Goal: Task Accomplishment & Management: Manage account settings

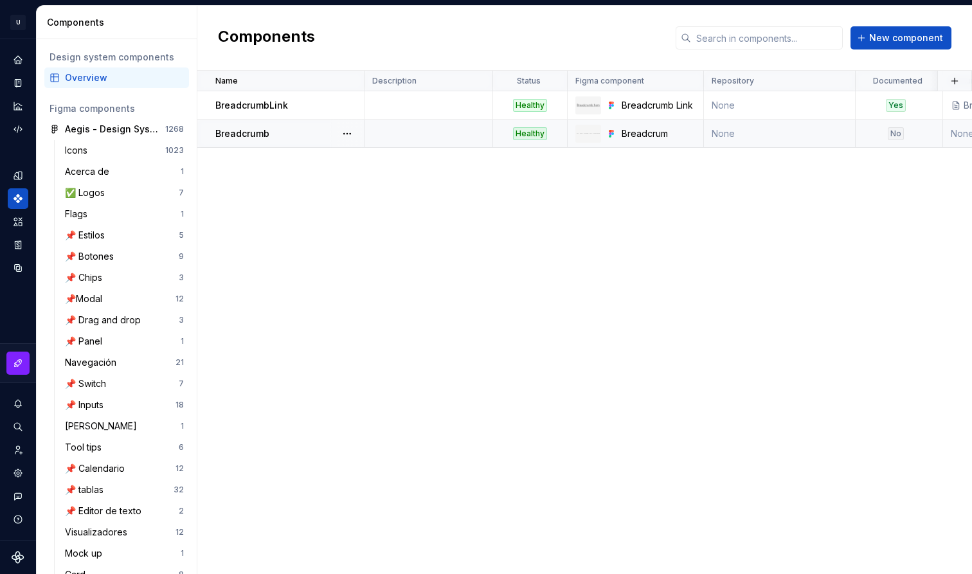
click at [274, 141] on td "Breadcrumb" at bounding box center [280, 134] width 167 height 28
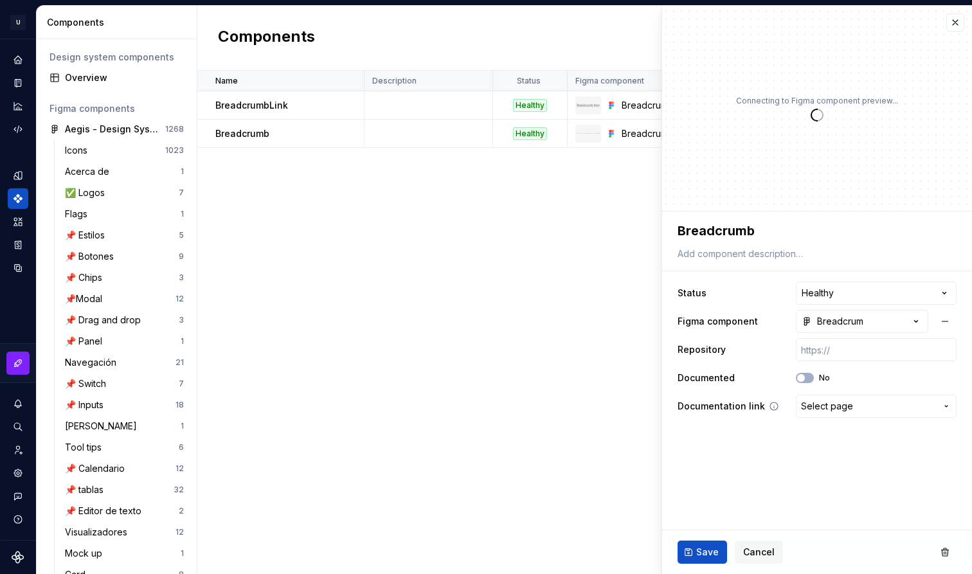
click at [847, 401] on span "Select page" at bounding box center [827, 406] width 52 height 13
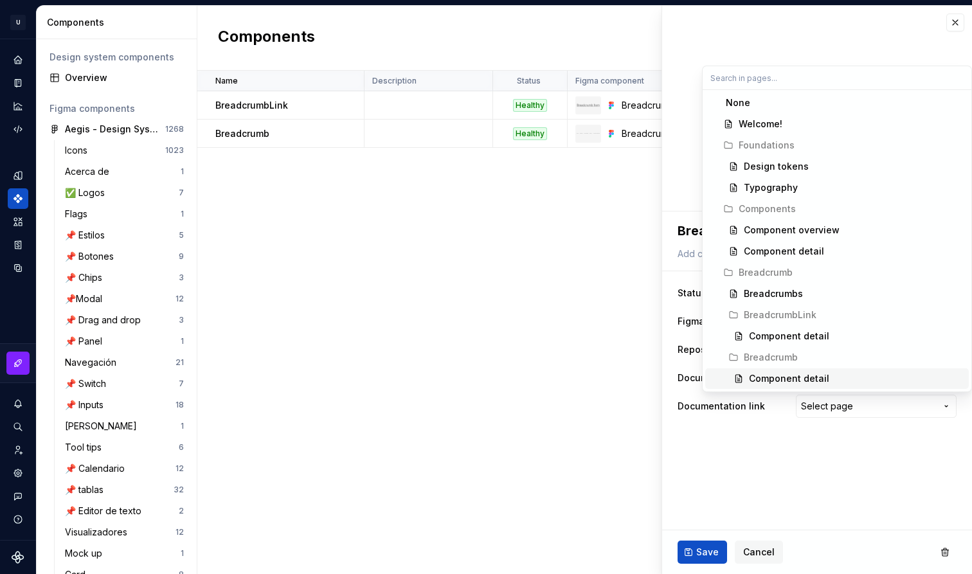
click at [826, 377] on div "Component detail" at bounding box center [856, 378] width 215 height 13
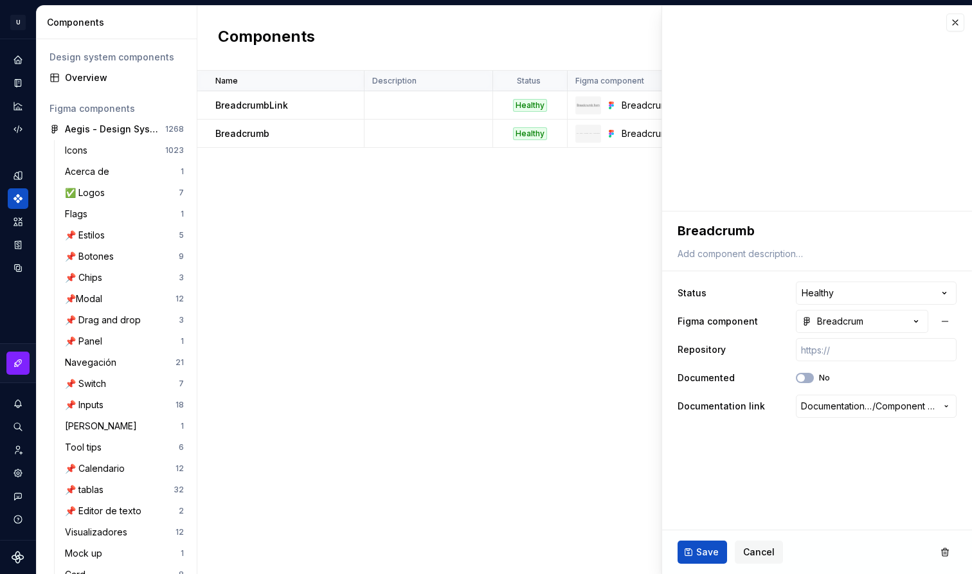
click at [822, 456] on fieldset "**********" at bounding box center [817, 393] width 310 height 363
click at [707, 552] on span "Save" at bounding box center [707, 552] width 23 height 13
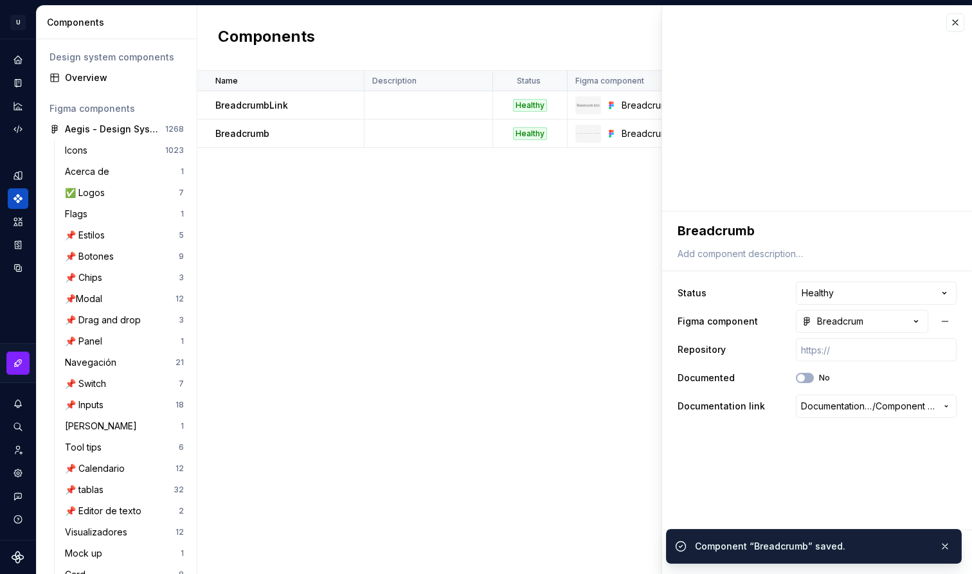
type textarea "*"
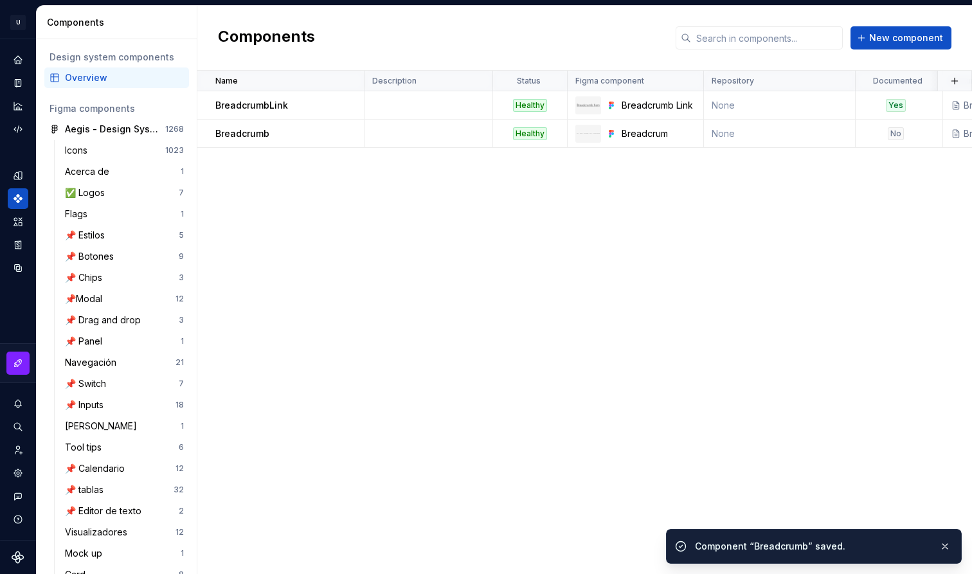
click at [601, 313] on div "Name Description Status Figma component Repository Documented Documentation lin…" at bounding box center [584, 322] width 775 height 503
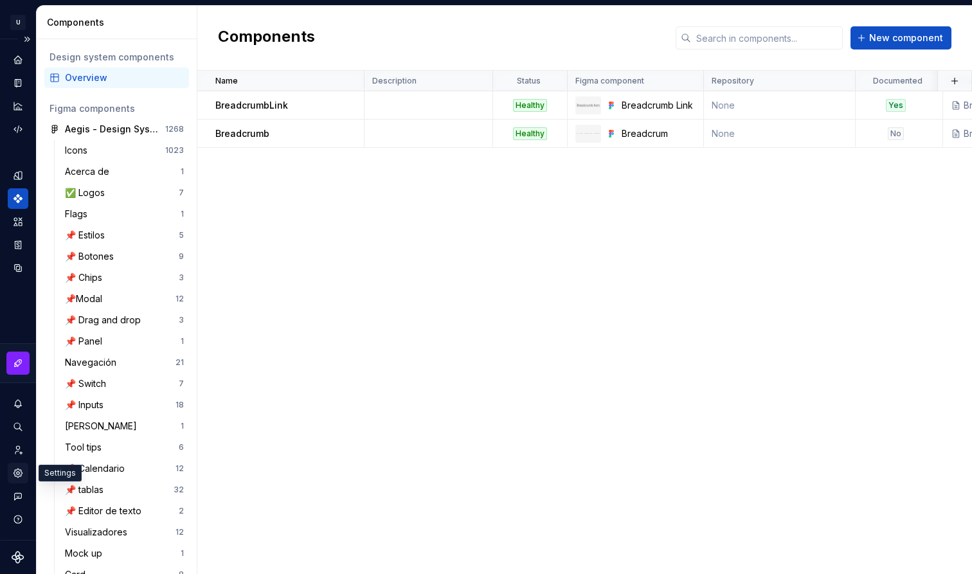
click at [19, 470] on icon "Settings" at bounding box center [18, 473] width 8 height 8
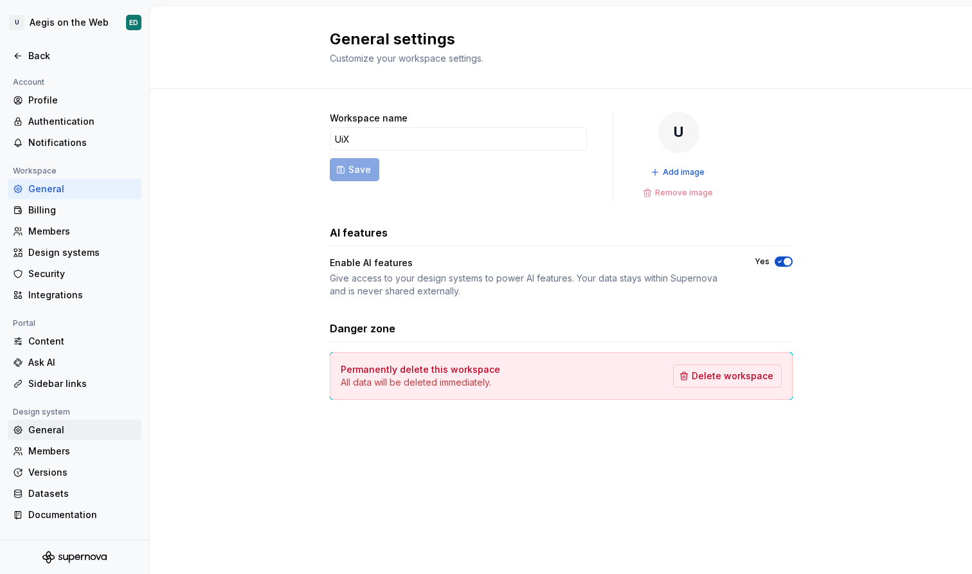
click at [96, 429] on div "General" at bounding box center [82, 430] width 108 height 13
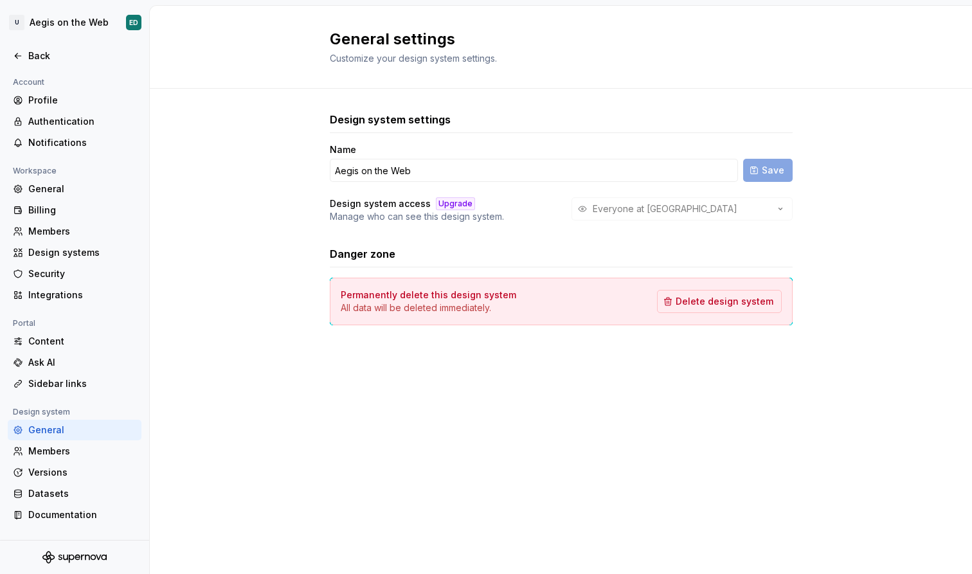
click at [469, 539] on div "General settings Customize your design system settings. Design system settings …" at bounding box center [561, 290] width 822 height 568
click at [73, 515] on div "Documentation" at bounding box center [82, 515] width 108 height 13
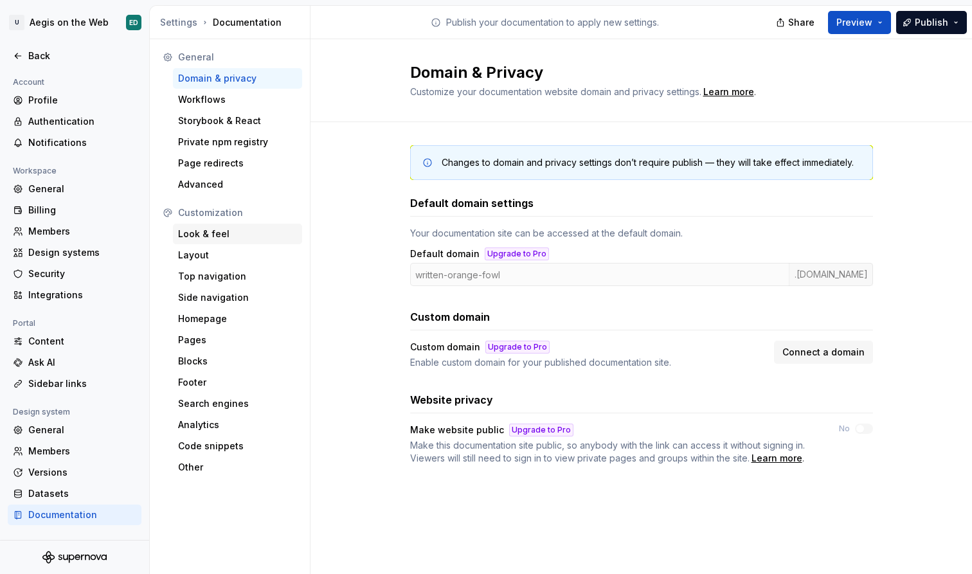
click at [221, 240] on div "Look & feel" at bounding box center [237, 234] width 119 height 13
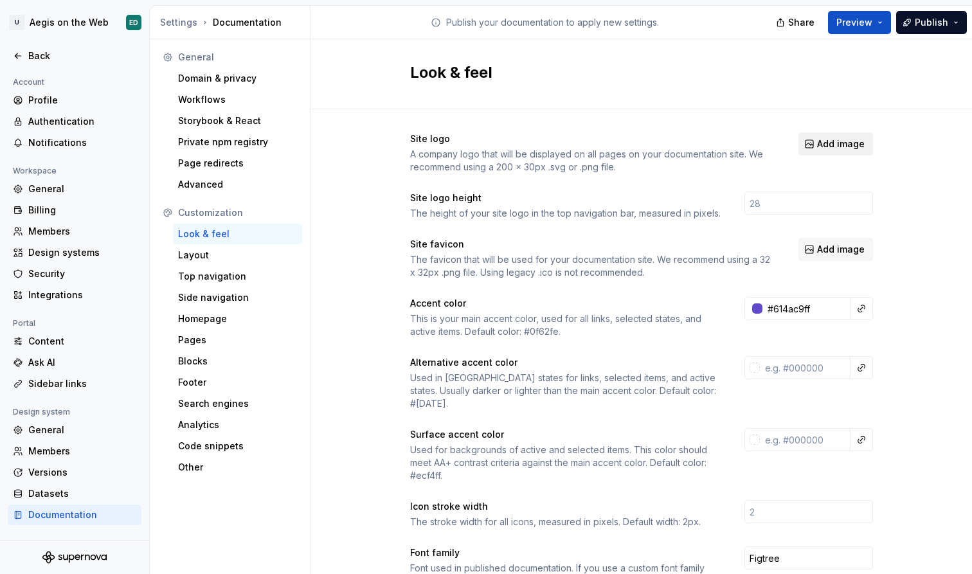
click at [822, 143] on span "Add image" at bounding box center [841, 144] width 48 height 13
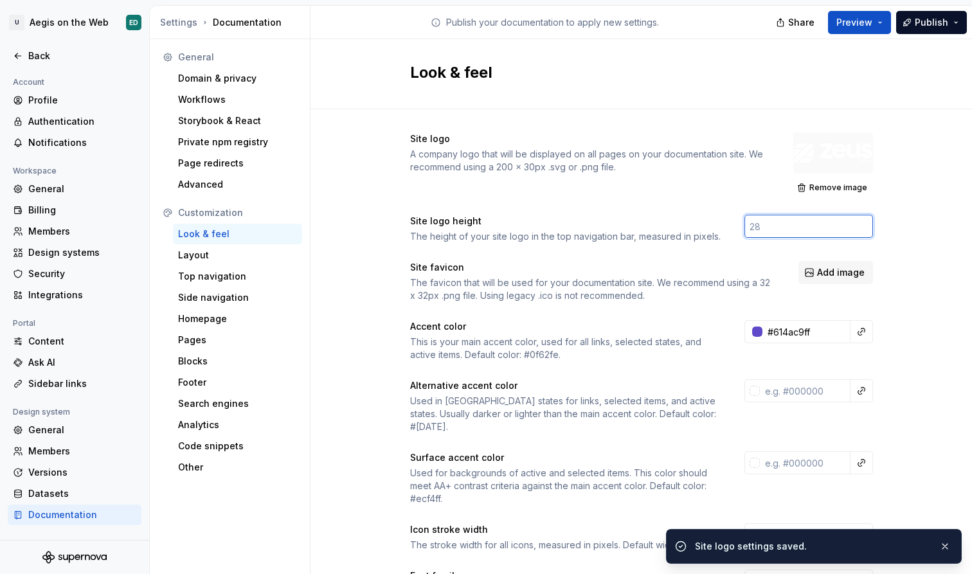
click at [798, 233] on input "number" at bounding box center [809, 226] width 129 height 23
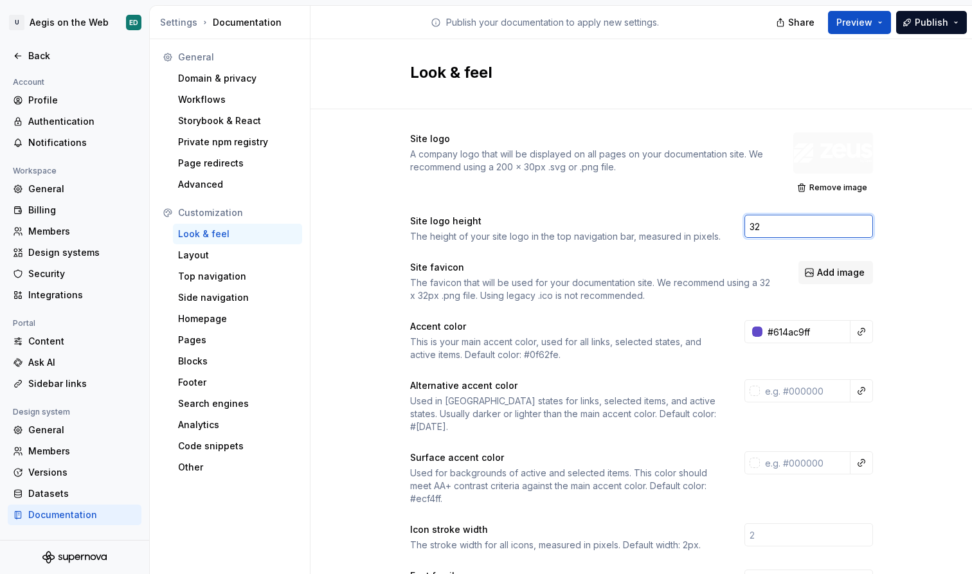
type input "32"
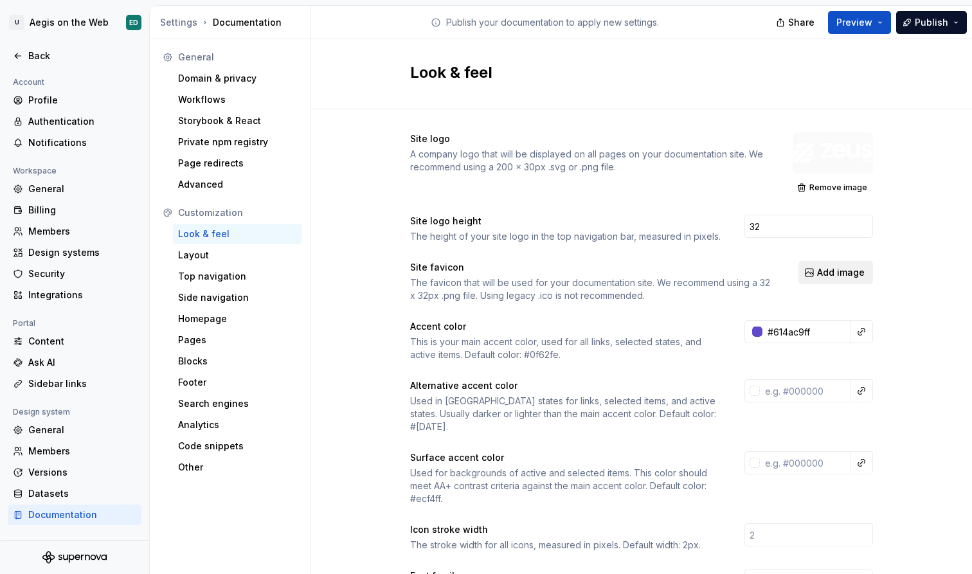
click at [841, 275] on span "Add image" at bounding box center [841, 272] width 48 height 13
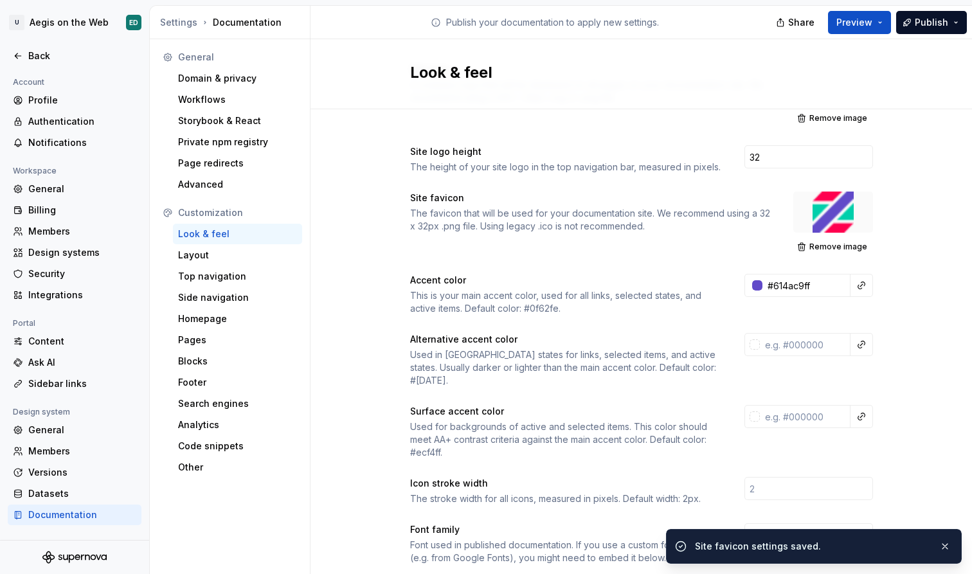
scroll to position [131, 0]
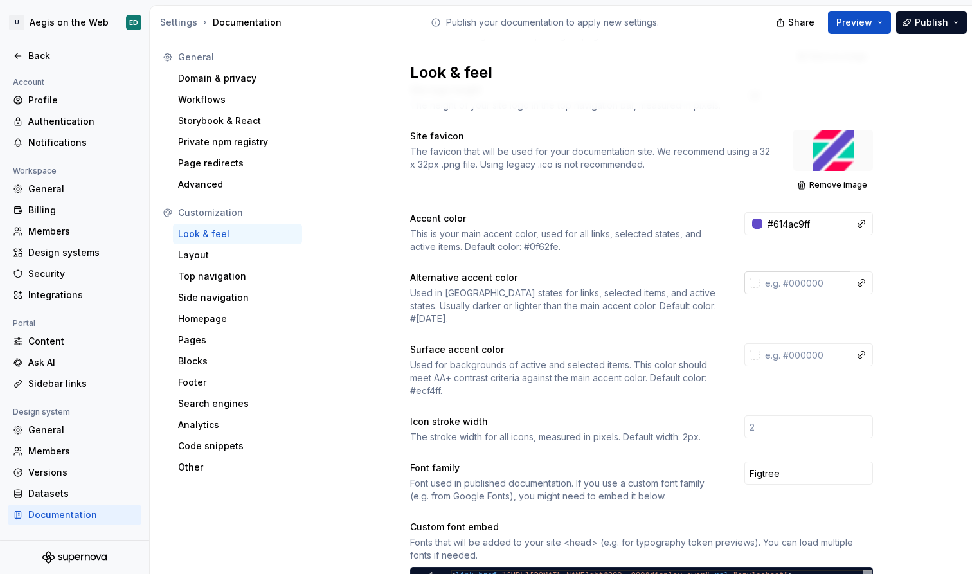
click at [798, 289] on input "text" at bounding box center [805, 282] width 91 height 23
click at [791, 349] on input "text" at bounding box center [805, 354] width 91 height 23
paste input "F9F8FD"
click at [910, 307] on div "Site logo A company logo that will be displayed on all pages on your documentat…" at bounding box center [642, 475] width 662 height 994
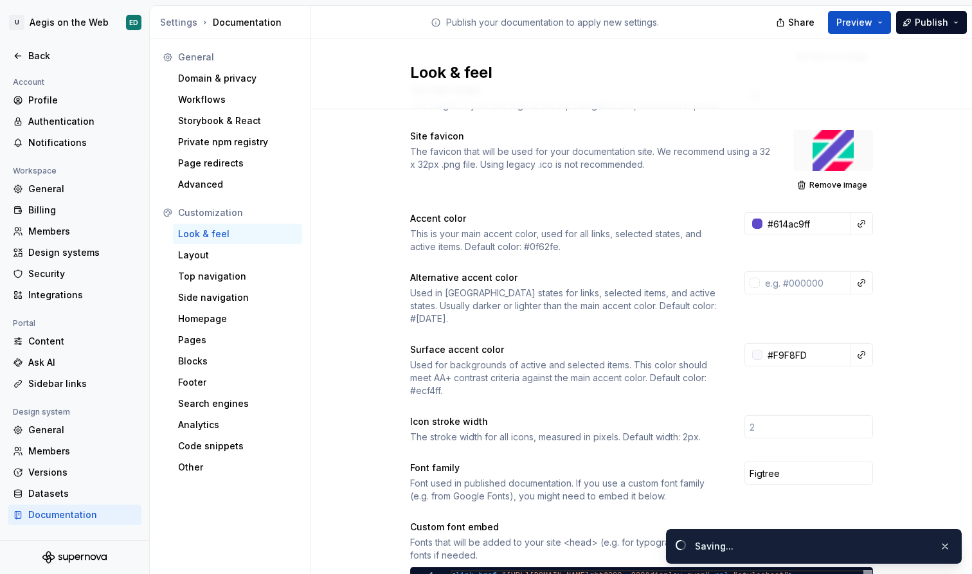
type input "#f9f8fdff"
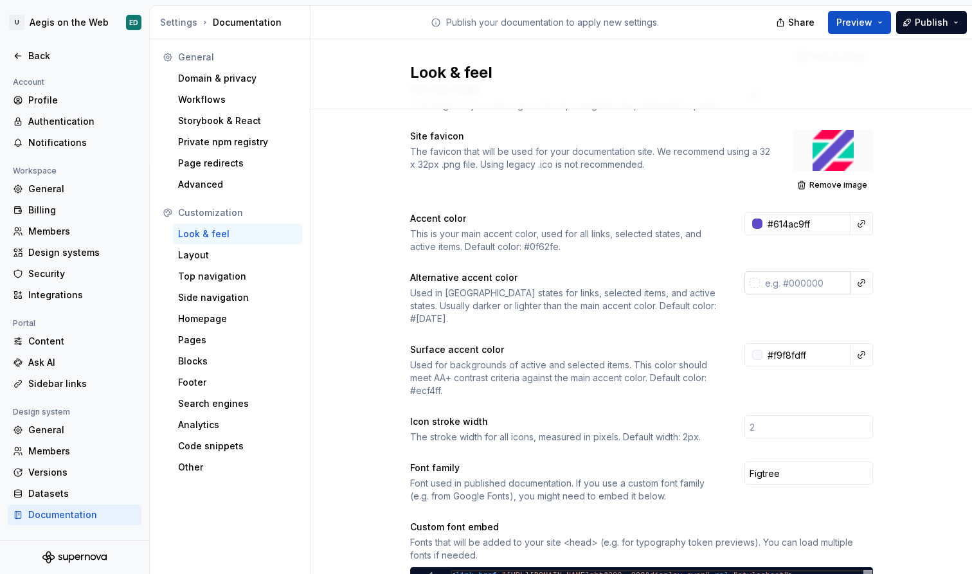
click at [799, 280] on input "text" at bounding box center [805, 282] width 91 height 23
paste input "4E3BA1"
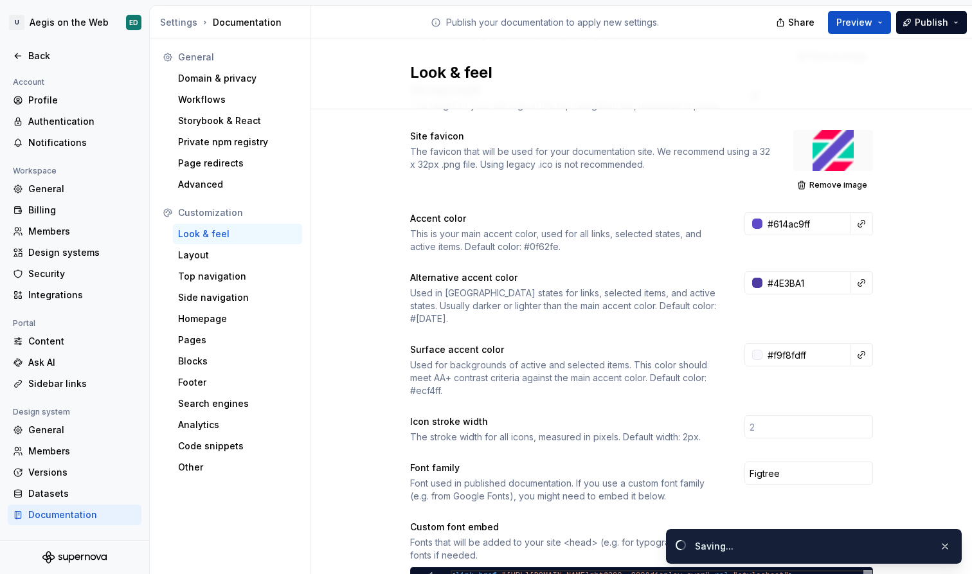
click at [930, 309] on div "Site logo A company logo that will be displayed on all pages on your documentat…" at bounding box center [642, 475] width 662 height 994
type input "#4e3ba1ff"
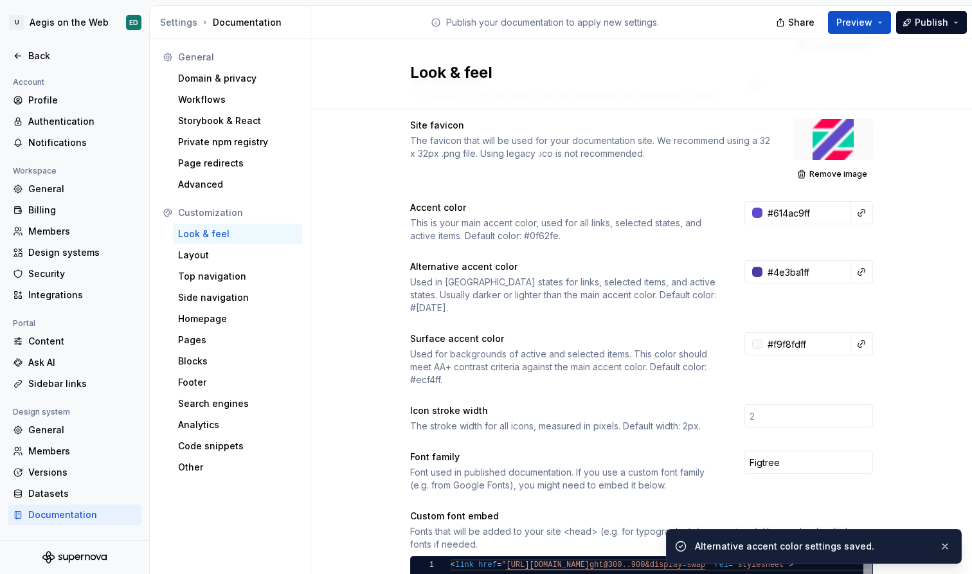
scroll to position [152, 0]
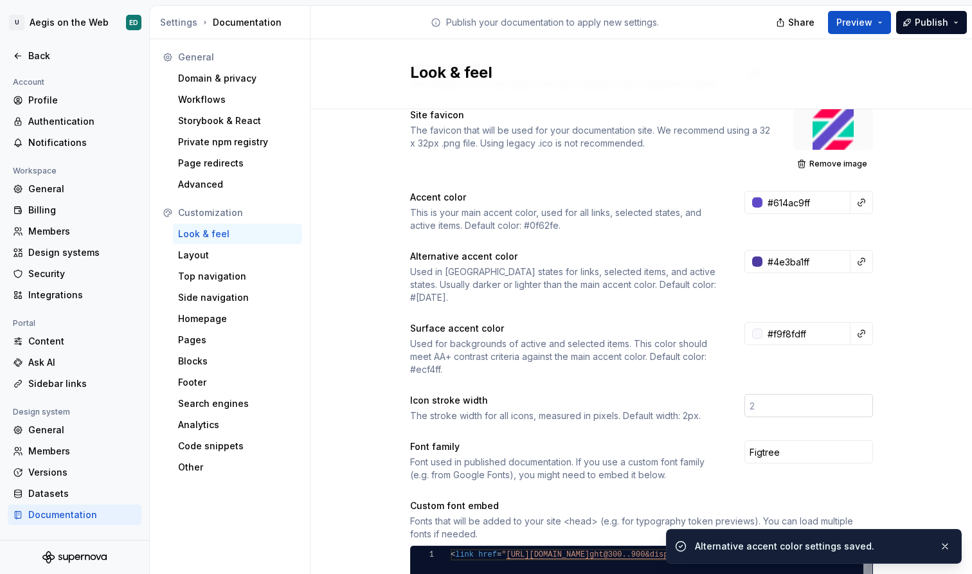
click at [782, 401] on input "number" at bounding box center [809, 405] width 129 height 23
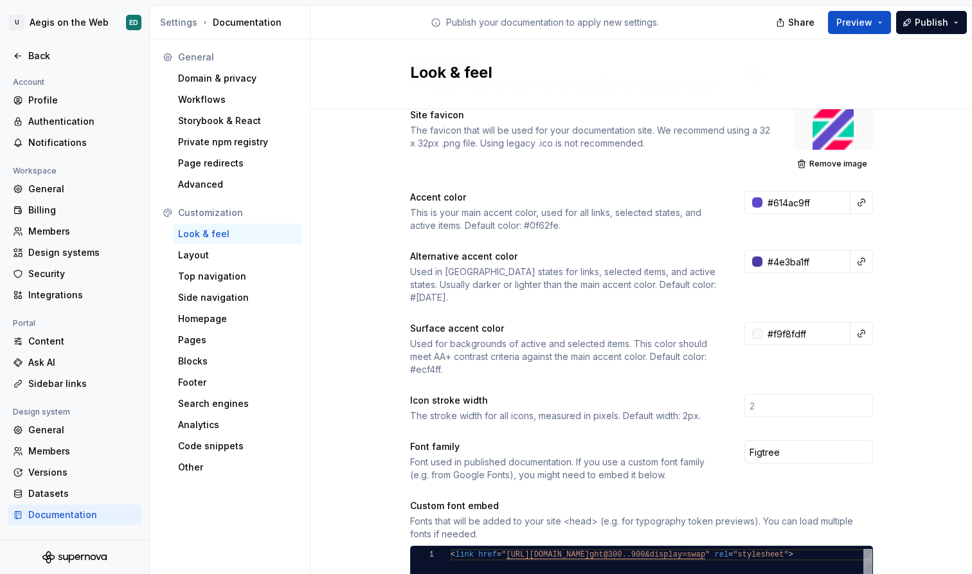
click at [889, 381] on div "Site logo A company logo that will be displayed on all pages on your documentat…" at bounding box center [642, 454] width 662 height 994
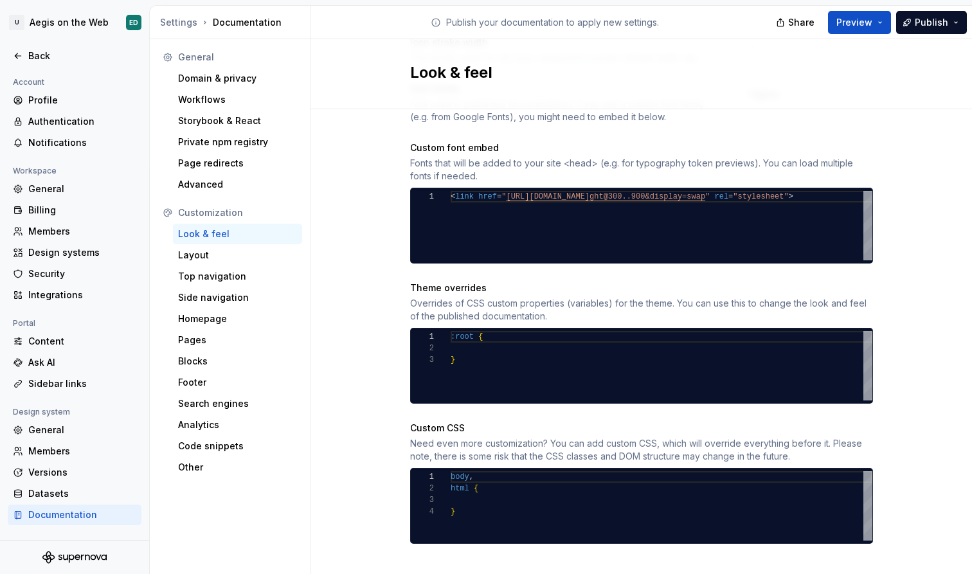
scroll to position [0, 0]
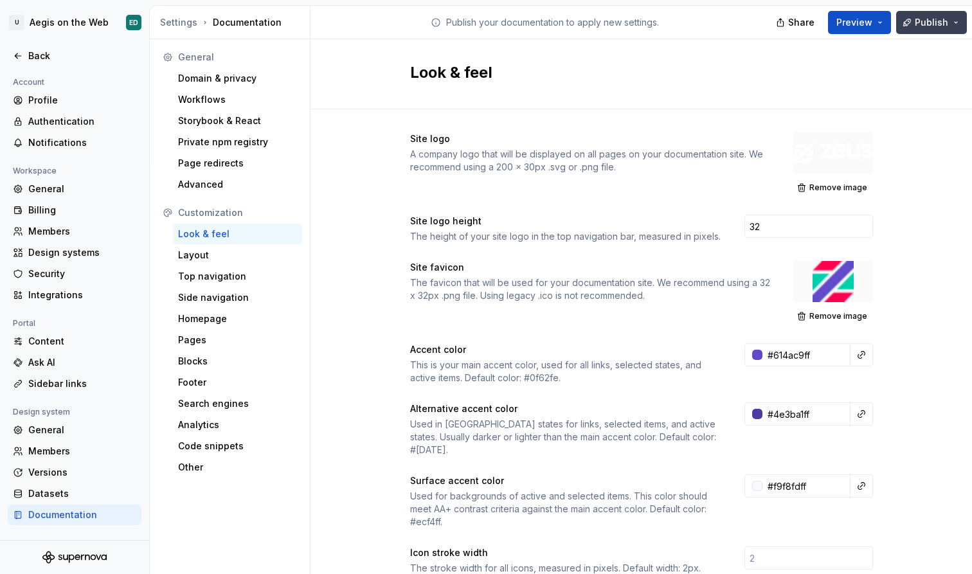
click at [942, 16] on span "Publish" at bounding box center [931, 22] width 33 height 13
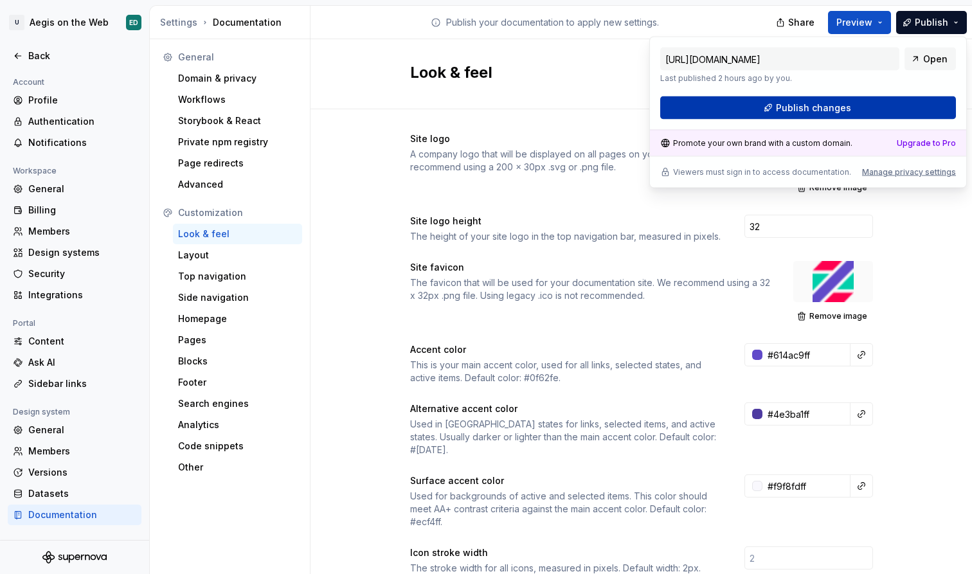
click at [906, 102] on button "Publish changes" at bounding box center [808, 107] width 296 height 23
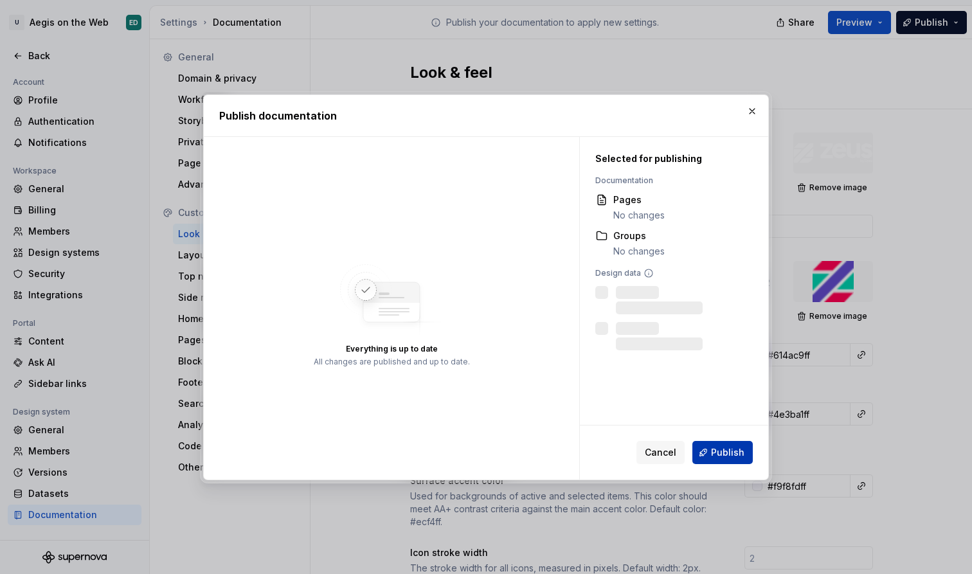
click at [704, 463] on div "Selected for publishing Documentation Pages No changes Groups No changes Design…" at bounding box center [674, 308] width 188 height 343
click at [716, 451] on span "Publish" at bounding box center [727, 452] width 33 height 13
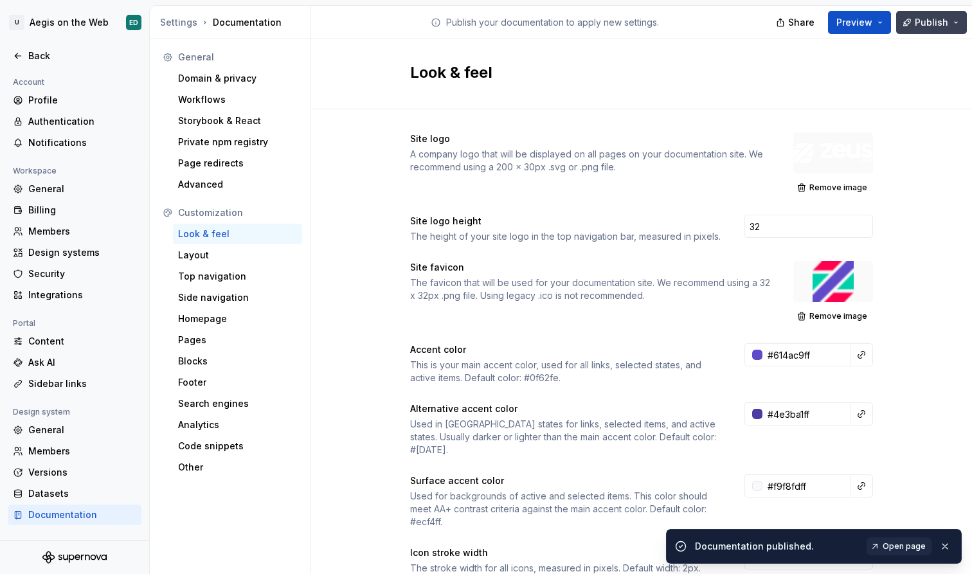
click at [955, 26] on button "Publish" at bounding box center [931, 22] width 71 height 23
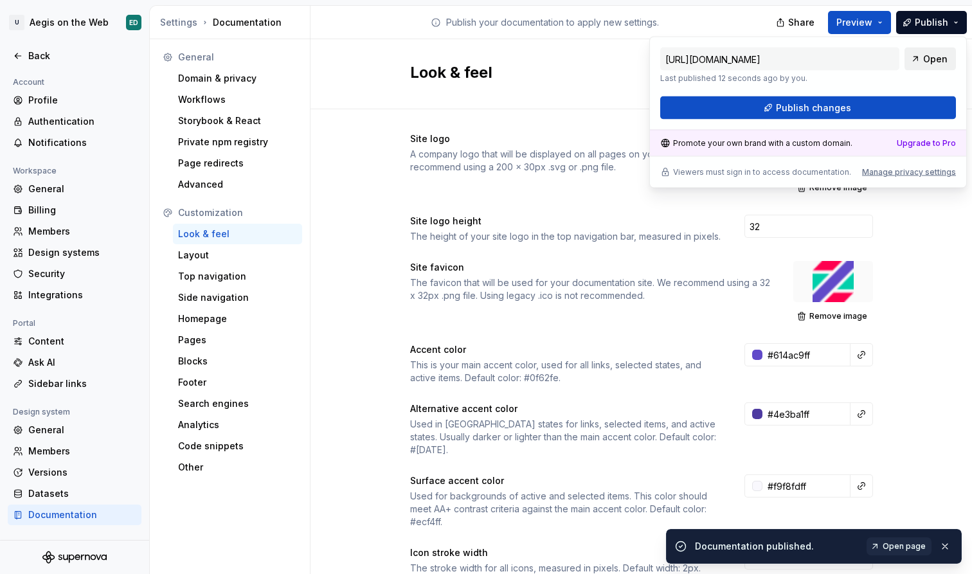
click at [934, 58] on span "Open" at bounding box center [935, 59] width 24 height 13
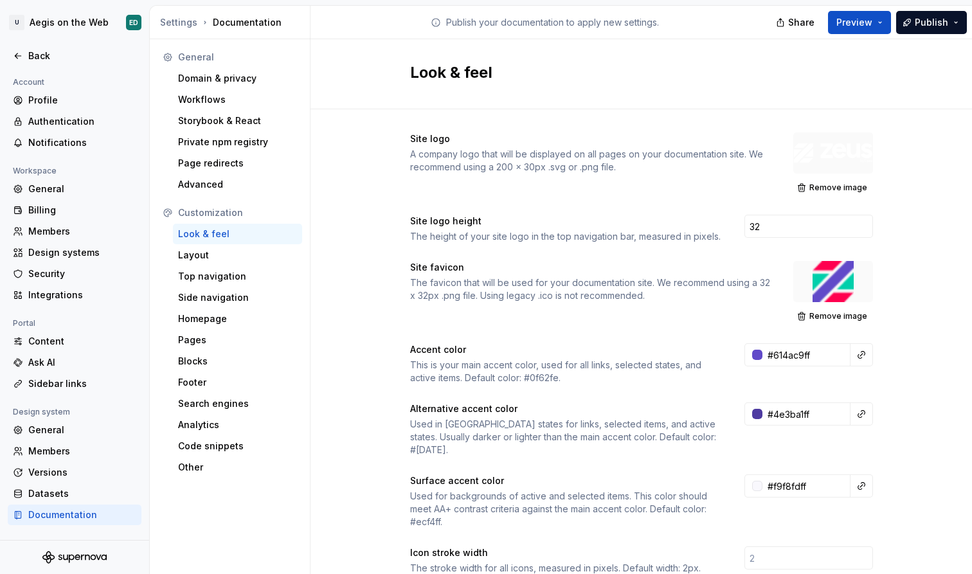
click at [700, 267] on div "Site favicon" at bounding box center [590, 267] width 360 height 13
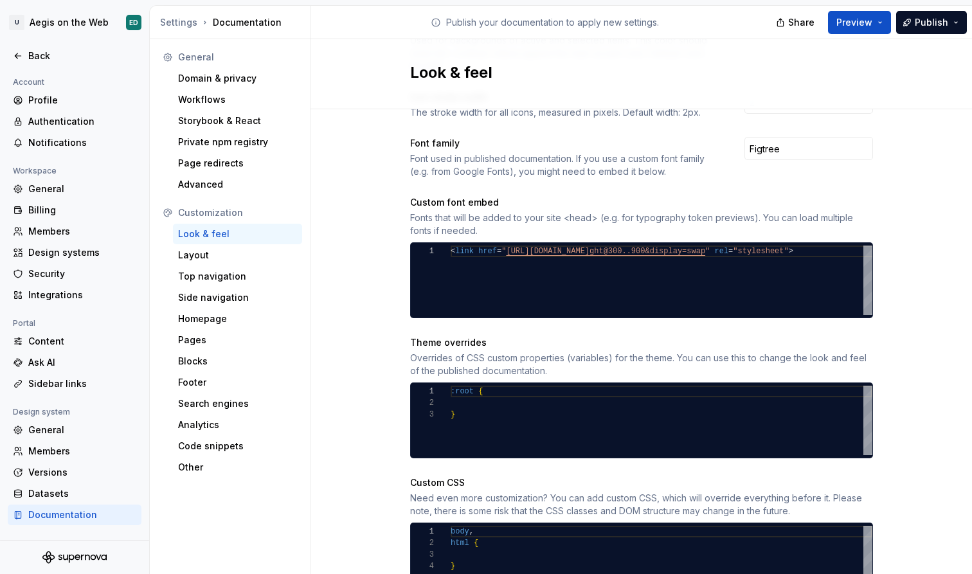
click at [519, 397] on div at bounding box center [662, 403] width 422 height 12
drag, startPoint x: 478, startPoint y: 404, endPoint x: 473, endPoint y: 377, distance: 27.5
click at [515, 432] on div ".site-logo" at bounding box center [662, 438] width 422 height 12
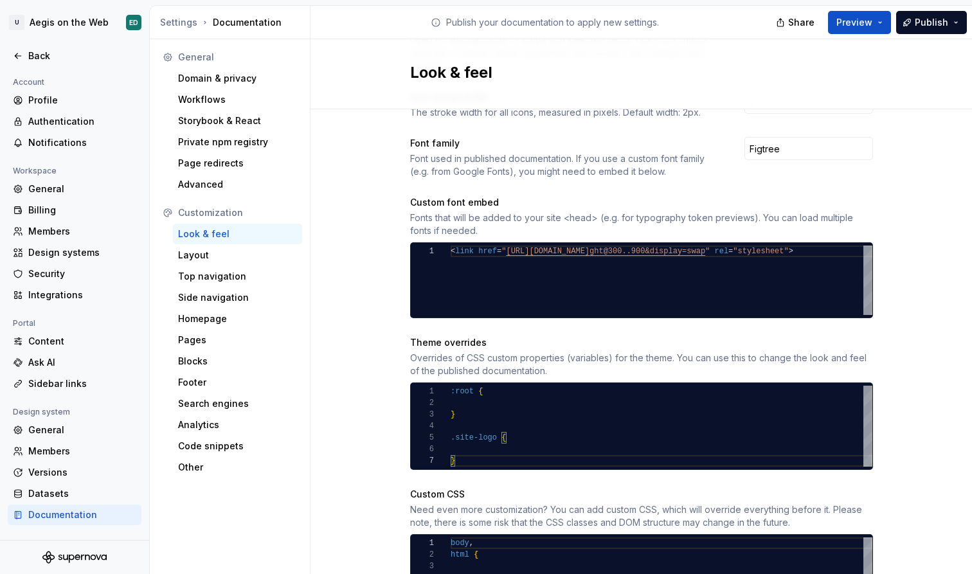
click at [500, 444] on div at bounding box center [662, 450] width 422 height 12
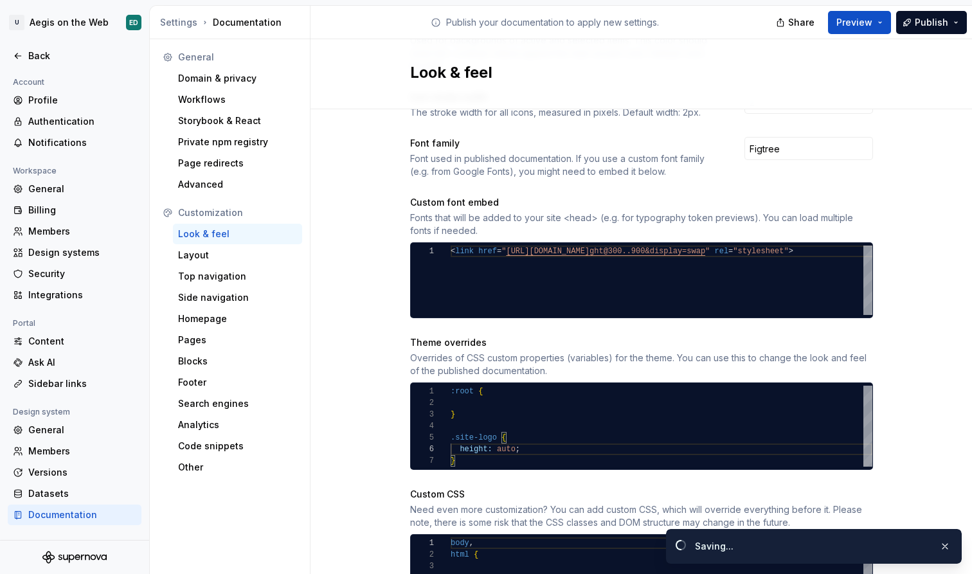
click at [896, 406] on div "Site logo A company logo that will be displayed on all pages on your documentat…" at bounding box center [642, 156] width 662 height 1006
click at [934, 29] on button "Publish" at bounding box center [931, 22] width 71 height 23
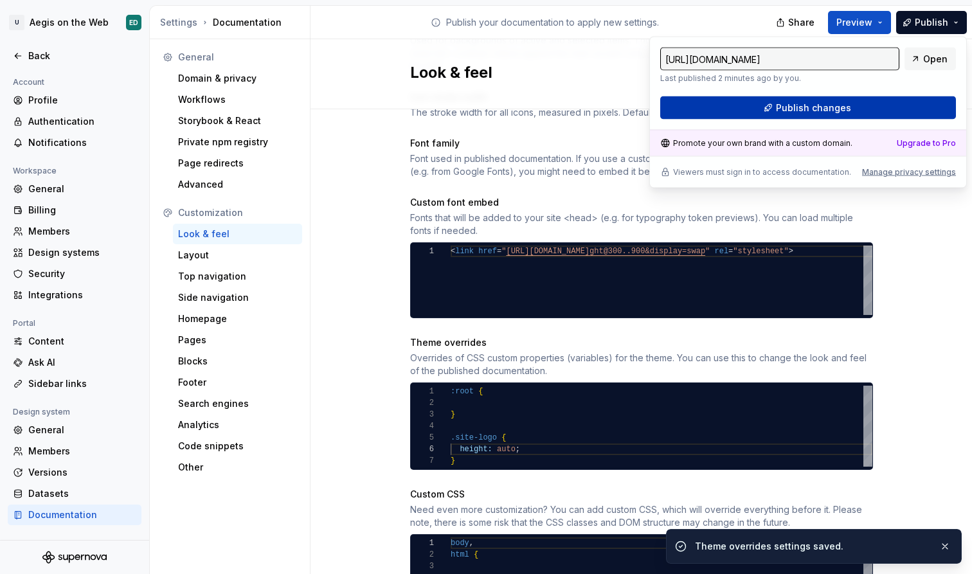
click at [874, 104] on button "Publish changes" at bounding box center [808, 107] width 296 height 23
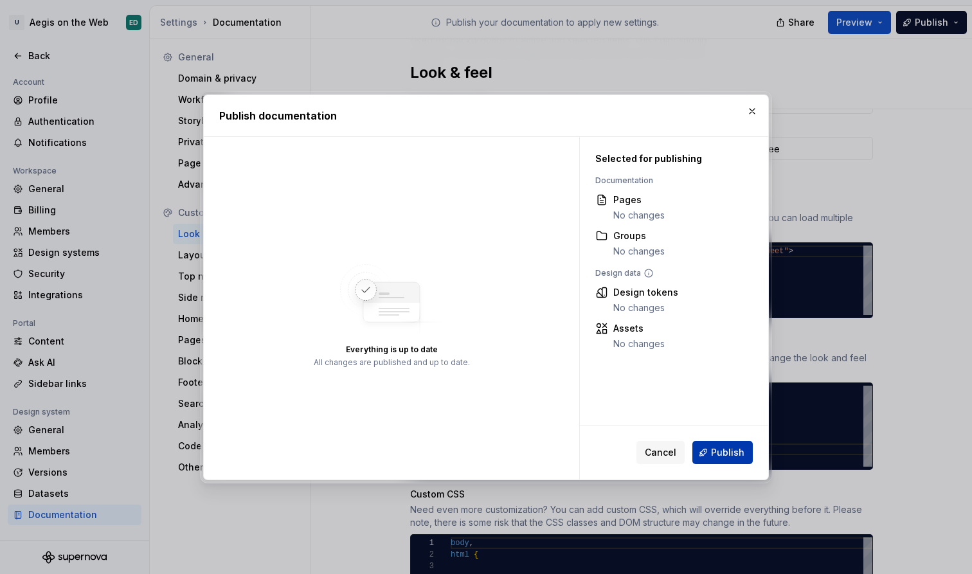
click at [733, 449] on span "Publish" at bounding box center [727, 452] width 33 height 13
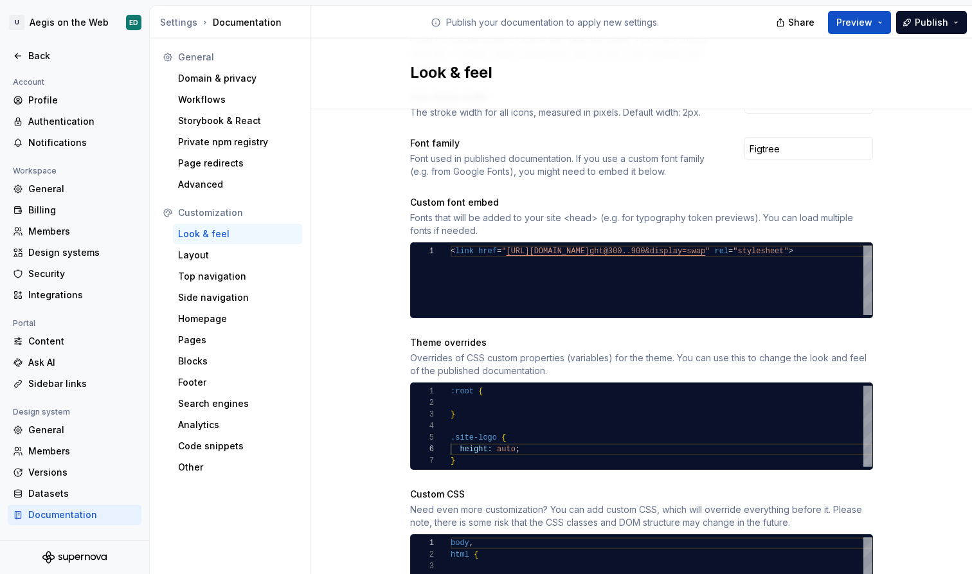
click at [541, 432] on div ".site-logo {" at bounding box center [662, 438] width 422 height 12
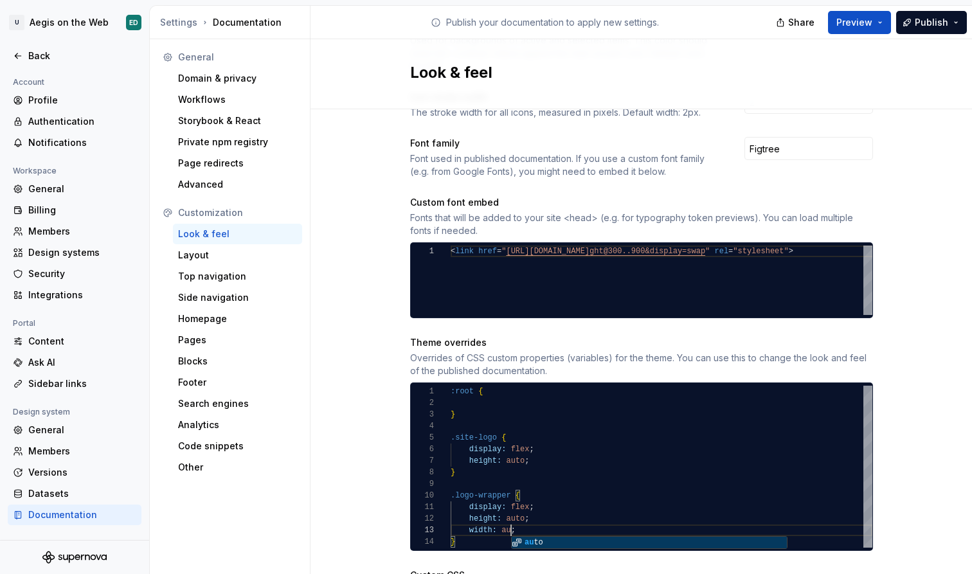
scroll to position [23, 69]
type textarea "**********"
click at [941, 27] on span "Publish" at bounding box center [931, 22] width 33 height 13
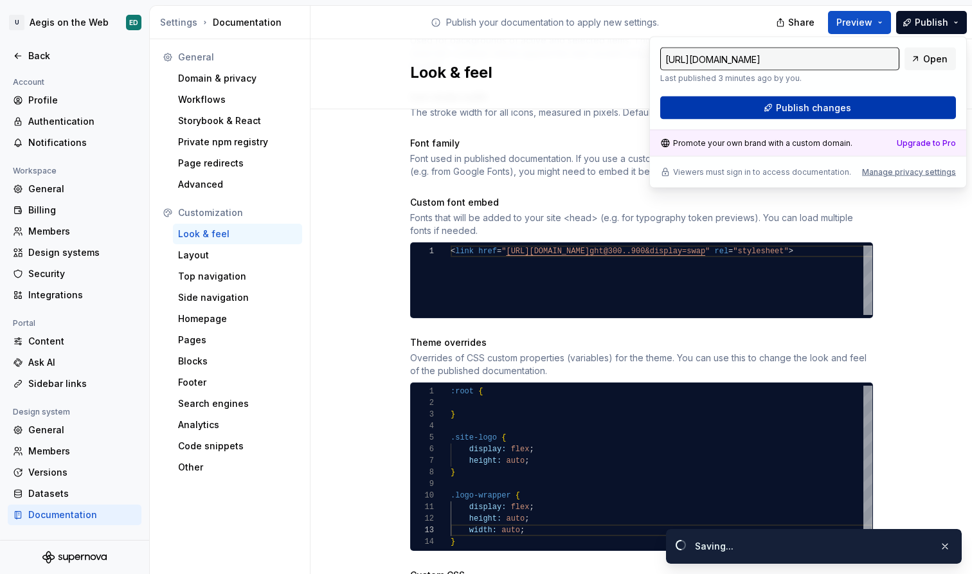
click at [868, 111] on button "Publish changes" at bounding box center [808, 107] width 296 height 23
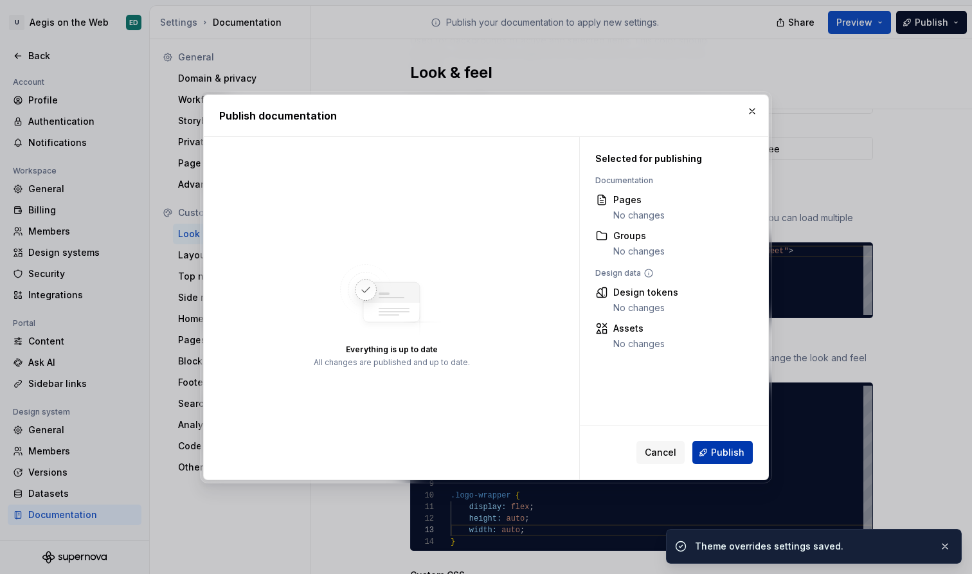
click at [726, 461] on button "Publish" at bounding box center [722, 452] width 60 height 23
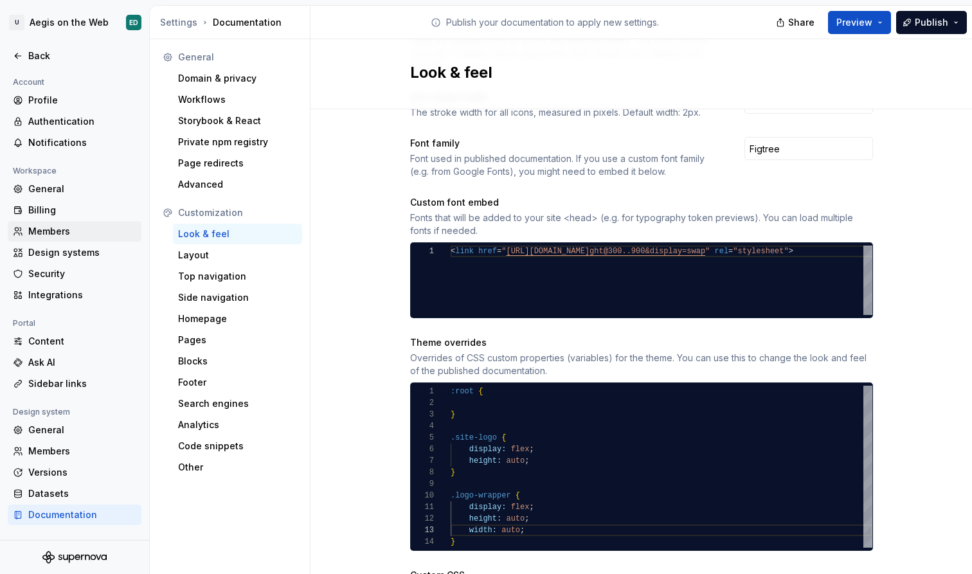
click at [100, 231] on div "Members" at bounding box center [82, 231] width 108 height 13
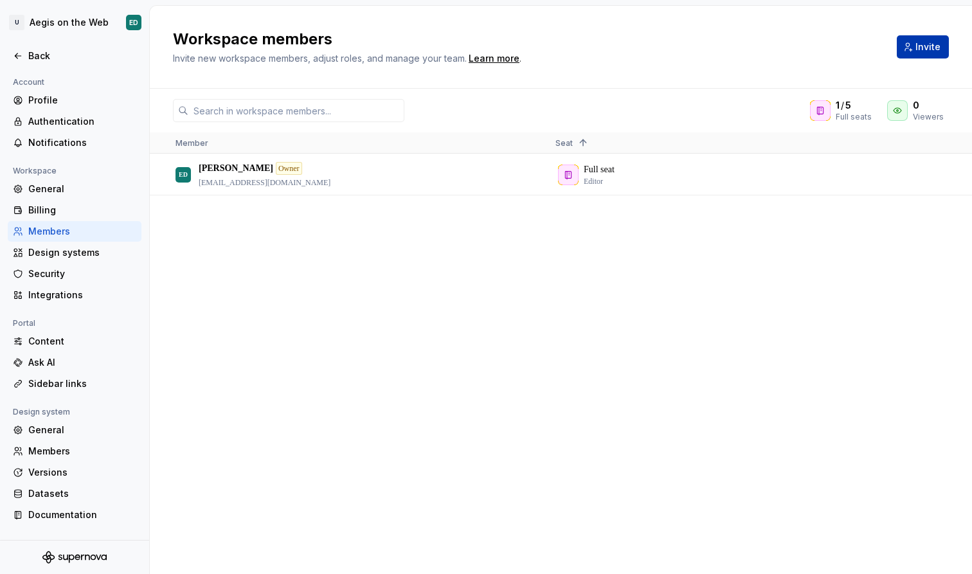
click at [906, 53] on button "Invite" at bounding box center [923, 46] width 52 height 23
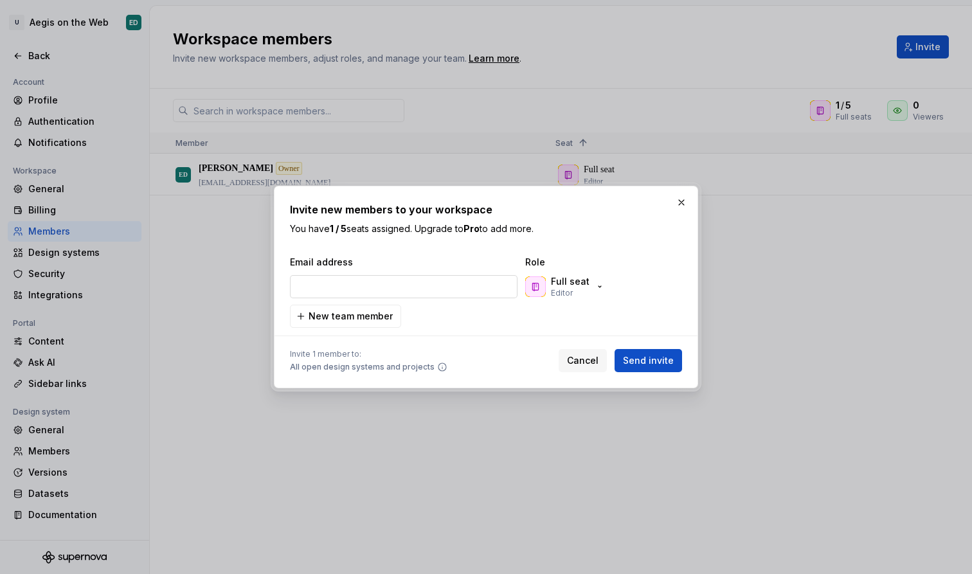
type input "[EMAIL_ADDRESS][DOMAIN_NAME]"
click at [617, 231] on p "You have 1 / 5 seats assigned. Upgrade to Pro to add more." at bounding box center [486, 228] width 392 height 13
click at [595, 287] on icon "button" at bounding box center [600, 287] width 10 height 10
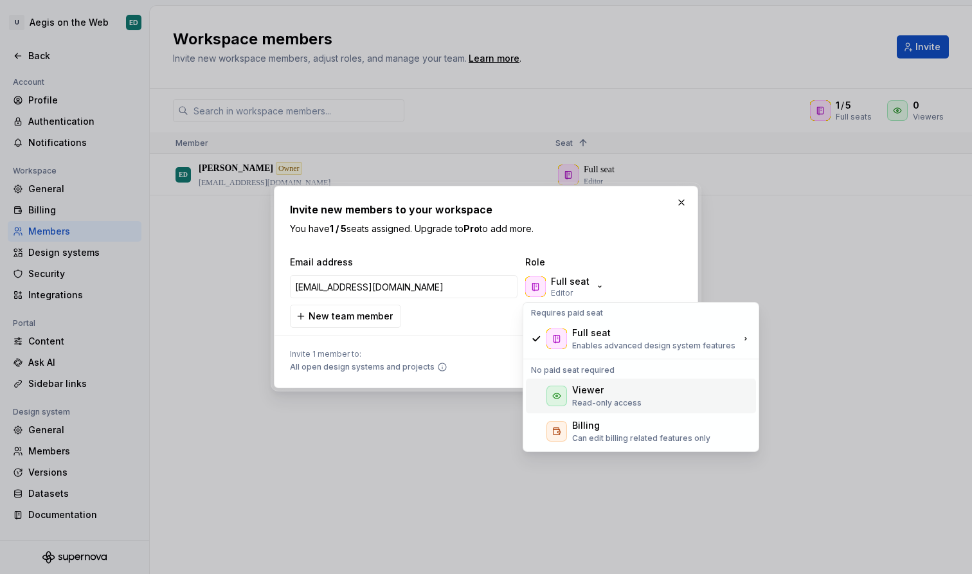
click at [643, 395] on div "Viewer Read-only access" at bounding box center [641, 396] width 230 height 35
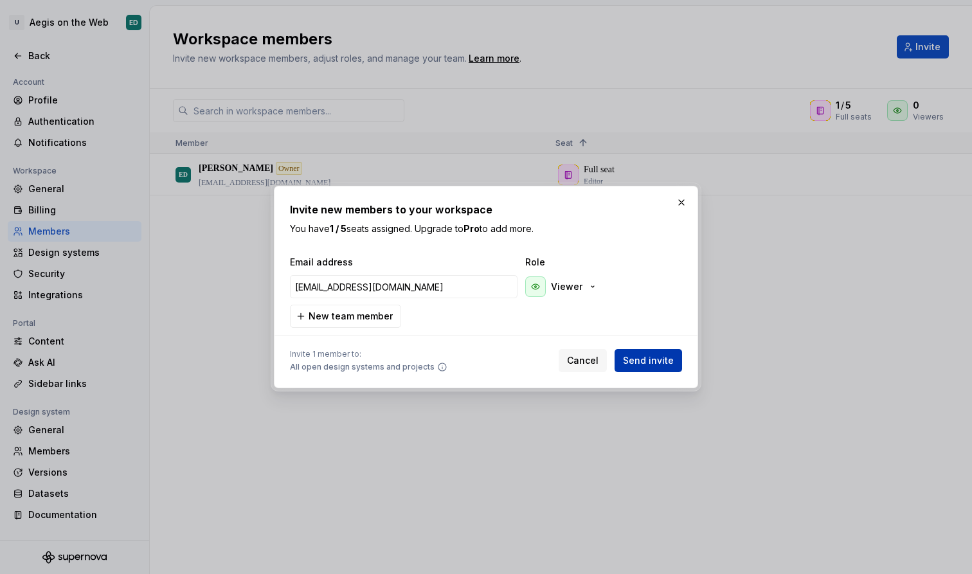
click at [649, 359] on span "Send invite" at bounding box center [648, 360] width 51 height 13
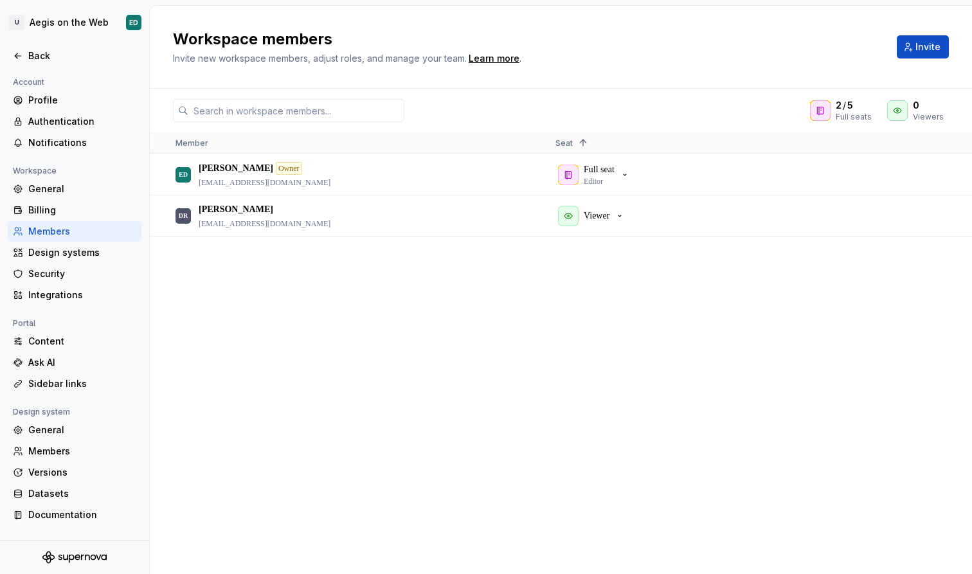
click at [263, 317] on div "ED Edgar Diaz Owner 10055341@onuriscp.com Full seat Editor DR Daniela Ramos 100…" at bounding box center [561, 363] width 822 height 419
click at [930, 102] on icon at bounding box center [927, 105] width 10 height 10
click at [547, 343] on div "ED Edgar Diaz Owner 10055341@onuriscp.com Full seat Editor DR Daniela Ramos 100…" at bounding box center [561, 363] width 822 height 419
click at [77, 435] on div "General" at bounding box center [82, 430] width 108 height 13
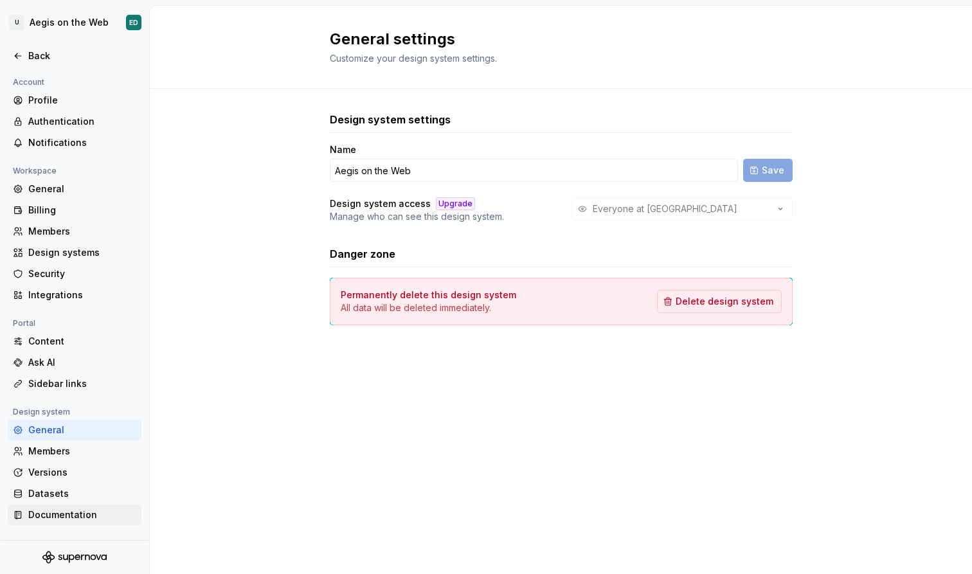
click at [86, 515] on div "Documentation" at bounding box center [82, 515] width 108 height 13
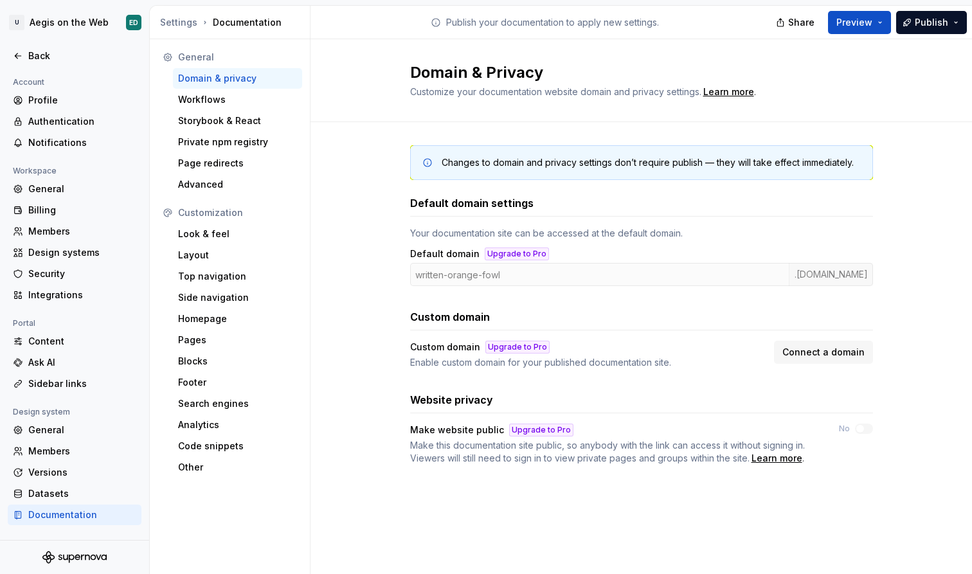
click at [552, 275] on div "written-orange-fowl .supernova-docs.io" at bounding box center [641, 274] width 463 height 23
click at [831, 279] on div "written-orange-fowl .supernova-docs.io" at bounding box center [641, 274] width 463 height 23
click at [217, 233] on div "Look & feel" at bounding box center [237, 234] width 119 height 13
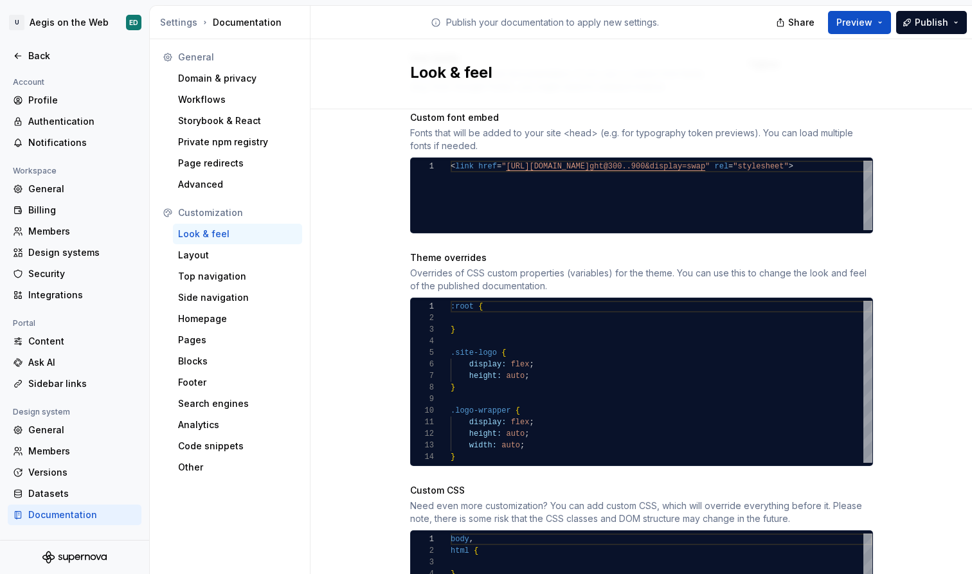
scroll to position [603, 0]
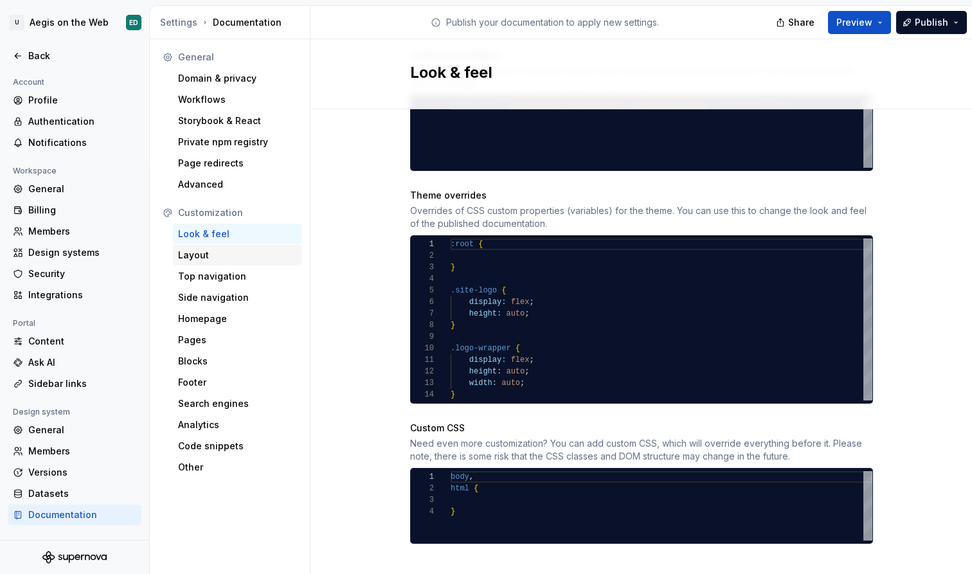
click at [242, 255] on div "Layout" at bounding box center [237, 255] width 119 height 13
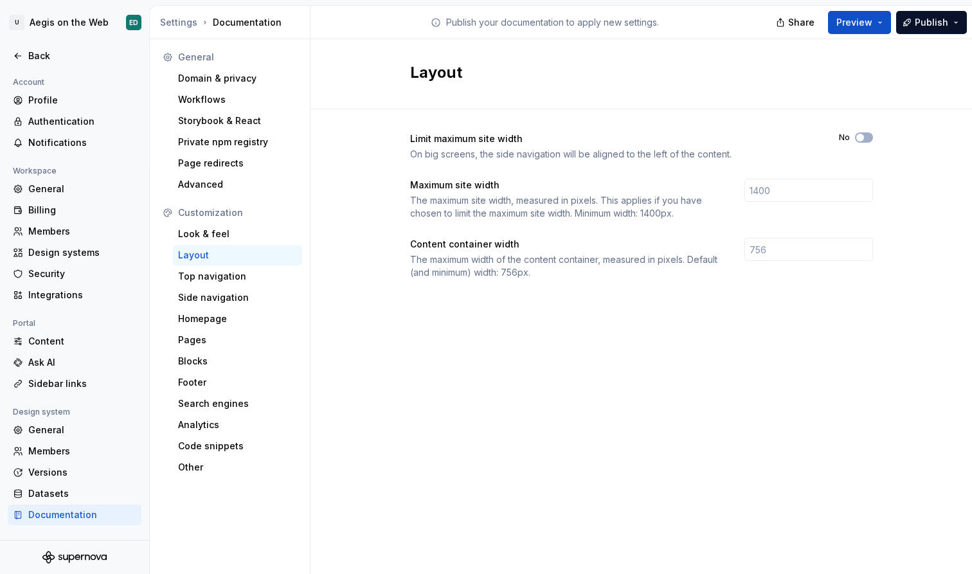
click at [548, 226] on div "Limit maximum site width On big screens, the side navigation will be aligned to…" at bounding box center [641, 205] width 463 height 147
click at [476, 266] on div "The maximum width of the content container, measured in pixels. Default (and mi…" at bounding box center [565, 266] width 311 height 26
click at [235, 273] on div "Top navigation" at bounding box center [237, 276] width 119 height 13
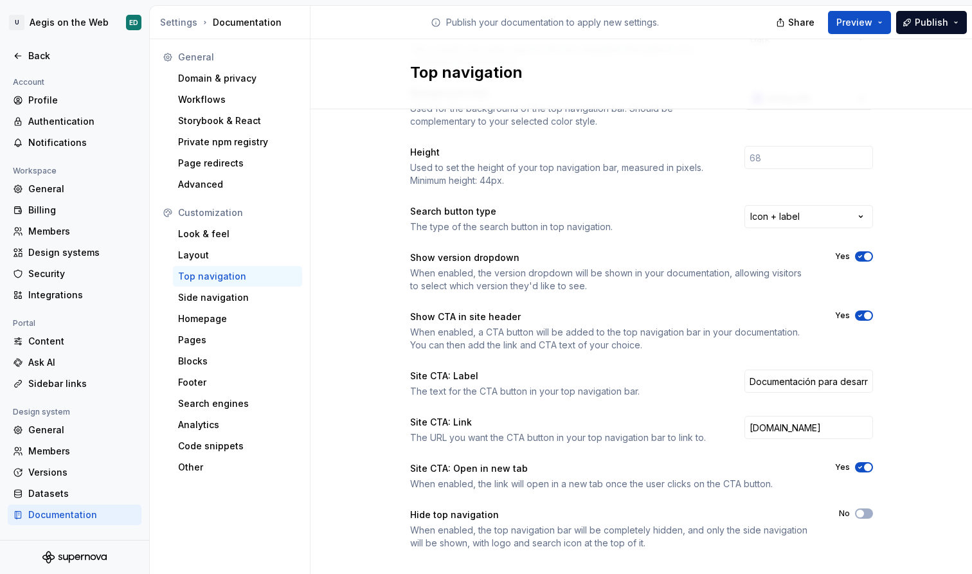
scroll to position [123, 0]
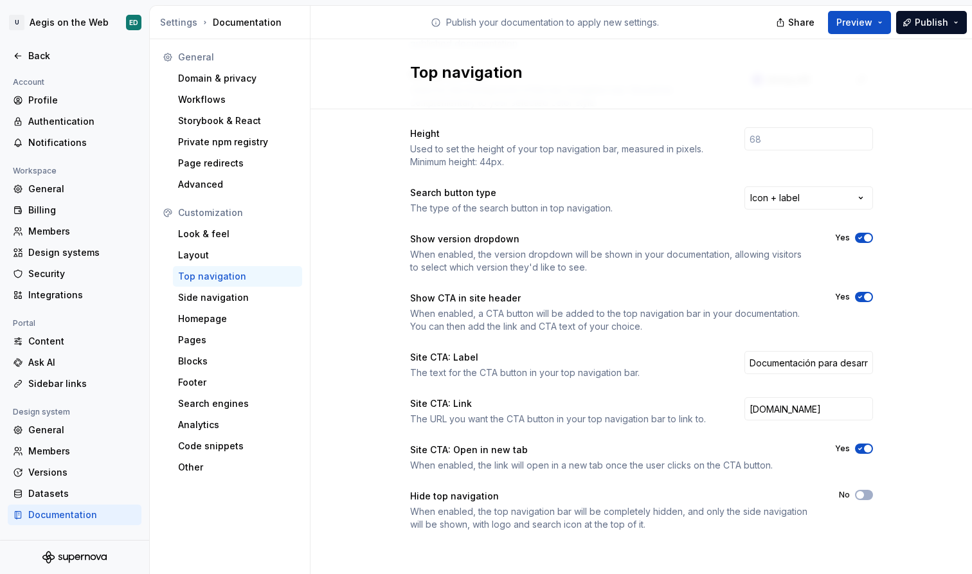
click at [864, 294] on span "button" at bounding box center [868, 297] width 8 height 8
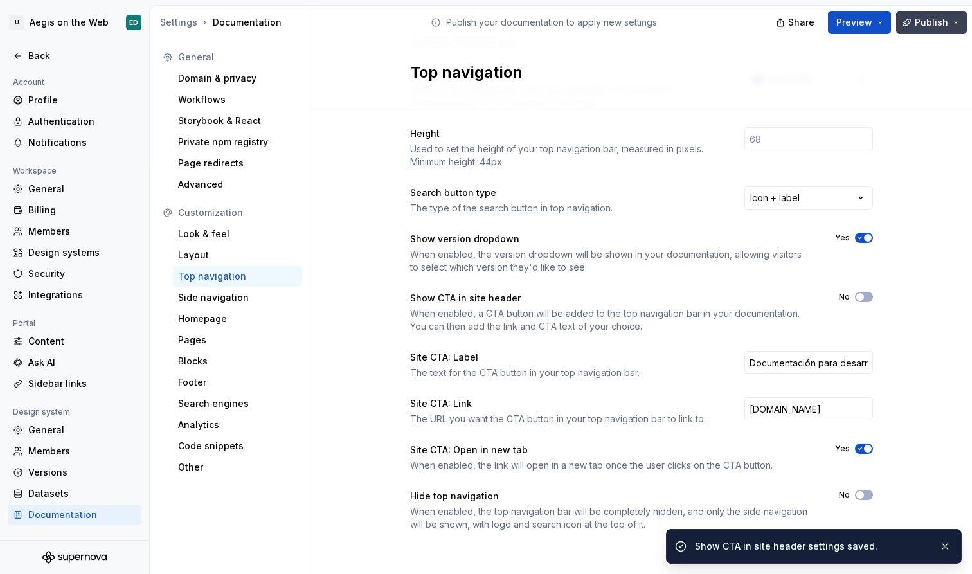
click at [929, 27] on span "Publish" at bounding box center [931, 22] width 33 height 13
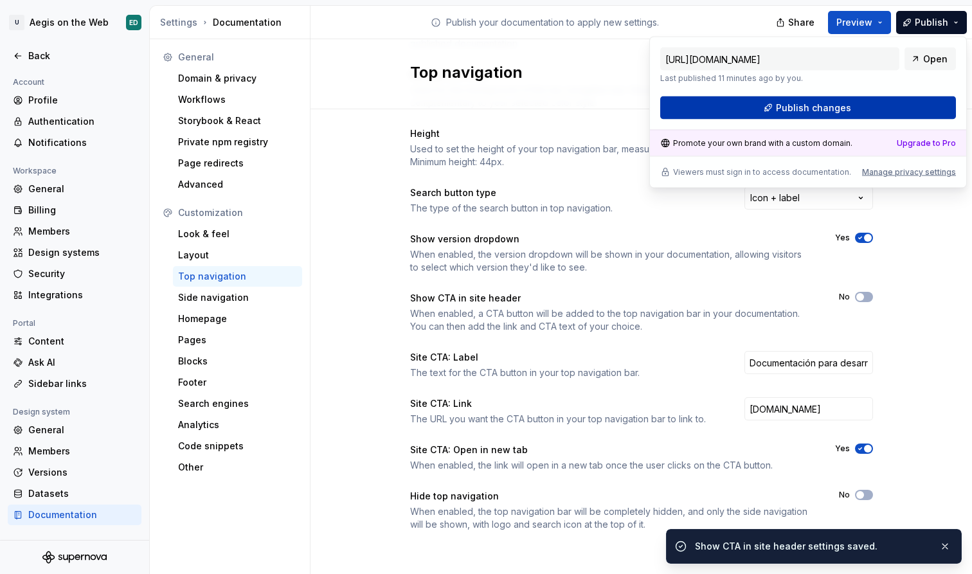
click at [867, 112] on button "Publish changes" at bounding box center [808, 107] width 296 height 23
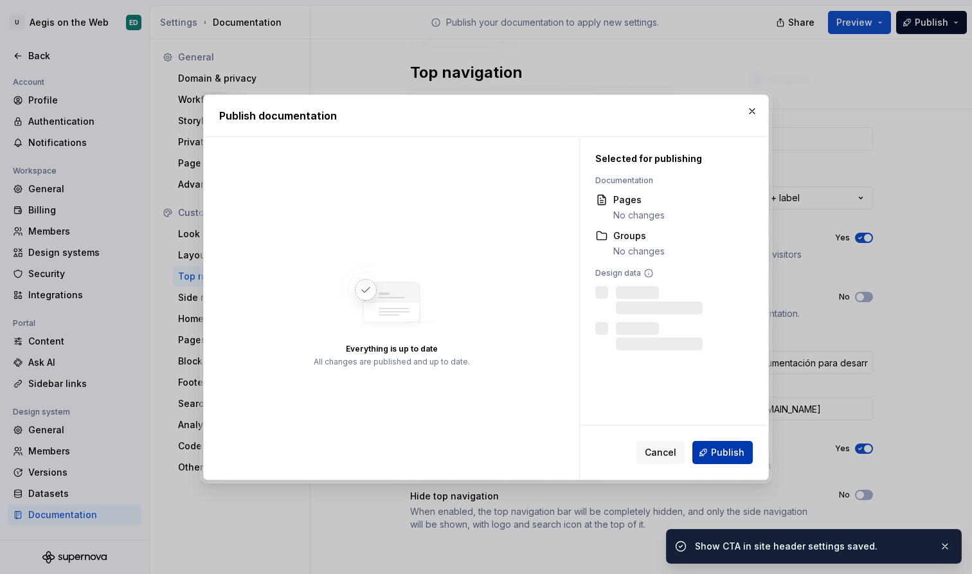
click at [734, 444] on button "Publish" at bounding box center [722, 452] width 60 height 23
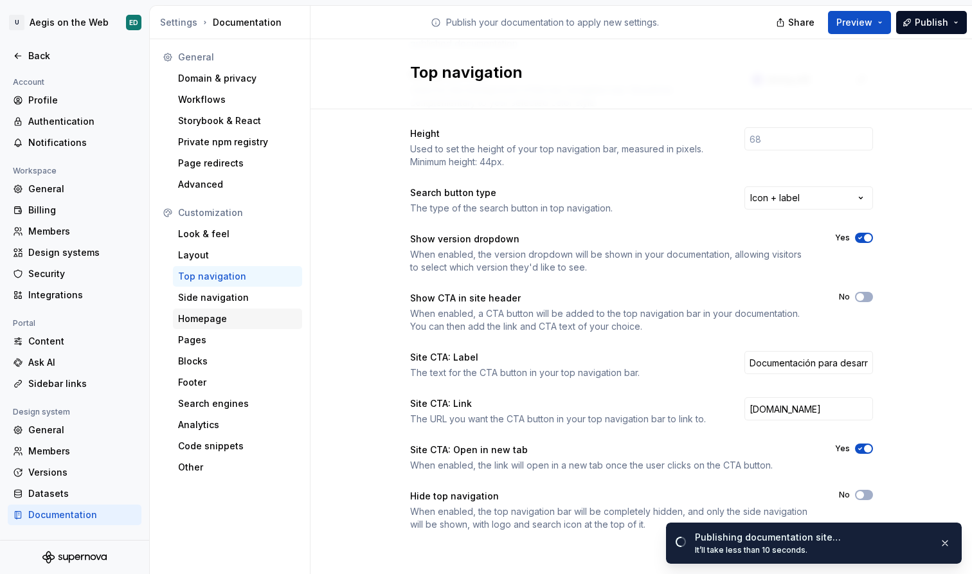
click at [230, 313] on div "Homepage" at bounding box center [237, 318] width 119 height 13
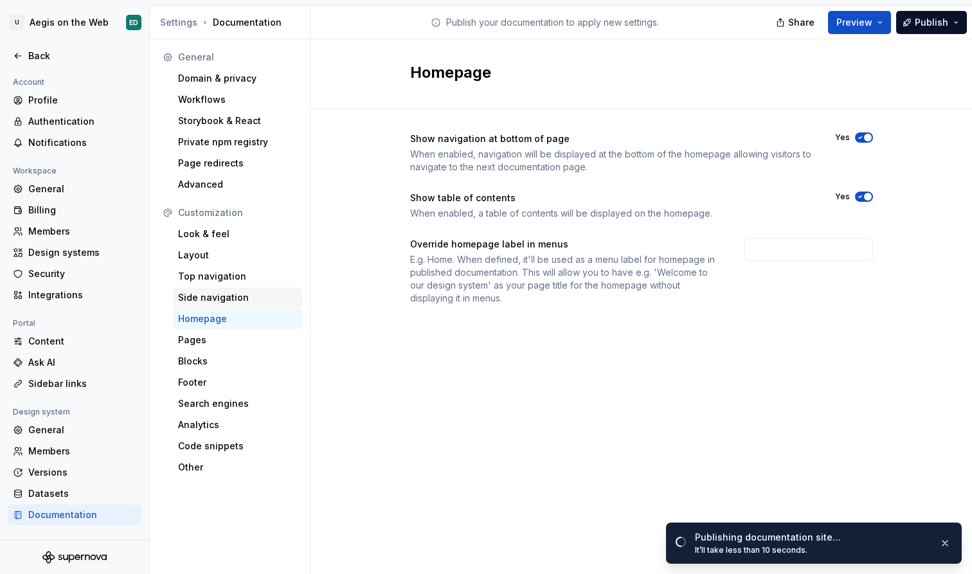
click at [224, 299] on div "Side navigation" at bounding box center [237, 297] width 119 height 13
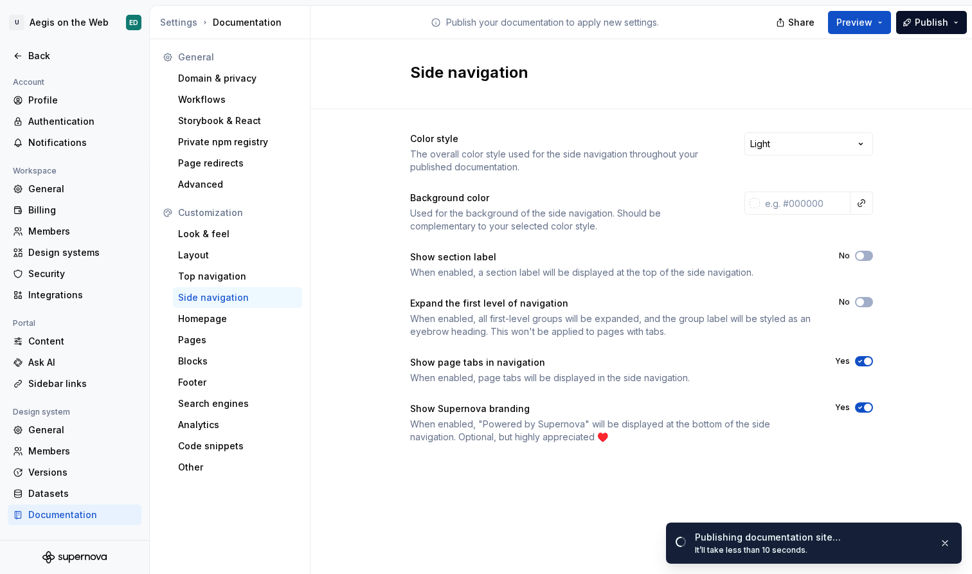
click at [264, 300] on div "Side navigation" at bounding box center [237, 297] width 119 height 13
click at [809, 147] on html "U Aegis on the Web ED Back Account Profile Authentication Notifications Workspa…" at bounding box center [486, 287] width 972 height 574
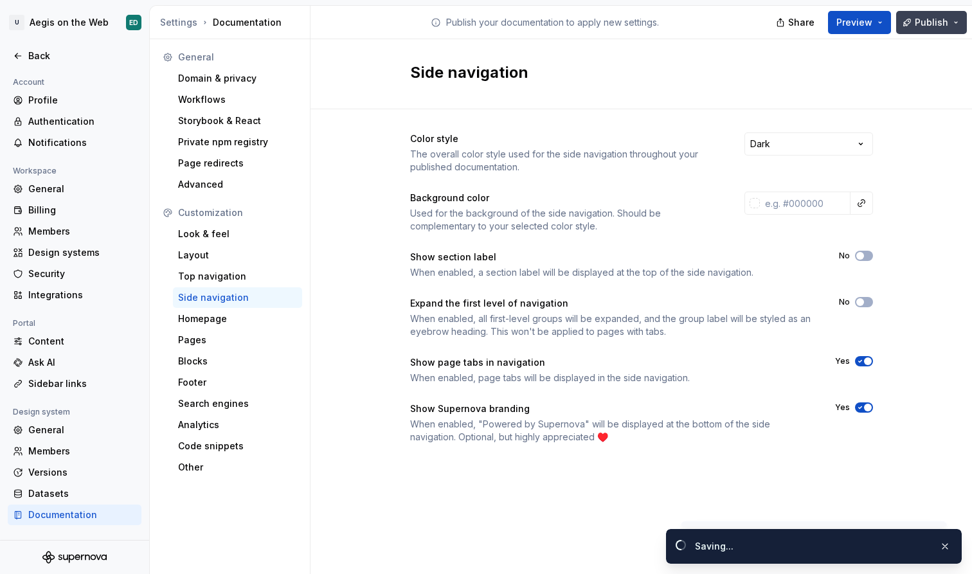
click at [938, 21] on span "Publish" at bounding box center [931, 22] width 33 height 13
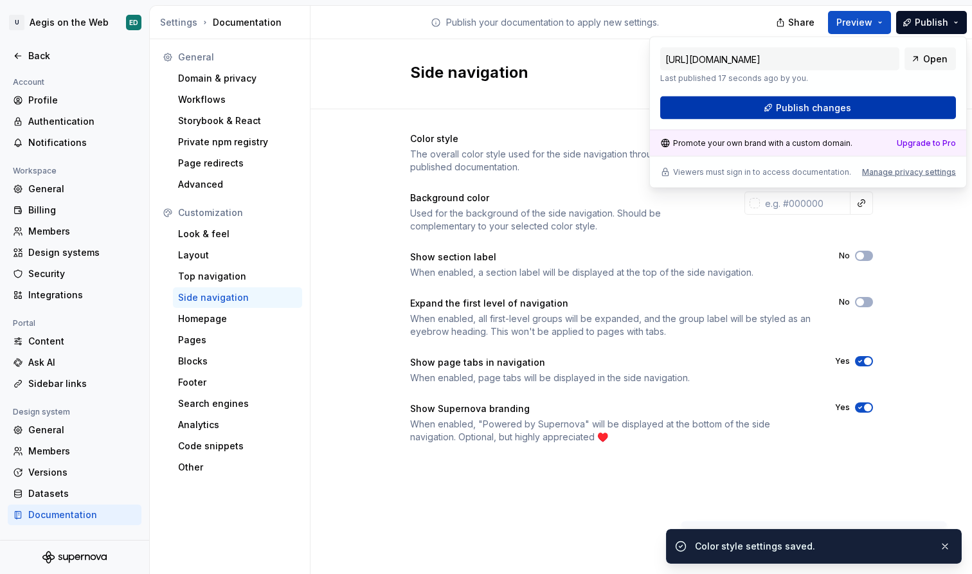
click at [887, 101] on button "Publish changes" at bounding box center [808, 107] width 296 height 23
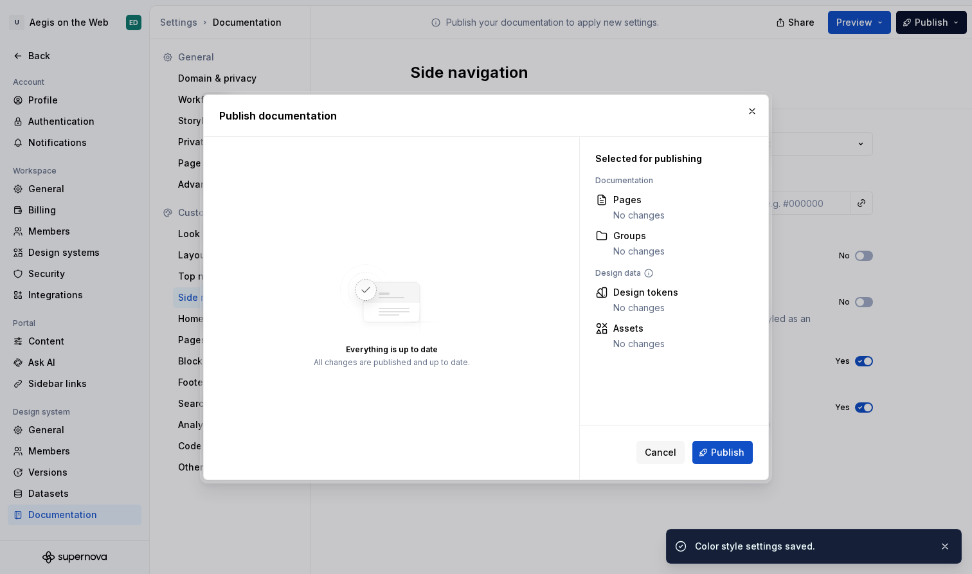
click at [727, 448] on span "Publish" at bounding box center [727, 452] width 33 height 13
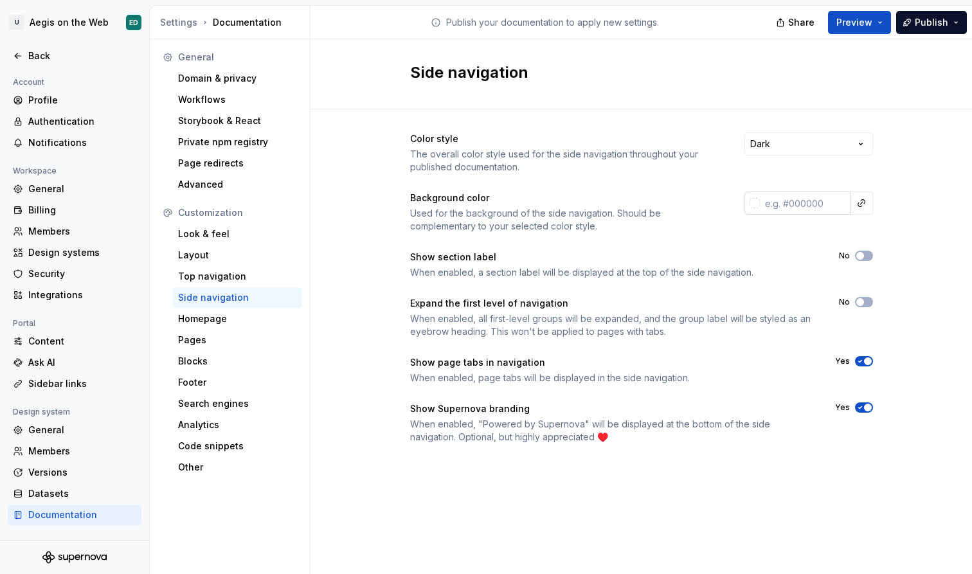
click at [804, 203] on input "text" at bounding box center [805, 203] width 91 height 23
paste input "[EMAIL_ADDRESS][DOMAIN_NAME]"
type input "[EMAIL_ADDRESS][DOMAIN_NAME]"
click at [788, 201] on input "text" at bounding box center [805, 203] width 91 height 23
paste input "C0B7E9"
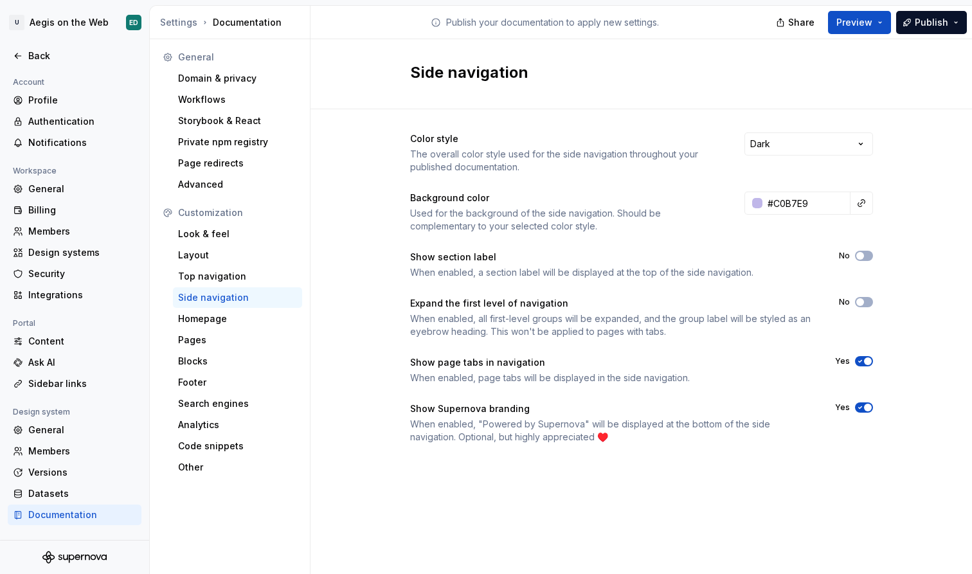
click at [898, 215] on div "Color style The overall color style used for the side navigation throughout you…" at bounding box center [642, 300] width 662 height 383
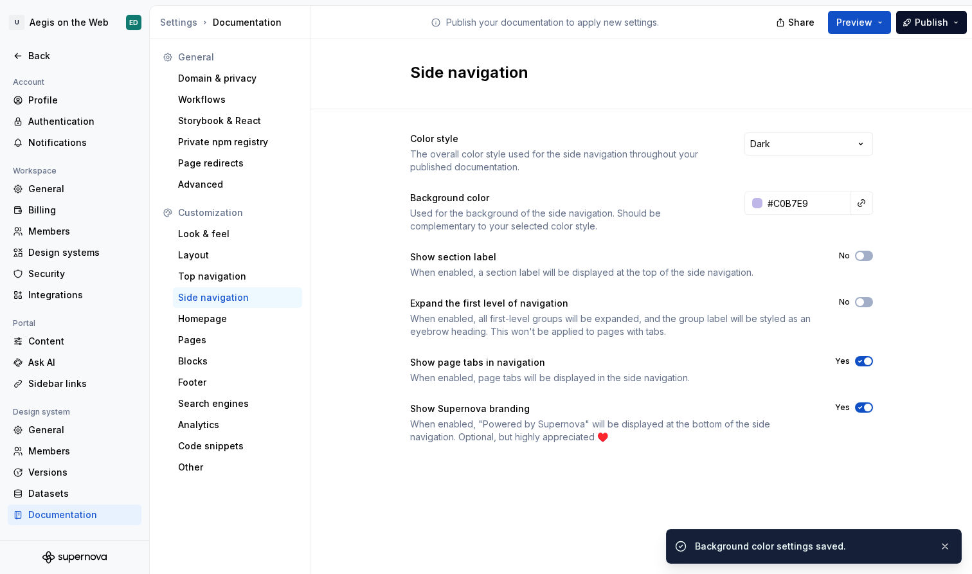
type input "#c0b7e9ff"
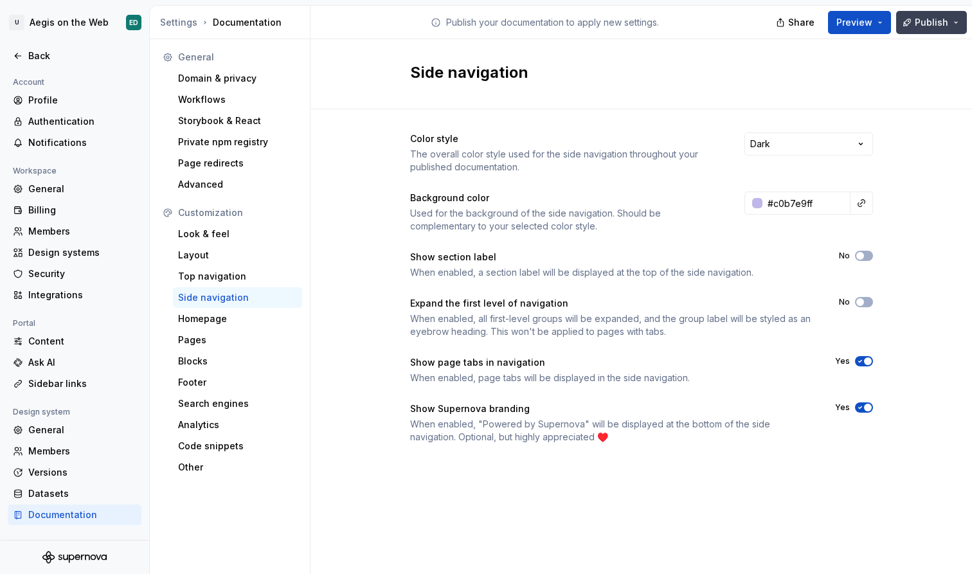
click at [928, 24] on span "Publish" at bounding box center [931, 22] width 33 height 13
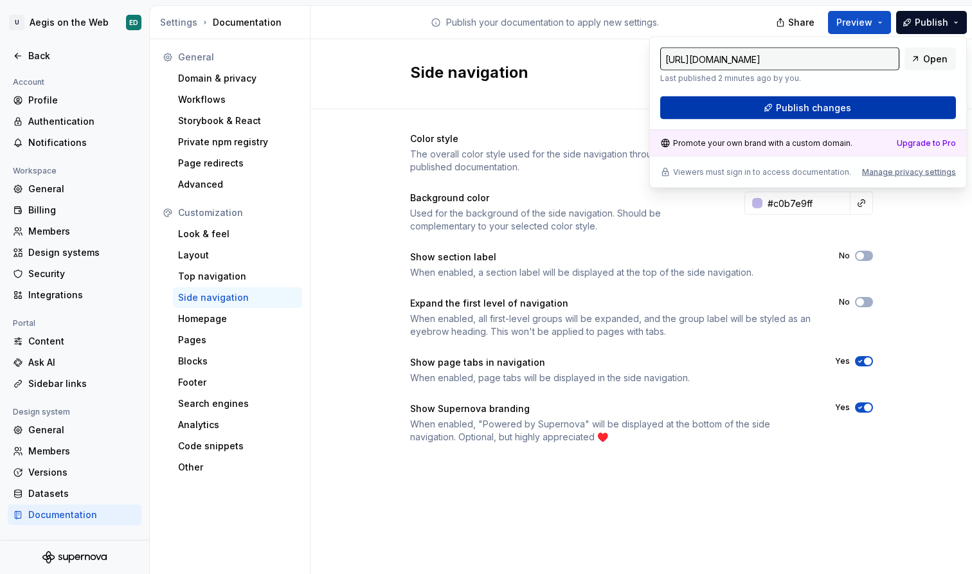
click at [849, 109] on button "Publish changes" at bounding box center [808, 107] width 296 height 23
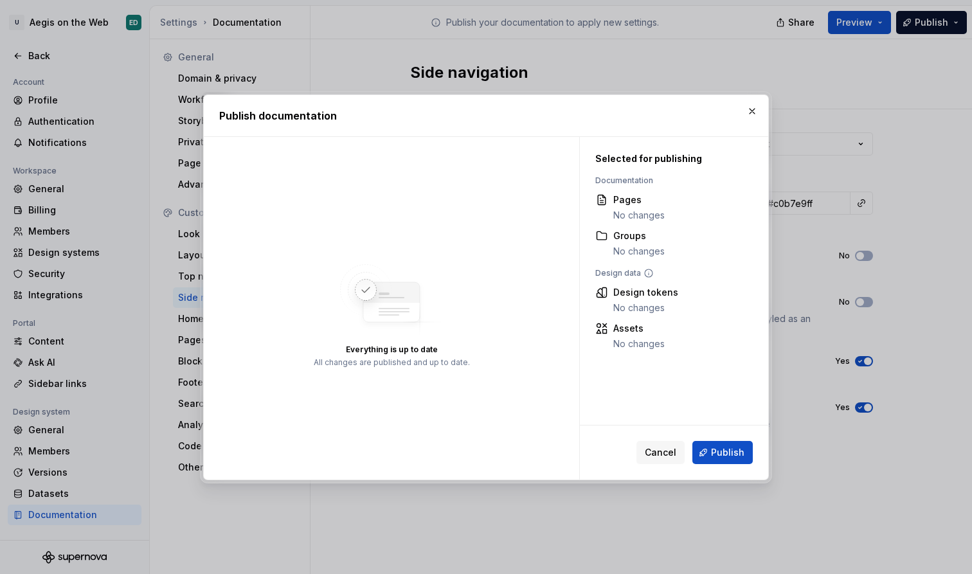
click at [715, 457] on span "Publish" at bounding box center [727, 452] width 33 height 13
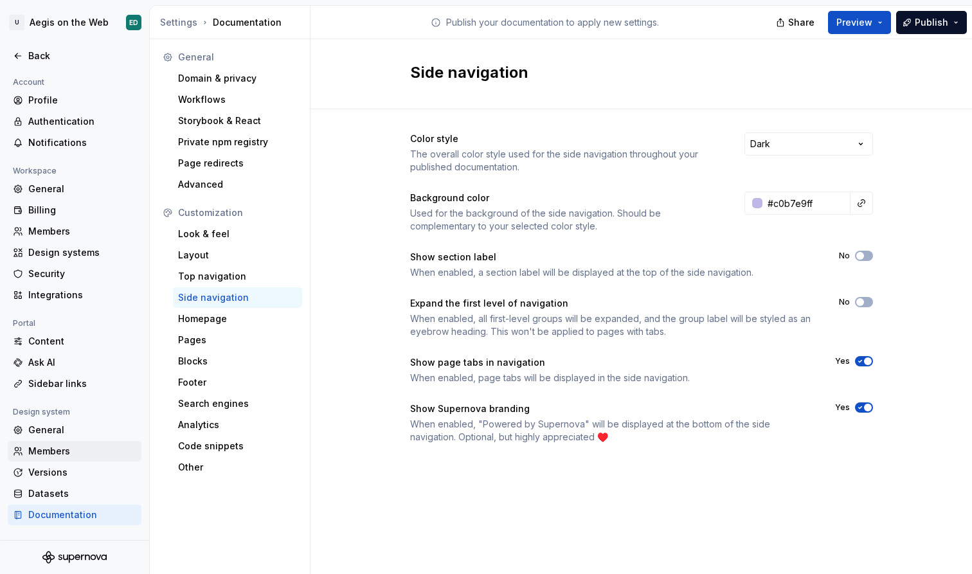
click at [64, 446] on div "Members" at bounding box center [82, 451] width 108 height 13
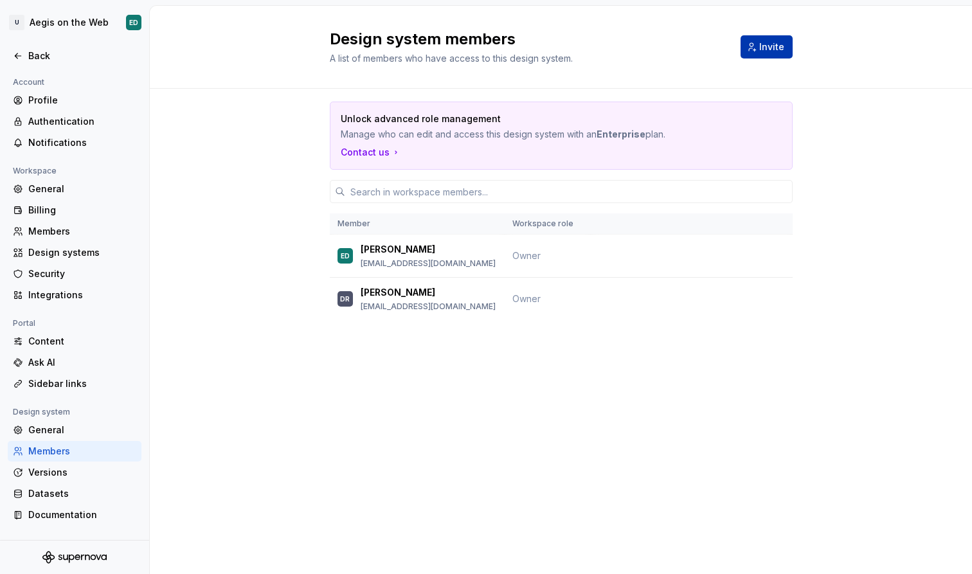
click at [774, 55] on button "Invite" at bounding box center [767, 46] width 52 height 23
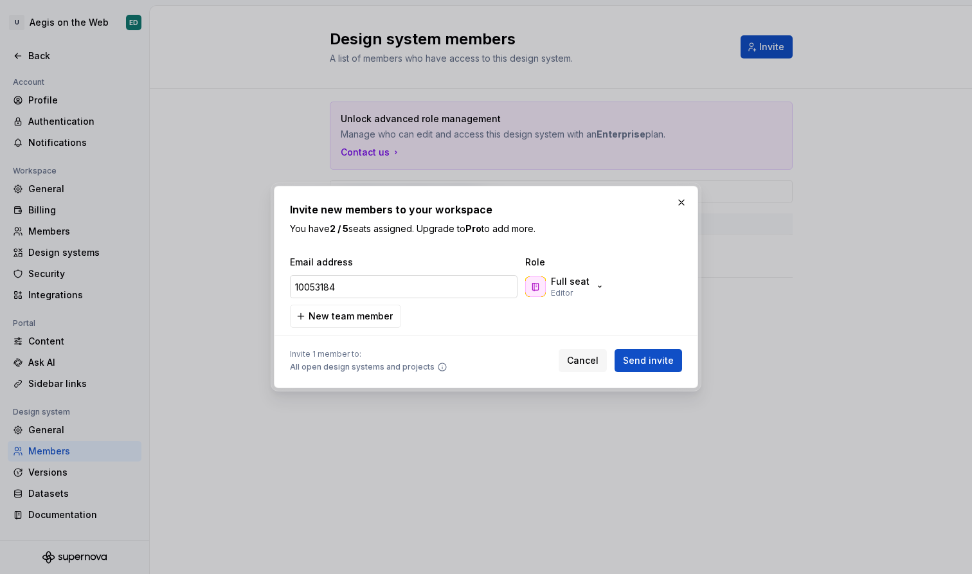
click at [392, 276] on input "10053184" at bounding box center [404, 286] width 228 height 23
type input "10053184œ"
type input "10053184@onuriscp.com"
click at [595, 287] on icon "button" at bounding box center [600, 287] width 10 height 10
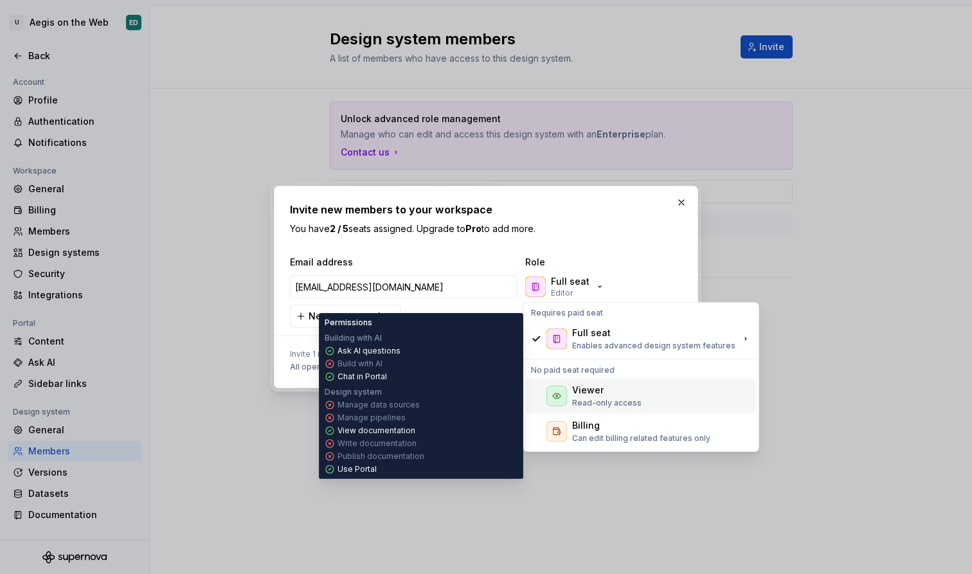
click at [600, 384] on div "Viewer" at bounding box center [588, 390] width 32 height 13
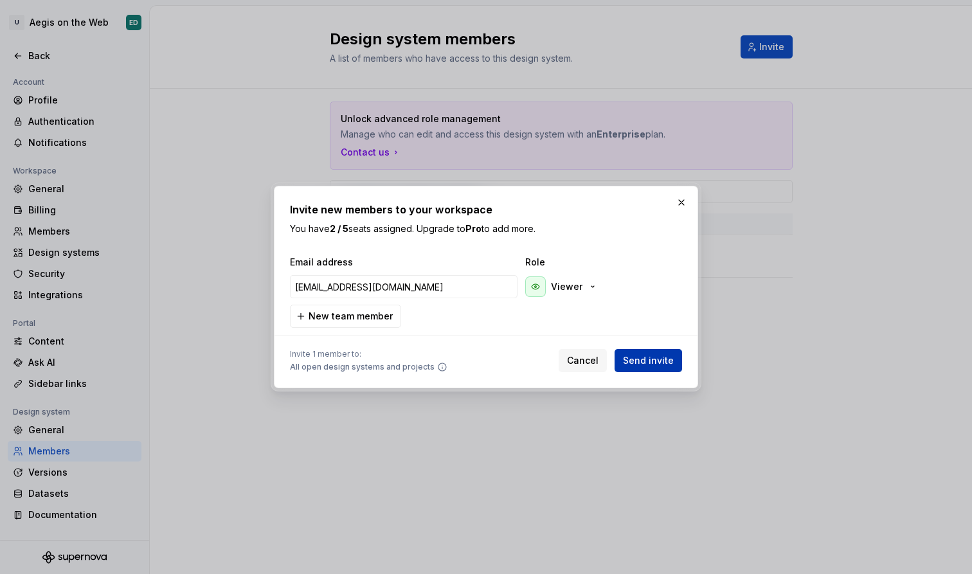
click at [658, 363] on span "Send invite" at bounding box center [648, 360] width 51 height 13
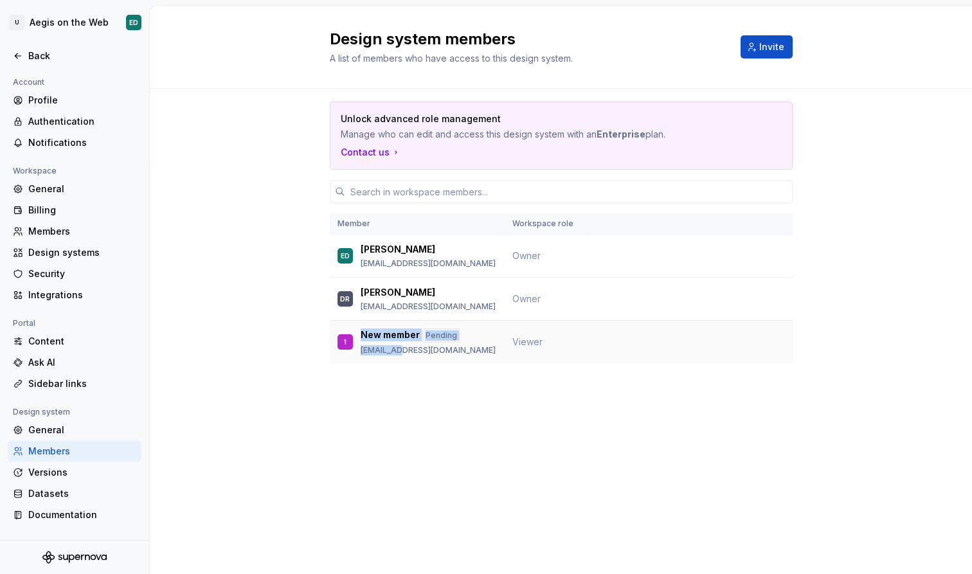
drag, startPoint x: 401, startPoint y: 349, endPoint x: 339, endPoint y: 348, distance: 61.7
click at [339, 348] on div "1 New member Pending 10053184@onuriscp.com" at bounding box center [417, 342] width 159 height 27
click at [412, 351] on p "10053184@onuriscp.com" at bounding box center [428, 350] width 135 height 10
click at [374, 352] on p "10053184@onuriscp.com" at bounding box center [428, 350] width 135 height 10
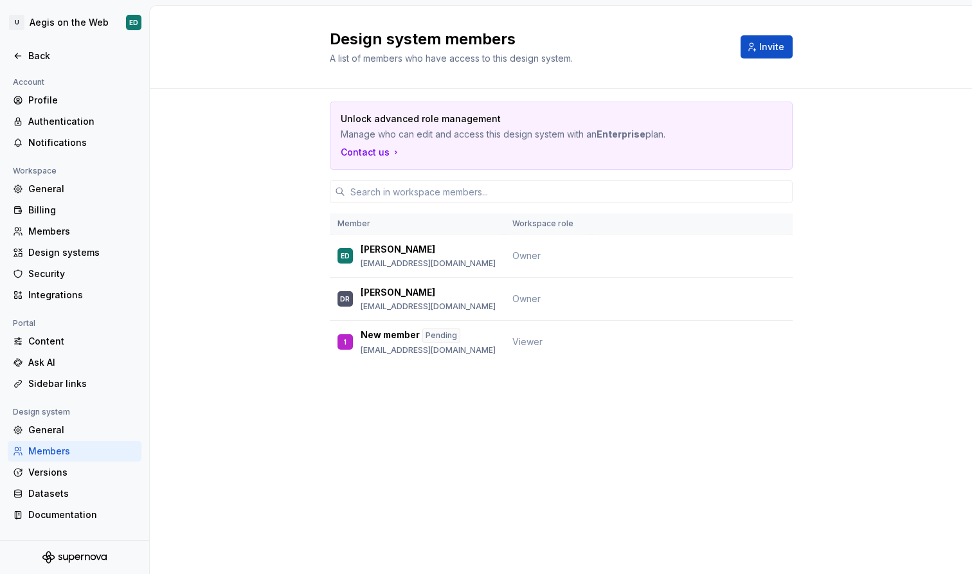
click at [554, 464] on div "Design system members A list of members who have access to this design system. …" at bounding box center [561, 290] width 822 height 568
click at [449, 396] on div "Unlock advanced role management Manage who can edit and access this design syst…" at bounding box center [561, 250] width 463 height 323
click at [54, 238] on div "Members" at bounding box center [75, 231] width 134 height 21
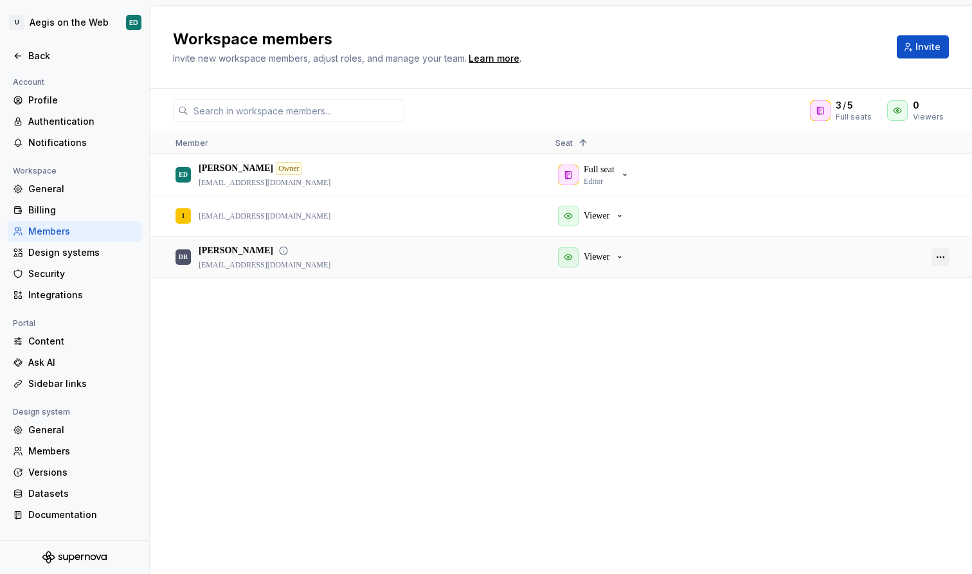
click at [939, 249] on button "button" at bounding box center [941, 257] width 18 height 18
click at [639, 323] on div "ED [PERSON_NAME] Owner [EMAIL_ADDRESS][DOMAIN_NAME] Full seat Editor 1 [EMAIL_A…" at bounding box center [561, 363] width 822 height 419
click at [72, 438] on div "General" at bounding box center [75, 430] width 134 height 21
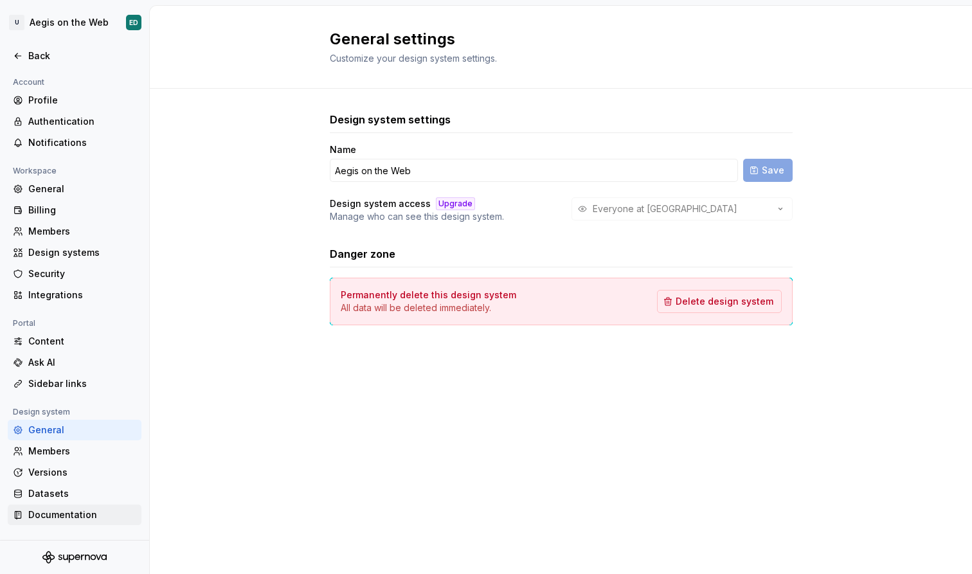
click at [63, 511] on div "Documentation" at bounding box center [82, 515] width 108 height 13
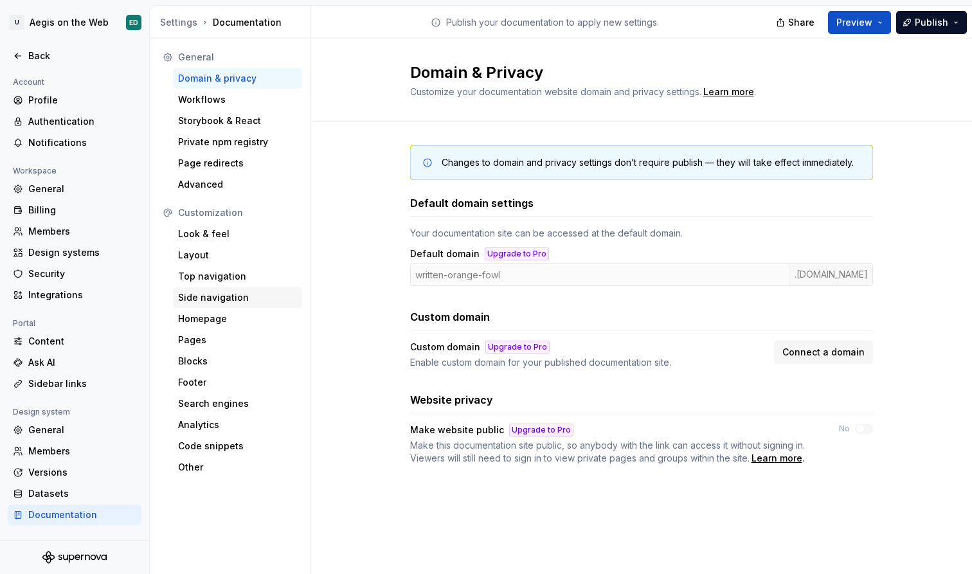
click at [239, 296] on div "Side navigation" at bounding box center [237, 297] width 119 height 13
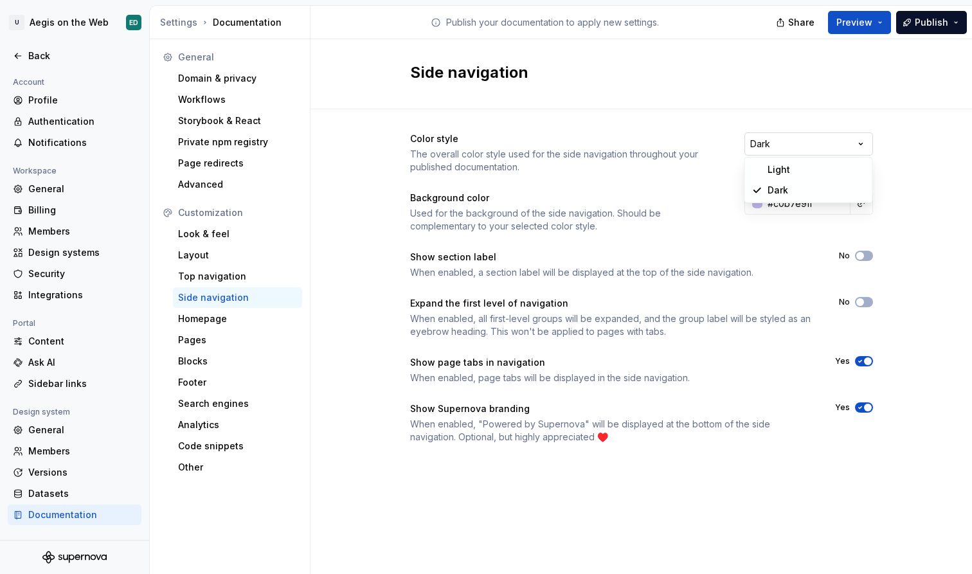
click at [811, 142] on html "U Aegis on the Web ED Back Account Profile Authentication Notifications Workspa…" at bounding box center [486, 287] width 972 height 574
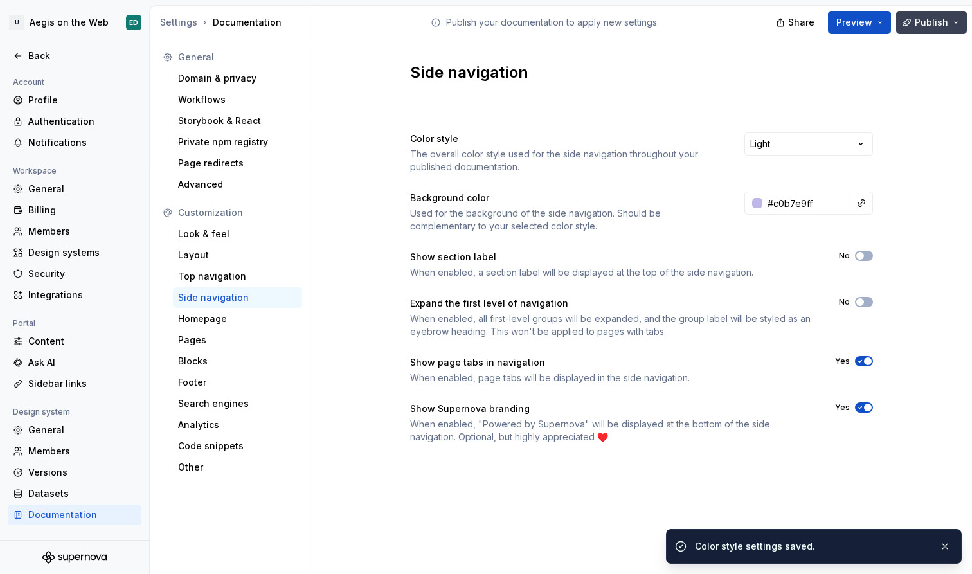
click at [926, 24] on span "Publish" at bounding box center [931, 22] width 33 height 13
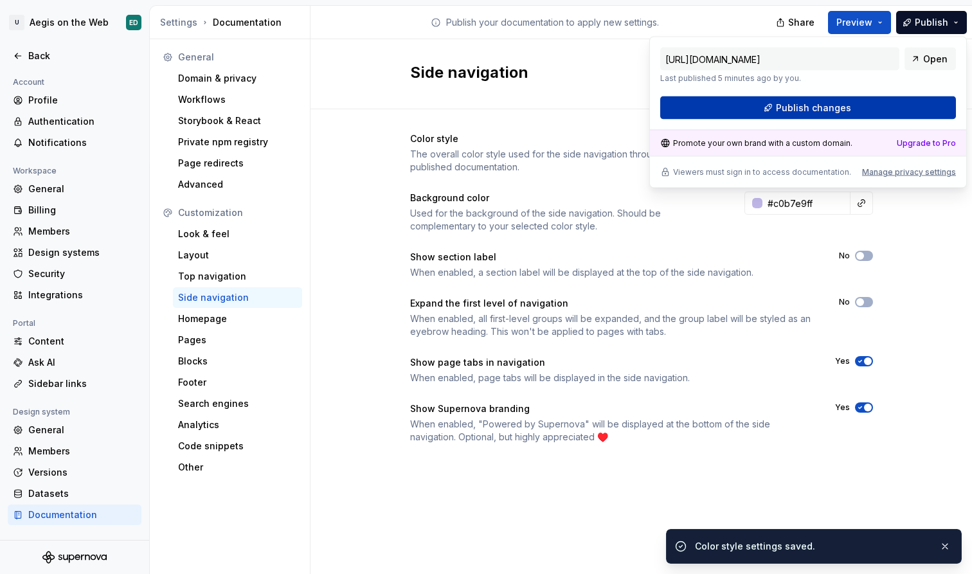
click at [856, 113] on button "Publish changes" at bounding box center [808, 107] width 296 height 23
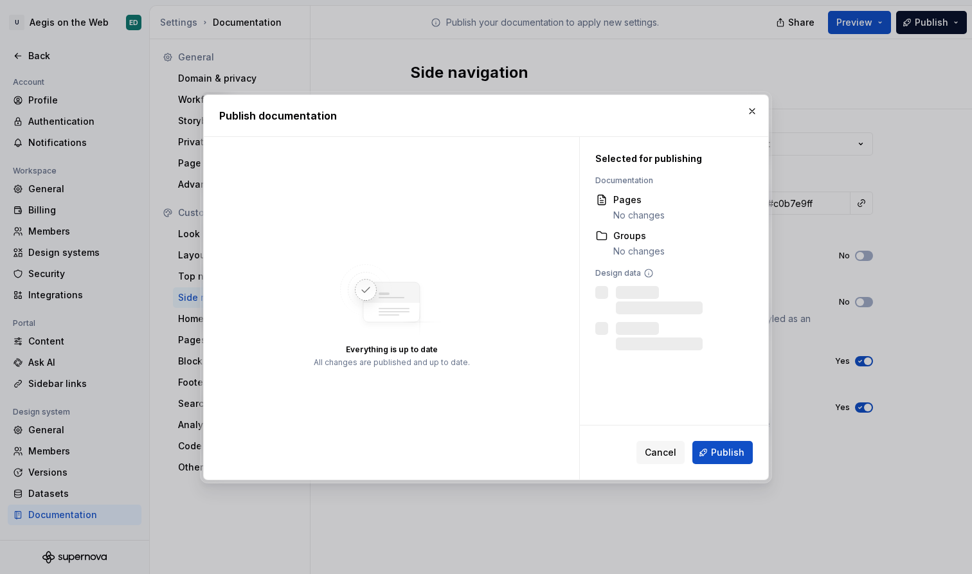
click at [720, 467] on div "Cancel Publish" at bounding box center [674, 453] width 188 height 54
click at [723, 455] on span "Publish" at bounding box center [727, 452] width 33 height 13
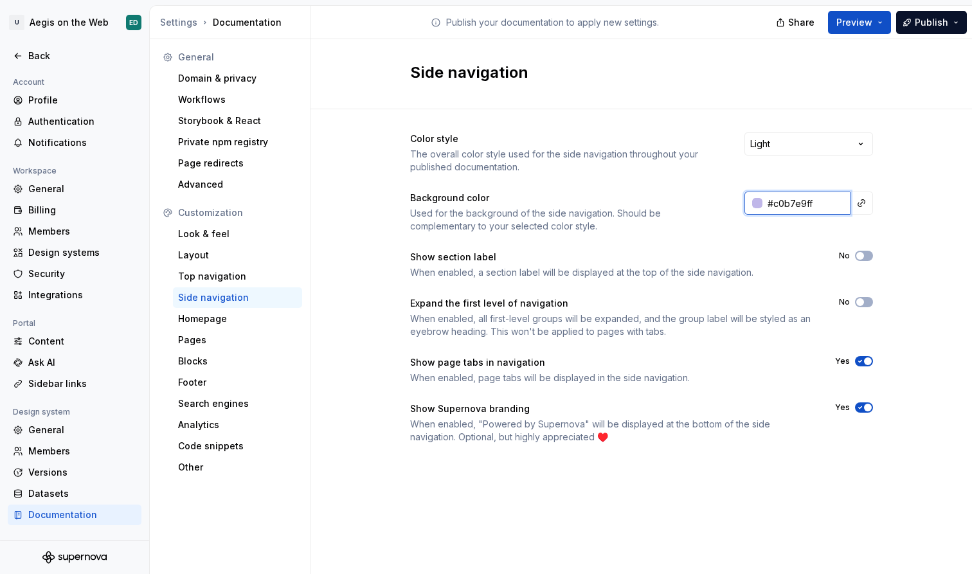
drag, startPoint x: 821, startPoint y: 203, endPoint x: 626, endPoint y: 175, distance: 197.5
click at [626, 175] on div "Color style The overall color style used for the side navigation throughout you…" at bounding box center [641, 287] width 463 height 311
click at [787, 247] on div "Color style The overall color style used for the side navigation throughout you…" at bounding box center [641, 287] width 463 height 311
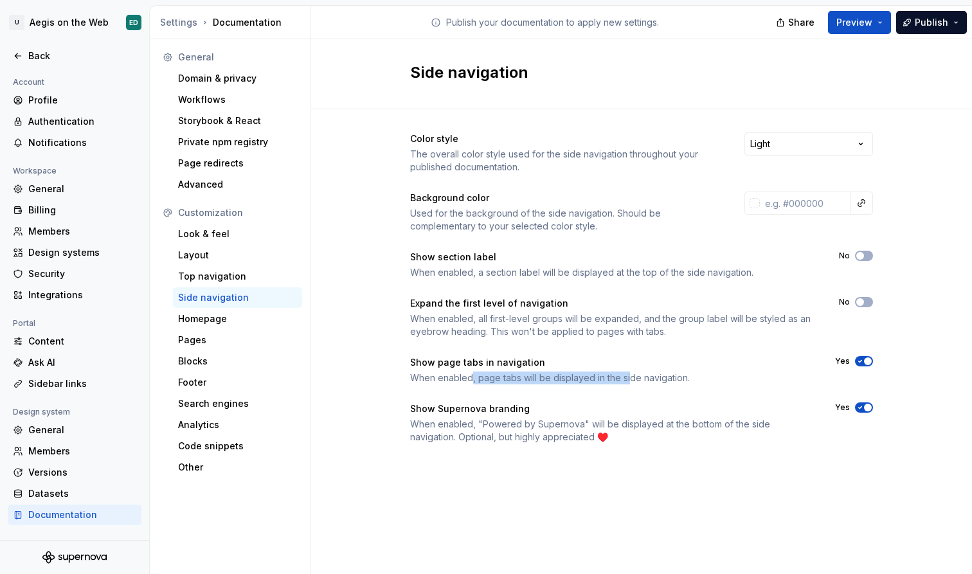
drag, startPoint x: 471, startPoint y: 375, endPoint x: 632, endPoint y: 373, distance: 161.4
click at [631, 373] on div "When enabled, page tabs will be displayed in the side navigation." at bounding box center [611, 378] width 402 height 13
click at [632, 373] on div "When enabled, page tabs will be displayed in the side navigation." at bounding box center [611, 378] width 402 height 13
click at [863, 357] on icon "button" at bounding box center [860, 361] width 10 height 8
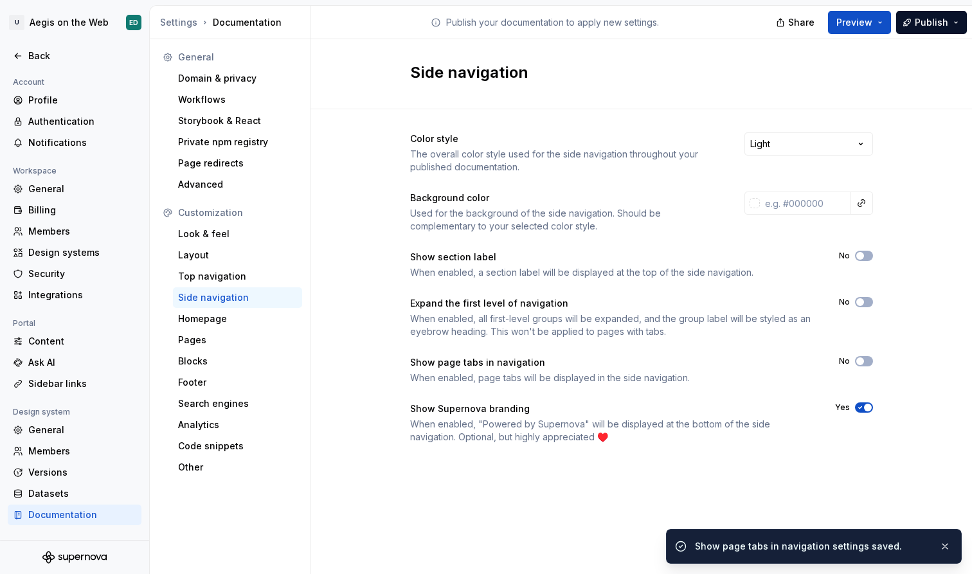
click at [871, 408] on span "button" at bounding box center [868, 408] width 8 height 8
click at [943, 22] on span "Publish" at bounding box center [931, 22] width 33 height 13
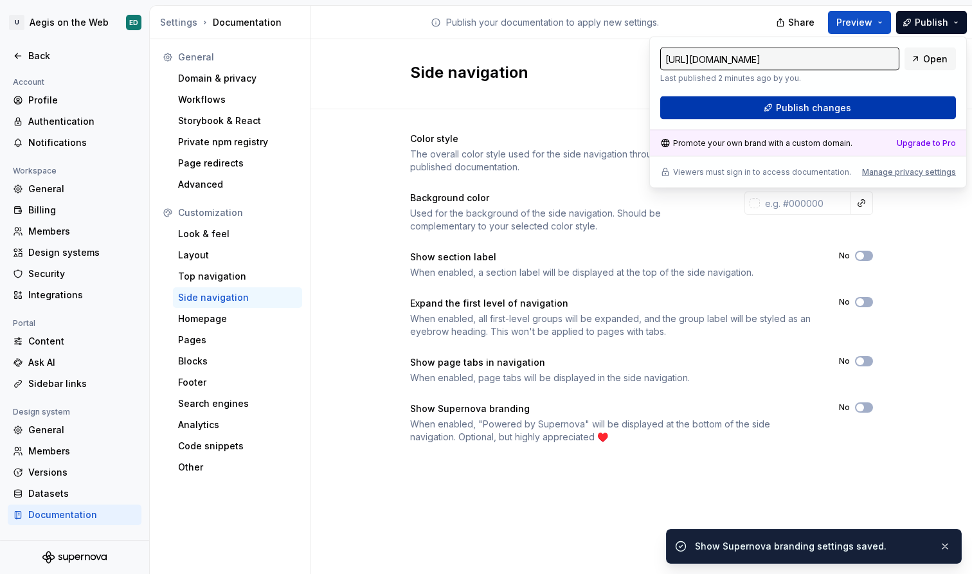
click at [874, 101] on button "Publish changes" at bounding box center [808, 107] width 296 height 23
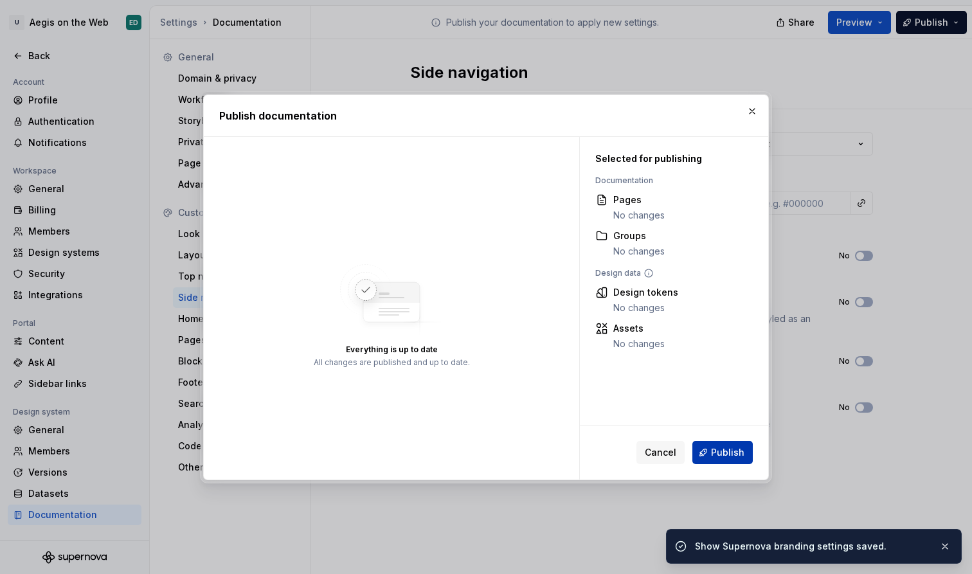
click at [722, 451] on span "Publish" at bounding box center [727, 452] width 33 height 13
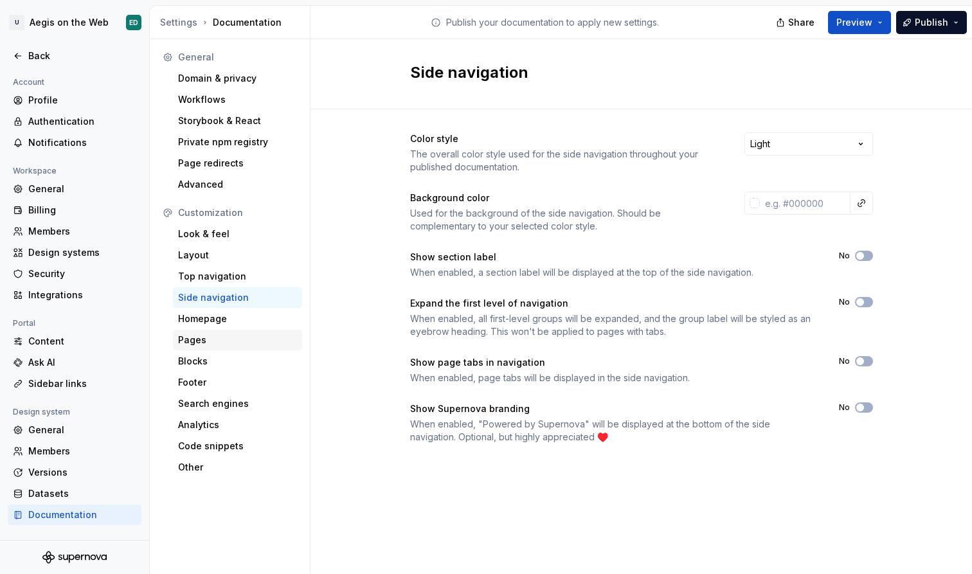
click at [228, 336] on div "Pages" at bounding box center [237, 340] width 119 height 13
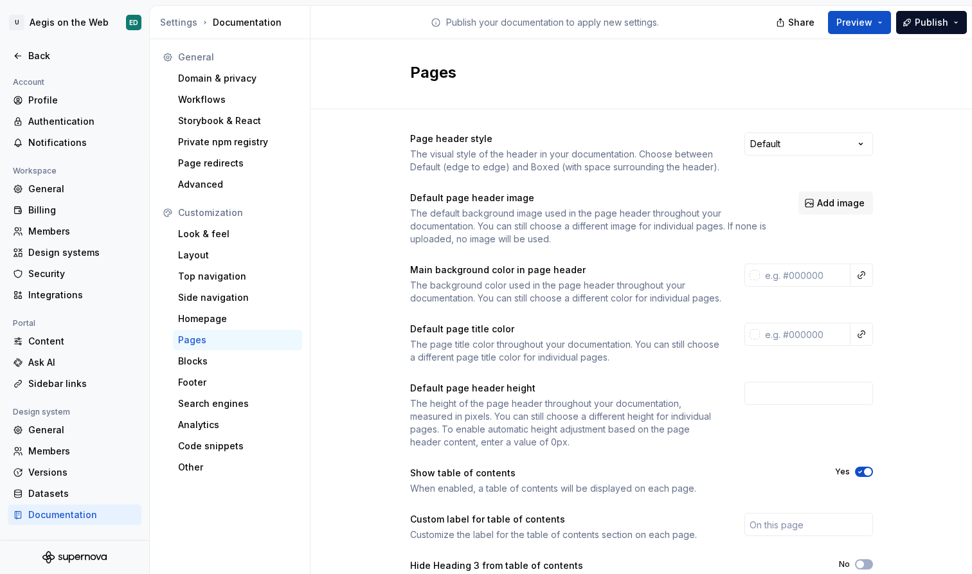
click at [826, 159] on div "Page header style The visual style of the header in your documentation. Choose …" at bounding box center [641, 152] width 463 height 41
click at [824, 150] on html "U Aegis on the Web ED Back Account Profile Authentication Notifications Workspa…" at bounding box center [486, 287] width 972 height 574
click at [853, 141] on html "U Aegis on the Web ED Back Account Profile Authentication Notifications Workspa…" at bounding box center [486, 287] width 972 height 574
click at [823, 281] on input "text" at bounding box center [805, 275] width 91 height 23
paste input "816ED4"
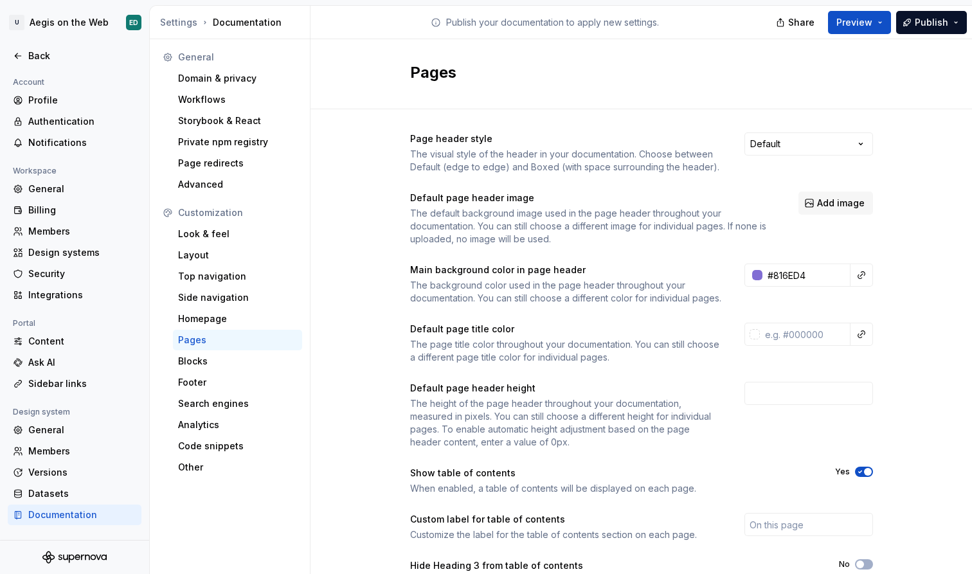
click at [680, 333] on div "Page header style The visual style of the header in your documentation. Choose …" at bounding box center [641, 389] width 463 height 514
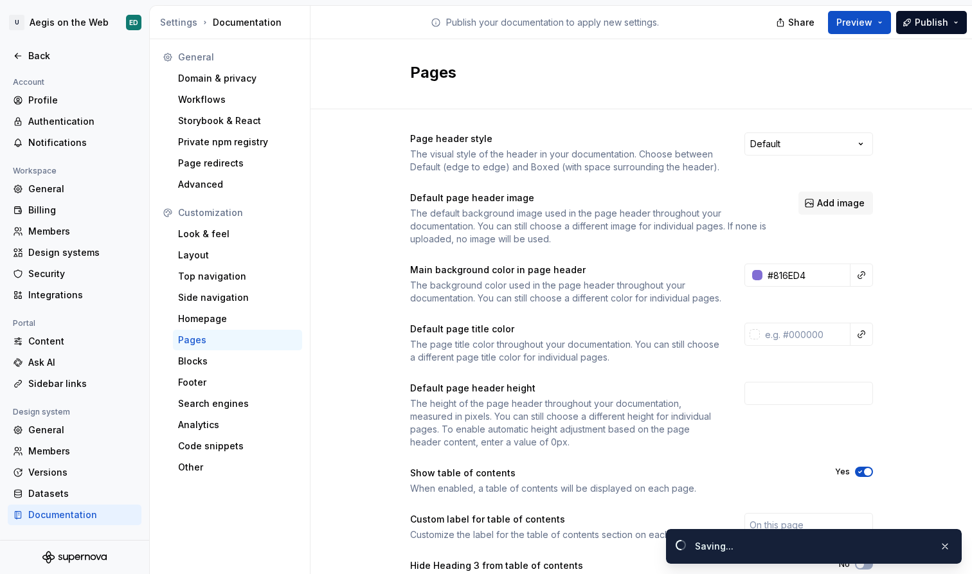
type input "#816ed4ff"
click at [788, 360] on div "Default page title color The page title color throughout your documentation. Yo…" at bounding box center [641, 343] width 463 height 41
click at [786, 346] on input "text" at bounding box center [805, 334] width 91 height 23
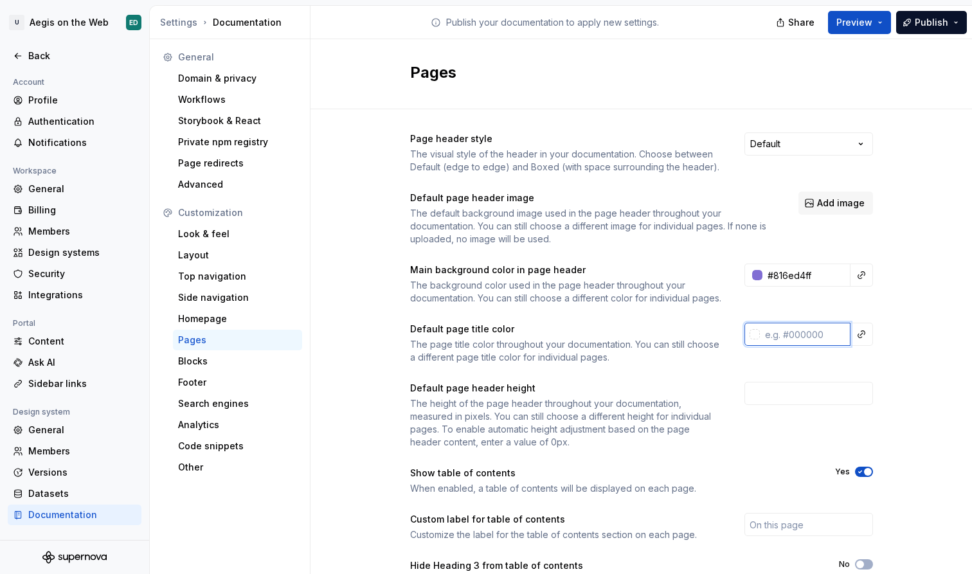
paste input "05040A"
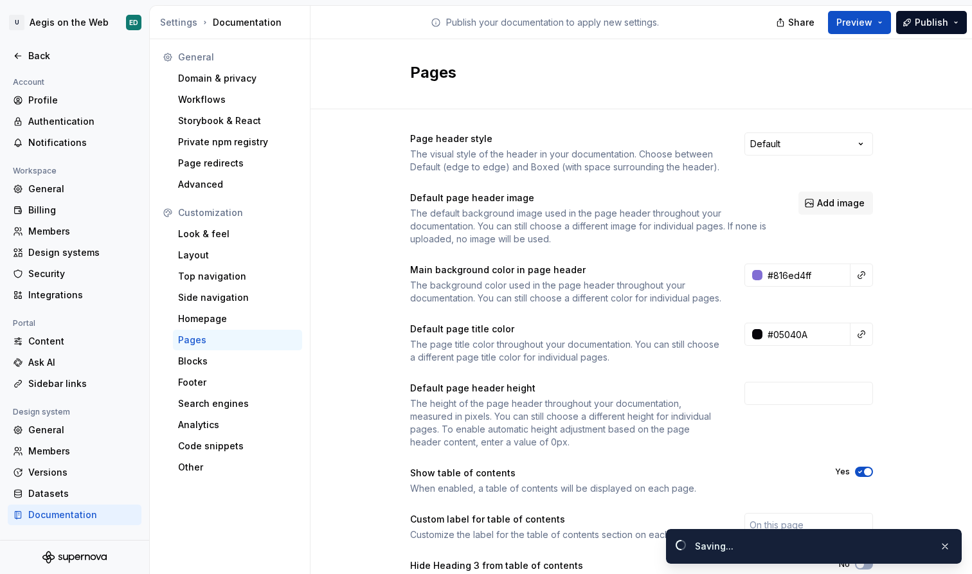
click at [697, 380] on div "Page header style The visual style of the header in your documentation. Choose …" at bounding box center [641, 389] width 463 height 514
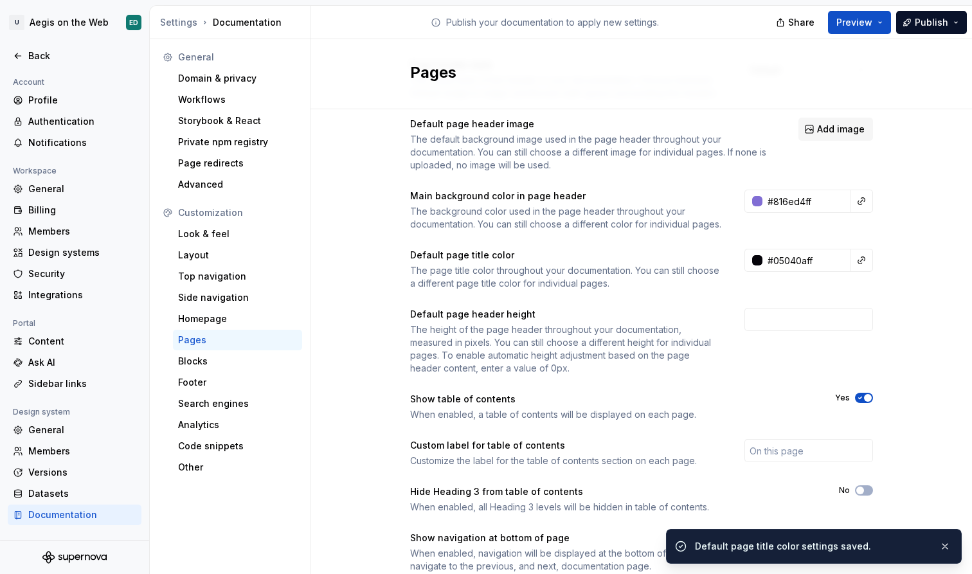
scroll to position [90, 0]
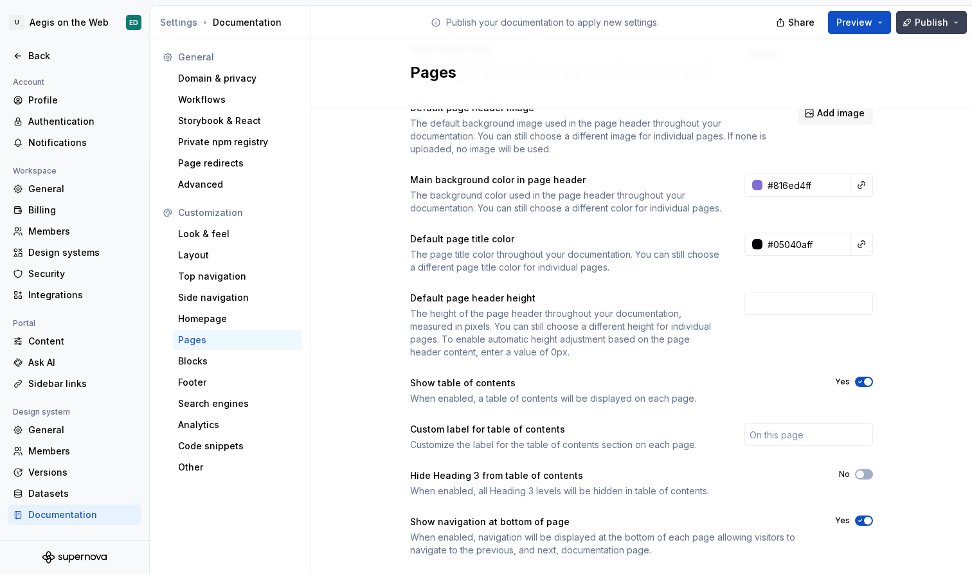
click at [923, 26] on span "Publish" at bounding box center [931, 22] width 33 height 13
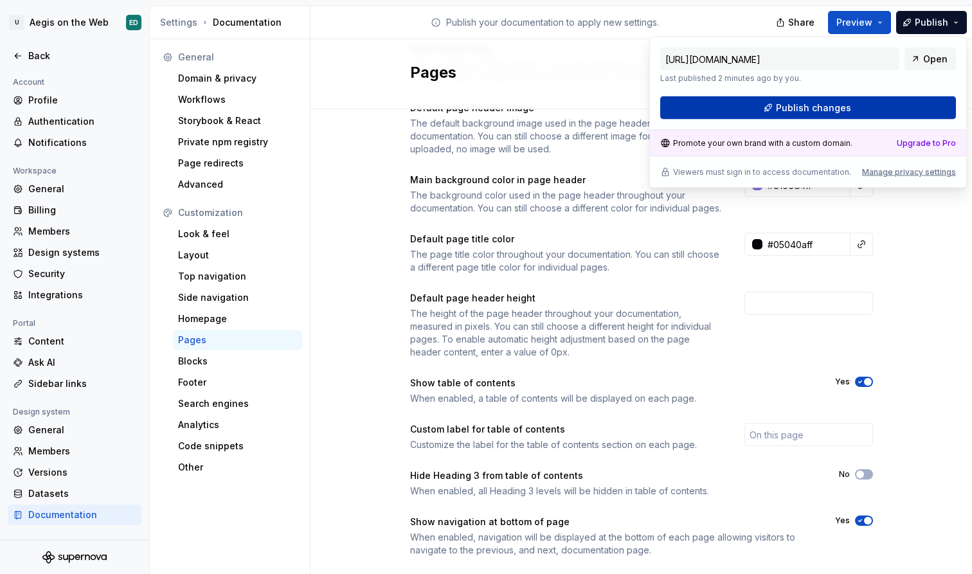
click at [871, 112] on button "Publish changes" at bounding box center [808, 107] width 296 height 23
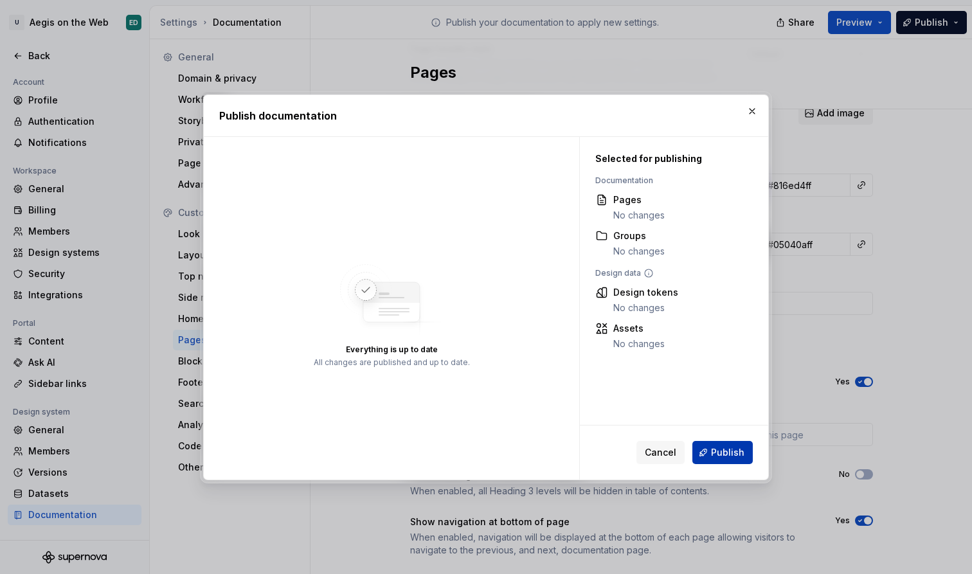
click at [729, 455] on span "Publish" at bounding box center [727, 452] width 33 height 13
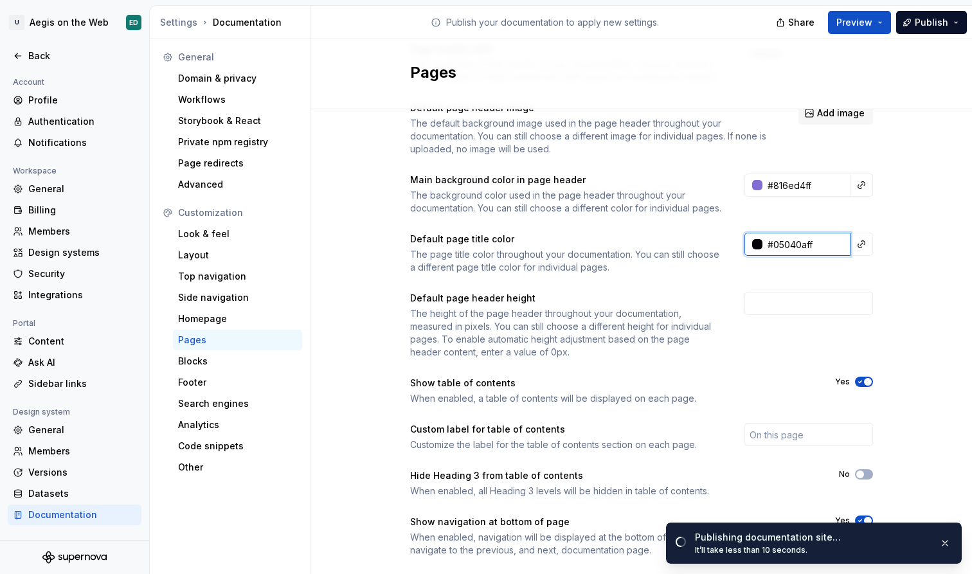
drag, startPoint x: 822, startPoint y: 251, endPoint x: 734, endPoint y: 259, distance: 89.1
click at [734, 259] on div "Default page title color The page title color throughout your documentation. Yo…" at bounding box center [641, 253] width 463 height 41
paste input "3A2C79"
type input "3A2C79#05040aff"
paste input "3A2C79"
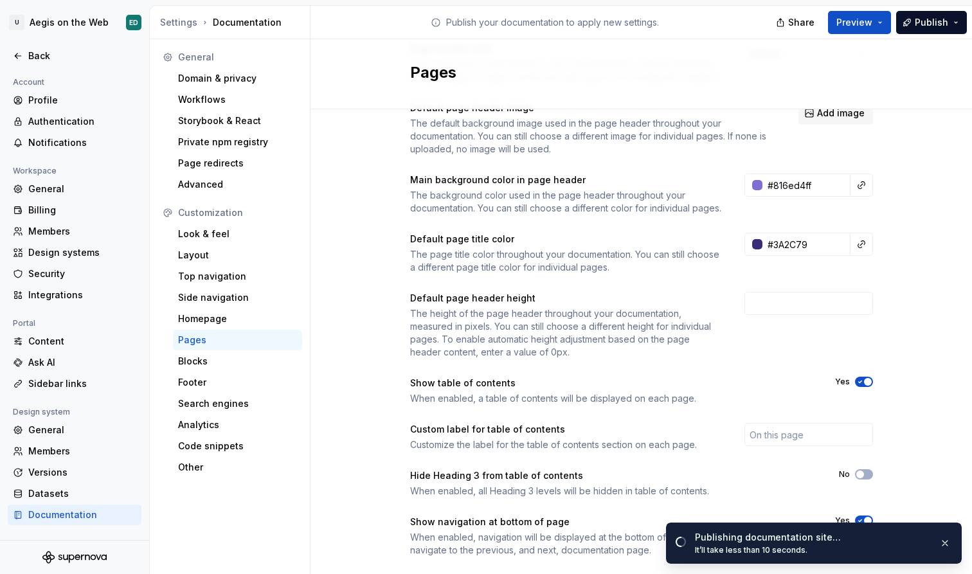
click at [917, 237] on div "Page header style The visual style of the header in your documentation. Choose …" at bounding box center [642, 312] width 662 height 586
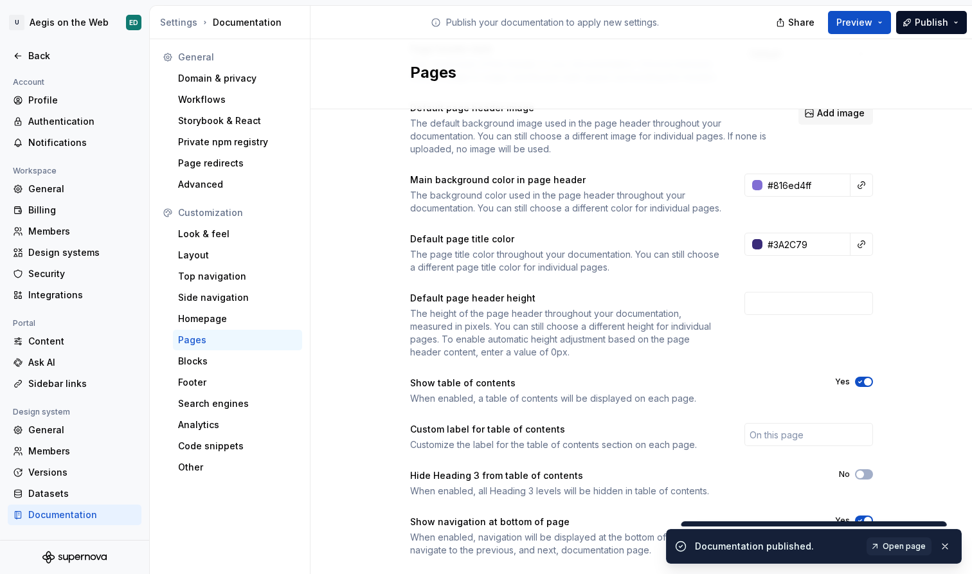
type input "#3a2c79ff"
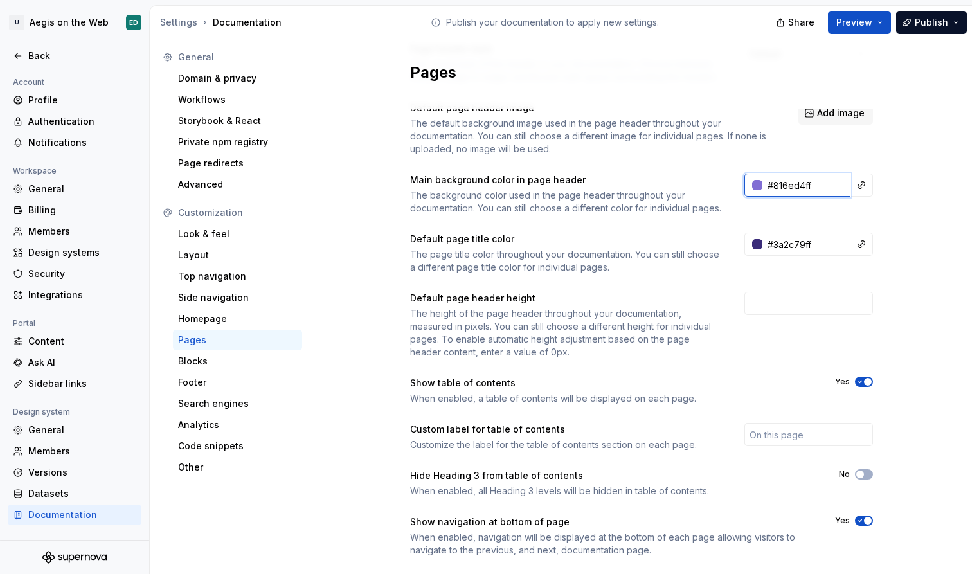
drag, startPoint x: 822, startPoint y: 183, endPoint x: 715, endPoint y: 179, distance: 106.8
click at [715, 179] on div "Main background color in page header The background color used in the page head…" at bounding box center [641, 194] width 463 height 41
paste input "DFDBF4"
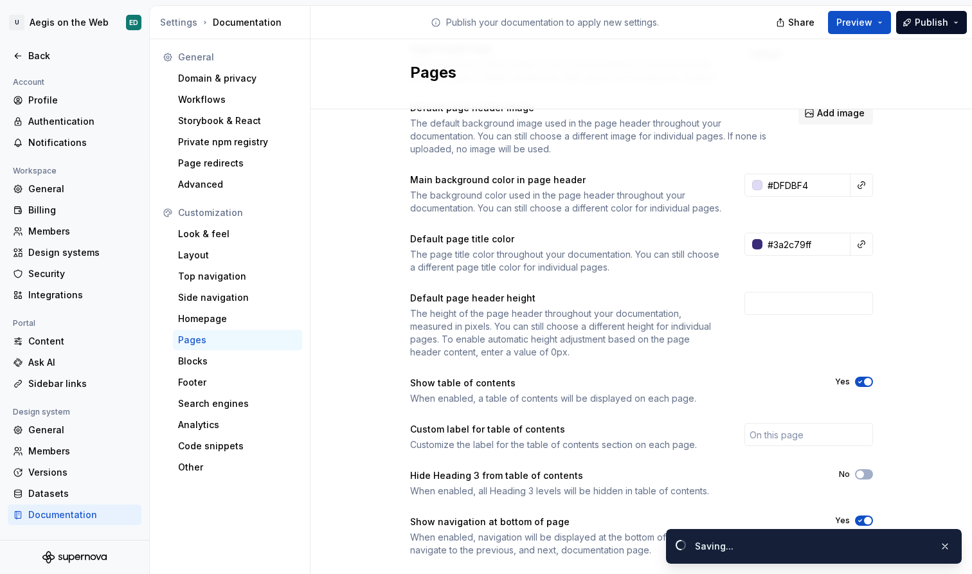
type input "#dfdbf4ff"
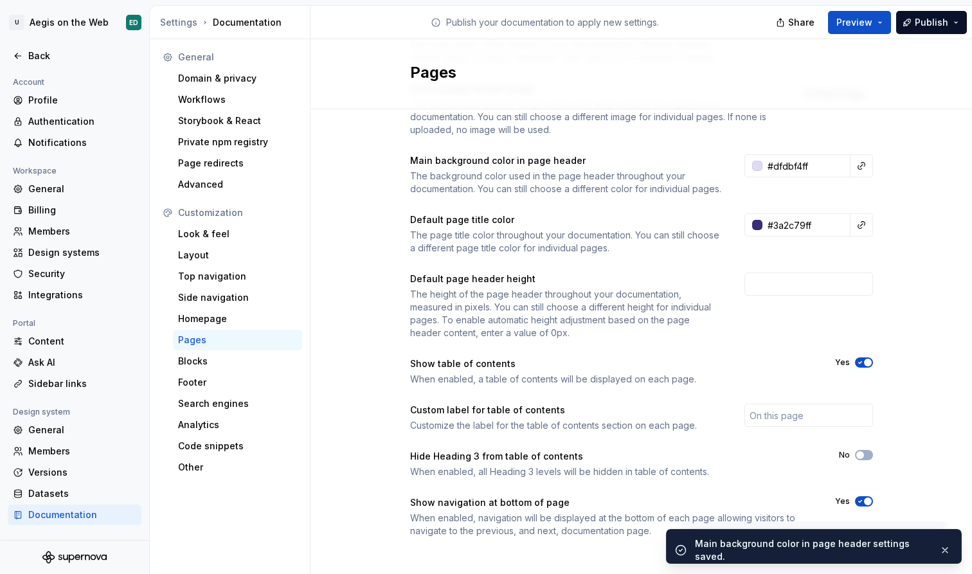
scroll to position [107, 0]
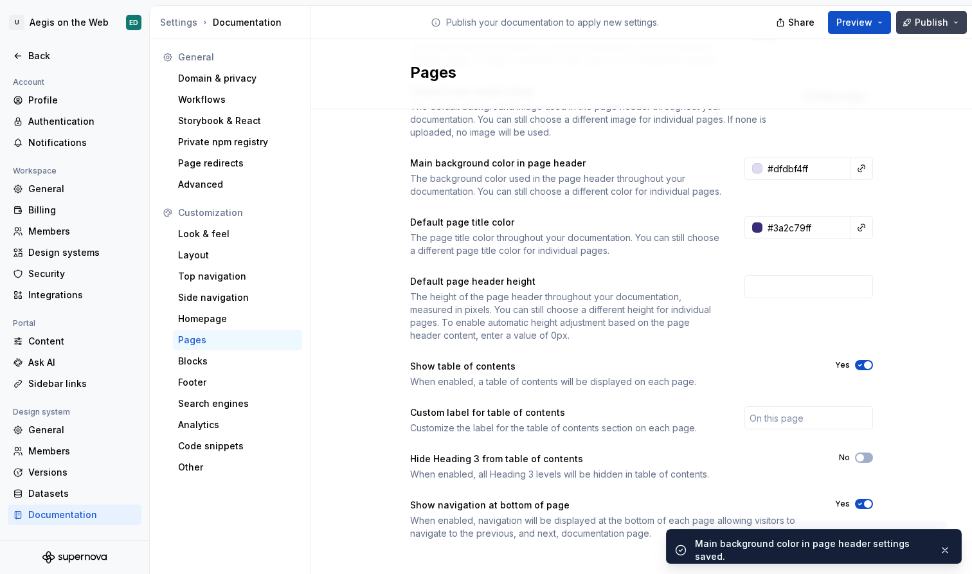
click at [930, 26] on span "Publish" at bounding box center [931, 22] width 33 height 13
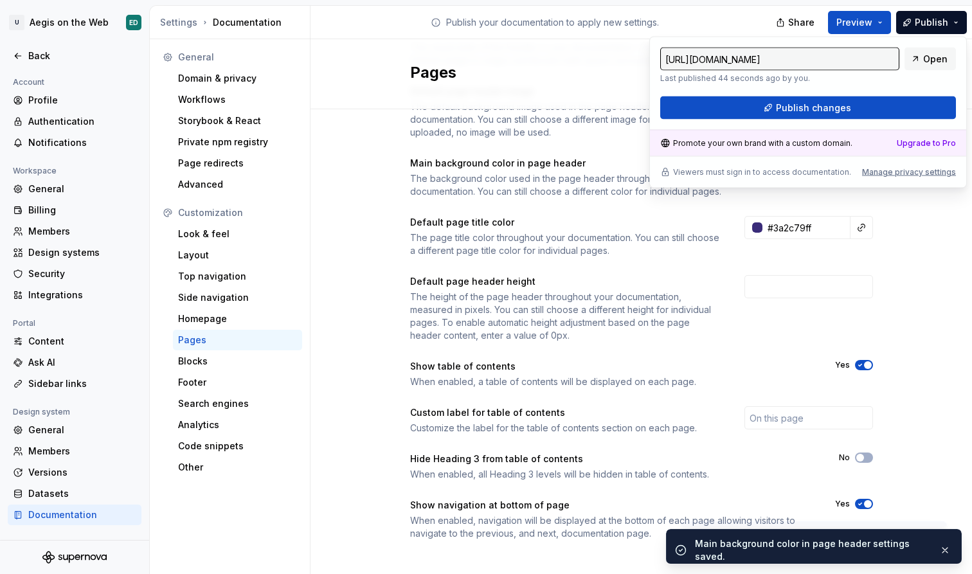
click at [889, 96] on div "https://written-orange-fowl.supernova-docs.io/latest/ Last published 44 seconds…" at bounding box center [808, 84] width 296 height 72
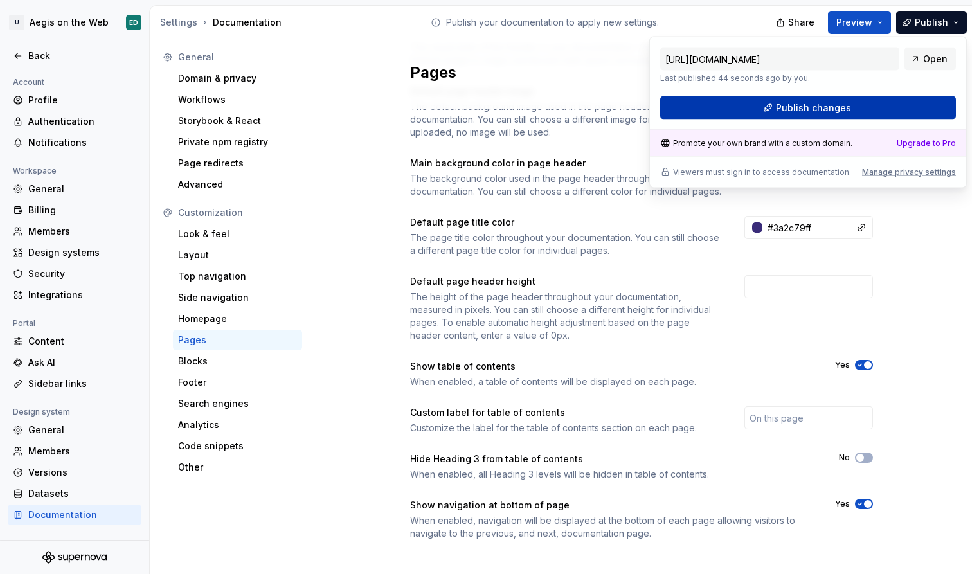
click at [891, 107] on button "Publish changes" at bounding box center [808, 107] width 296 height 23
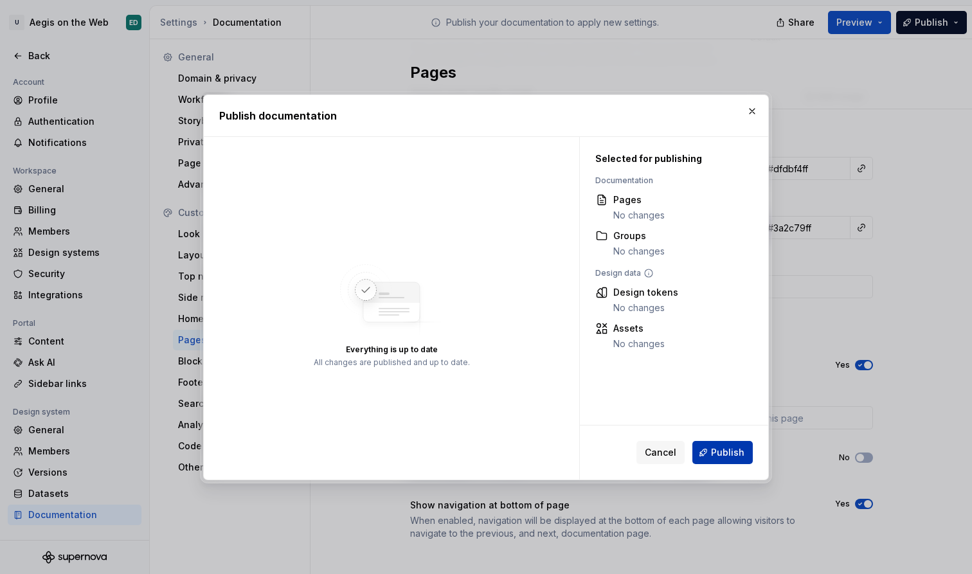
click at [719, 456] on span "Publish" at bounding box center [727, 452] width 33 height 13
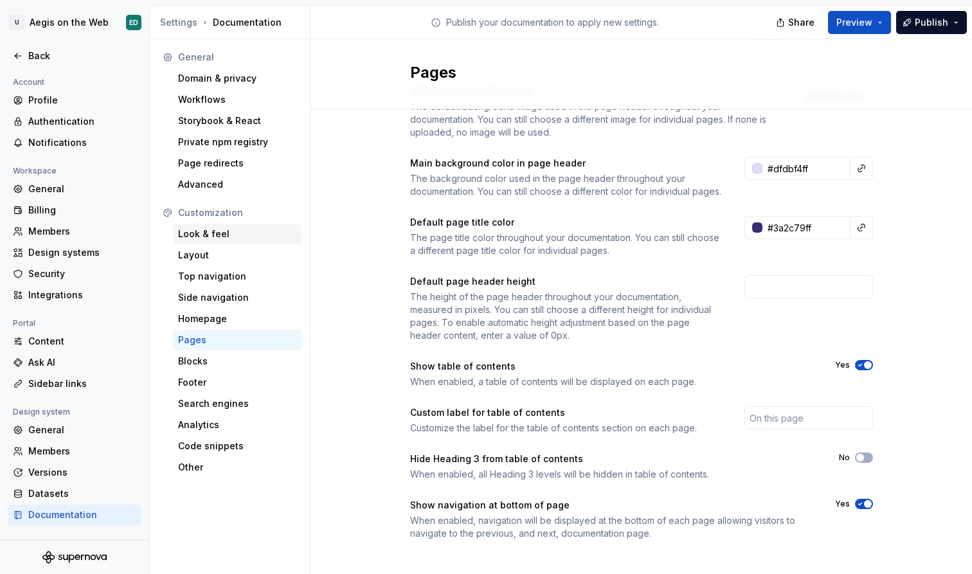
click at [252, 231] on div "Look & feel" at bounding box center [237, 234] width 119 height 13
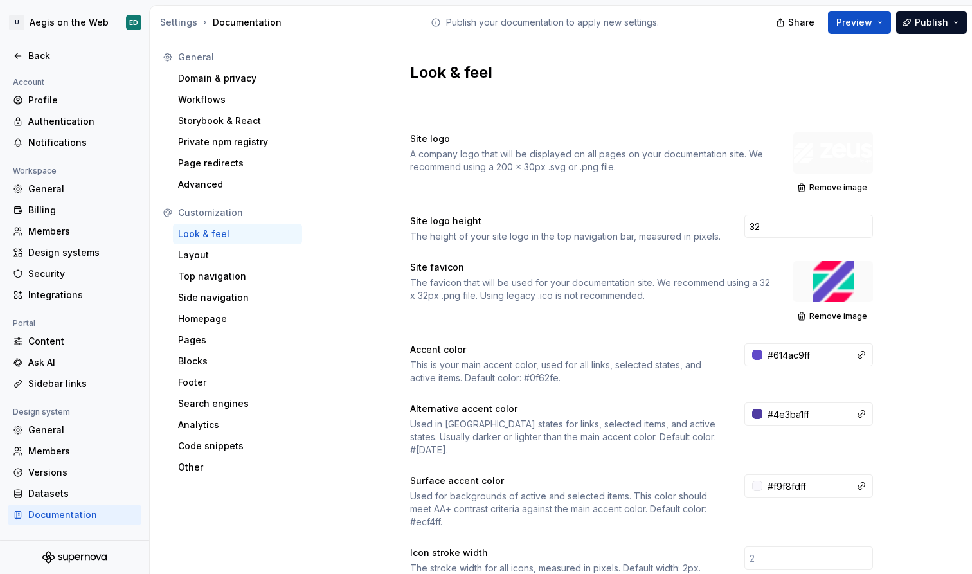
scroll to position [399, 0]
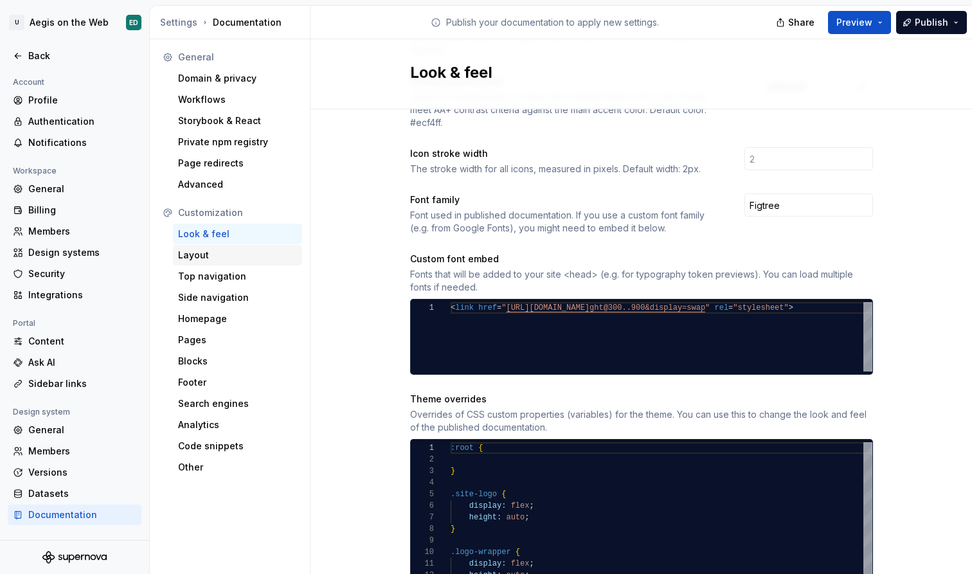
click at [221, 247] on div "Layout" at bounding box center [237, 255] width 129 height 21
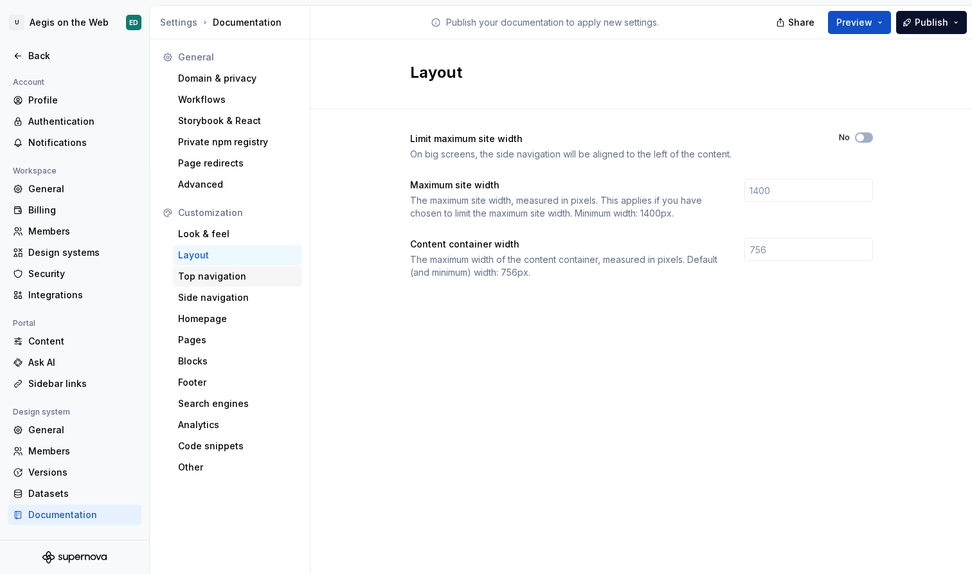
click at [247, 282] on div "Top navigation" at bounding box center [237, 276] width 119 height 13
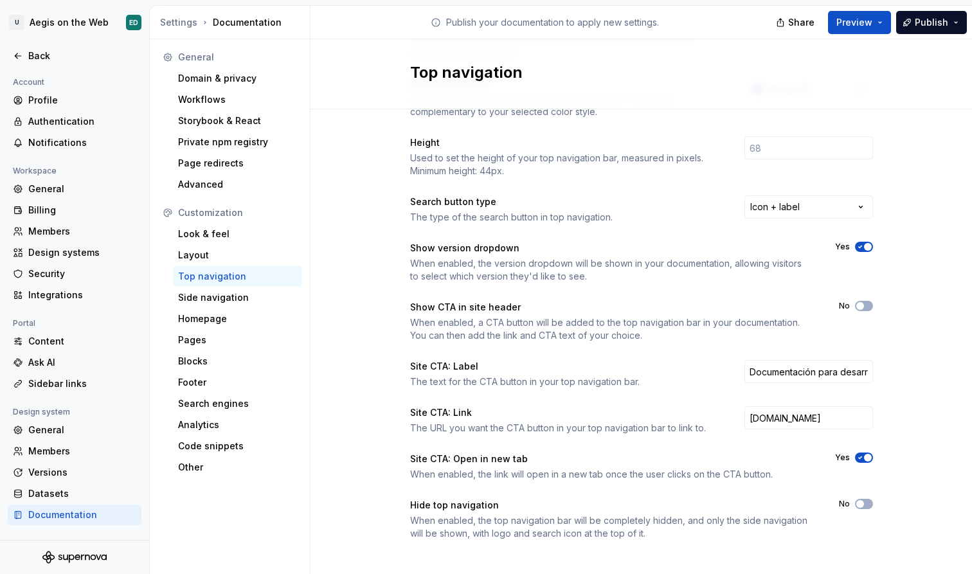
scroll to position [123, 0]
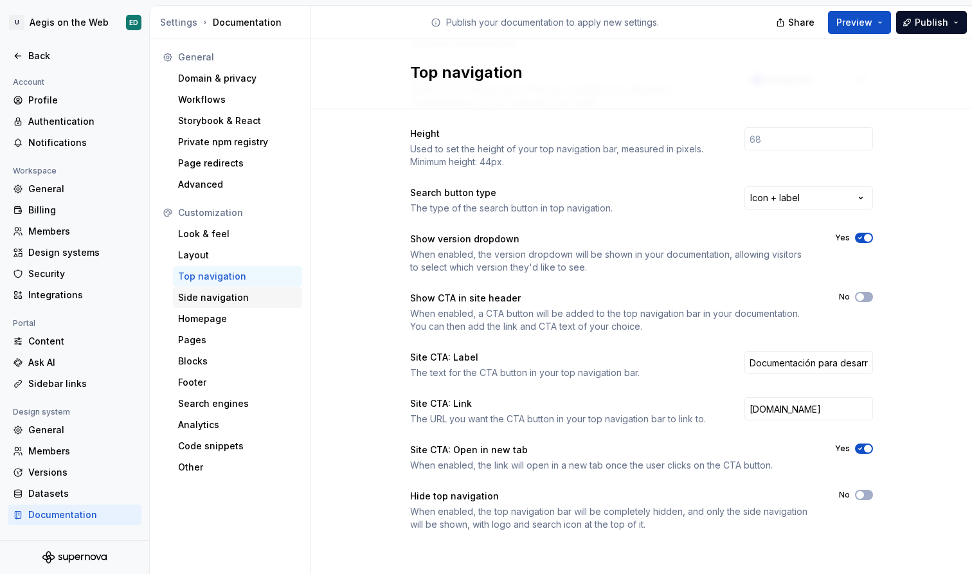
click at [282, 296] on div "Side navigation" at bounding box center [237, 297] width 119 height 13
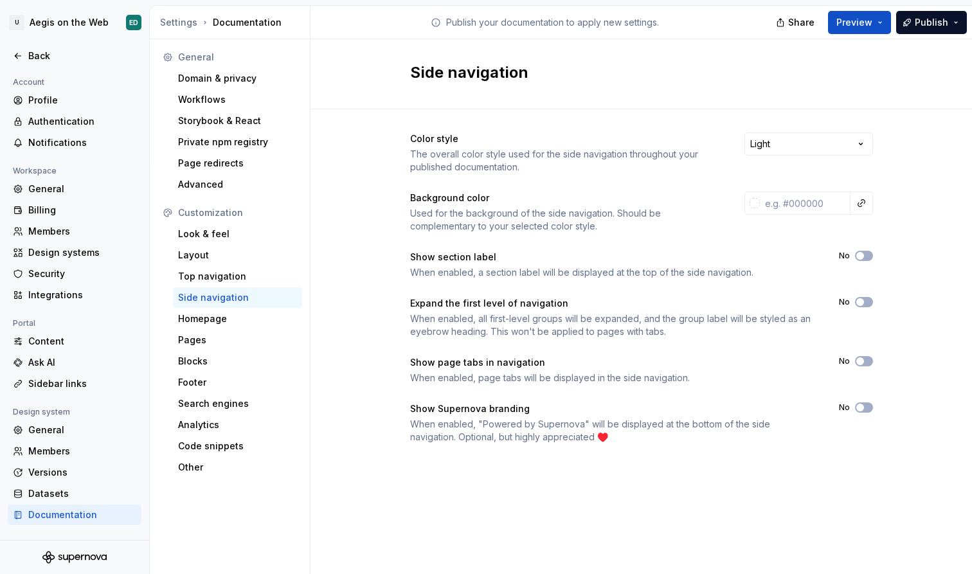
click at [678, 238] on div "Color style The overall color style used for the side navigation throughout you…" at bounding box center [641, 287] width 463 height 311
click at [856, 257] on icon "button" at bounding box center [860, 256] width 10 height 8
click at [946, 19] on span "Publish" at bounding box center [931, 22] width 33 height 13
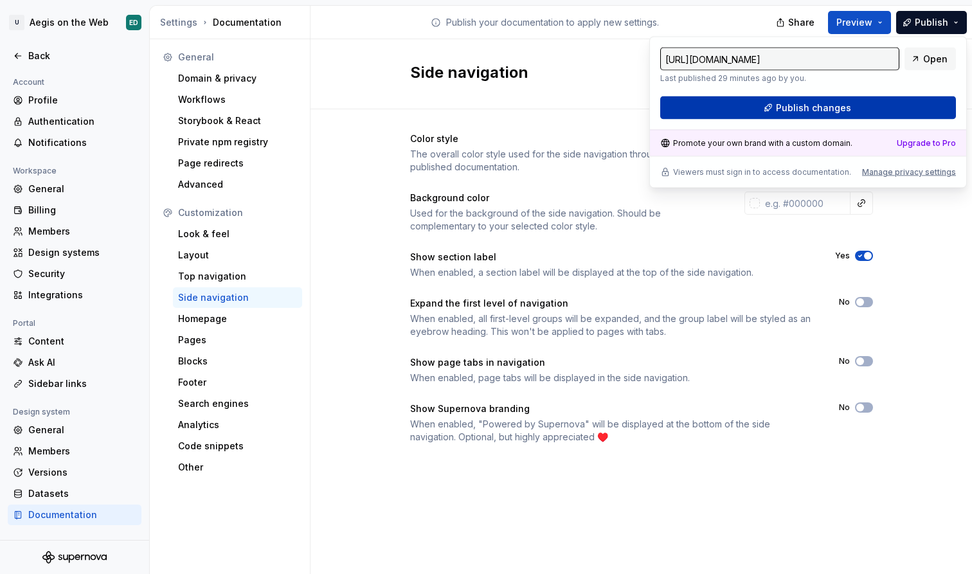
click at [865, 113] on button "Publish changes" at bounding box center [808, 107] width 296 height 23
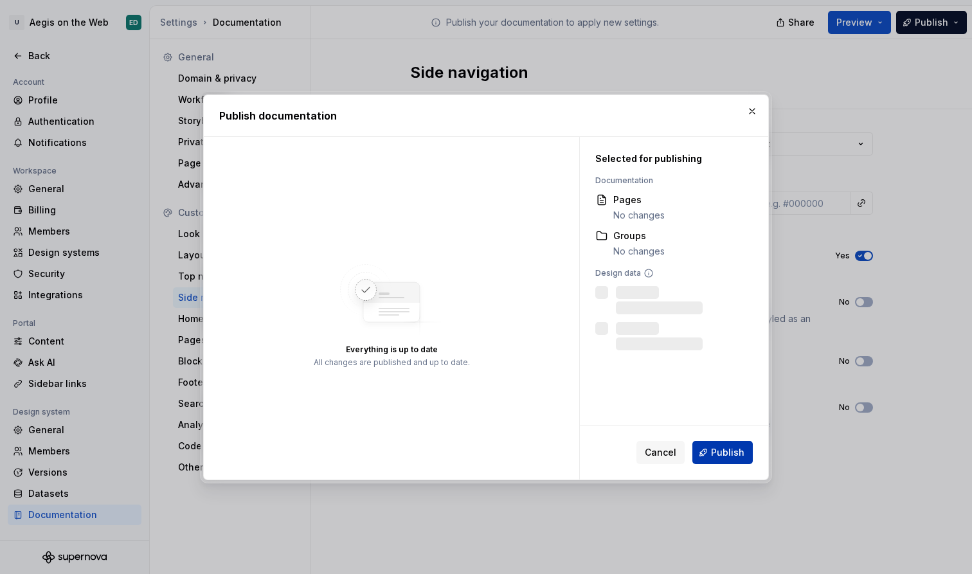
click at [729, 456] on span "Publish" at bounding box center [727, 452] width 33 height 13
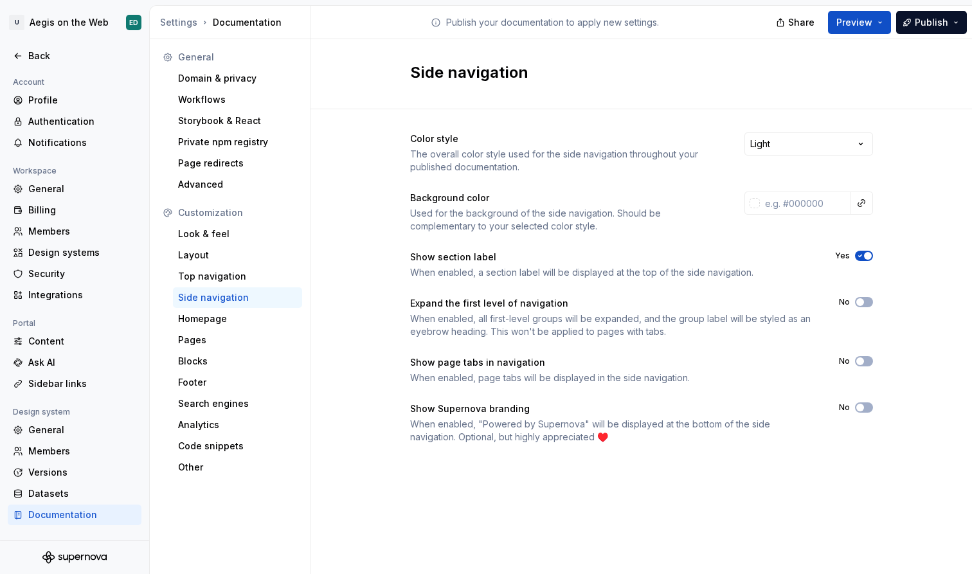
click at [860, 257] on icon "button" at bounding box center [859, 256] width 3 height 2
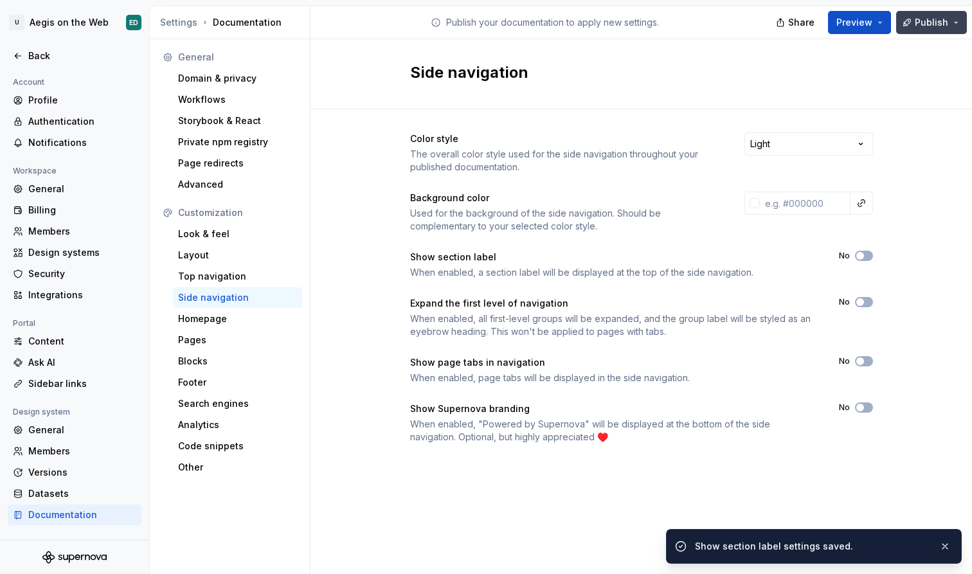
click at [930, 25] on span "Publish" at bounding box center [931, 22] width 33 height 13
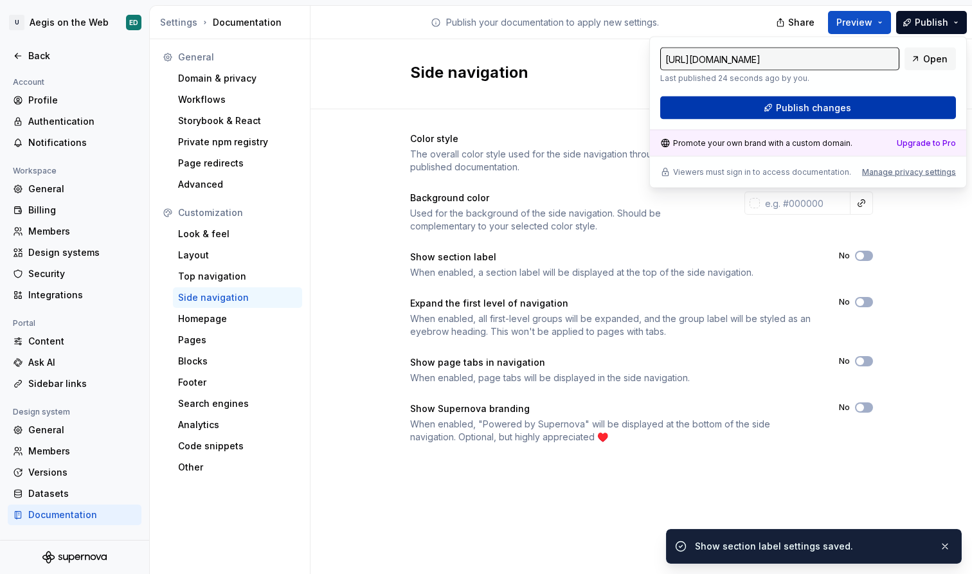
click at [819, 111] on span "Publish changes" at bounding box center [813, 108] width 75 height 13
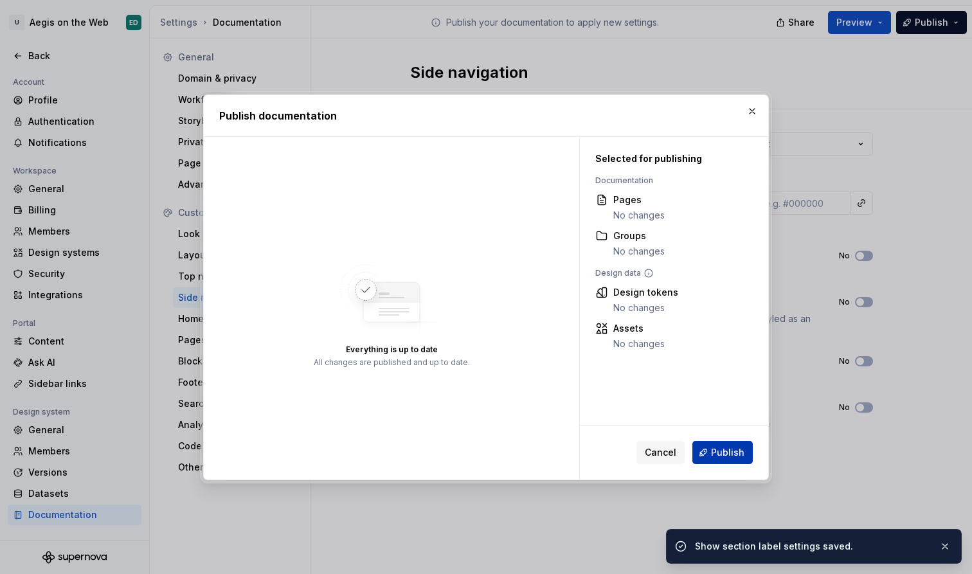
click at [727, 453] on span "Publish" at bounding box center [727, 452] width 33 height 13
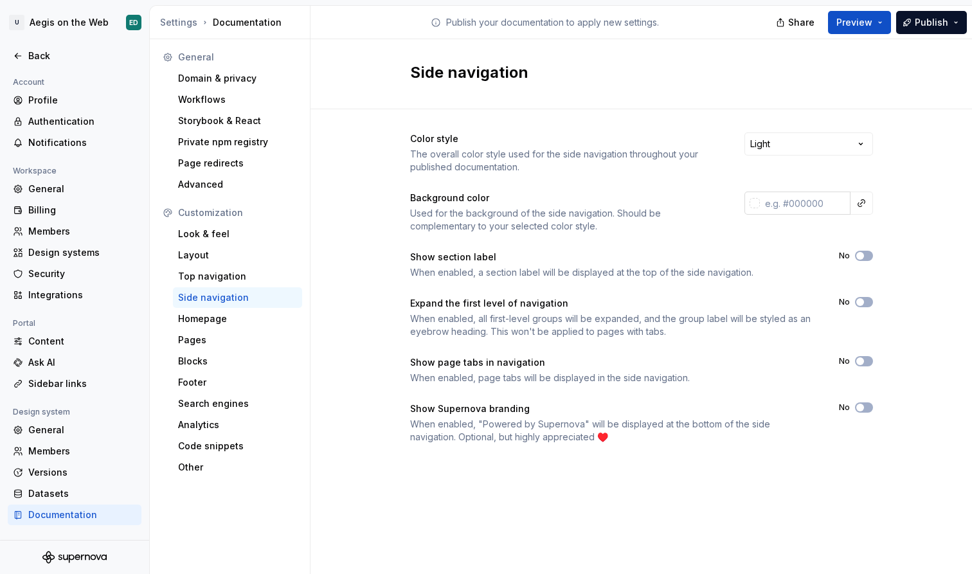
click at [829, 210] on input "text" at bounding box center [805, 203] width 91 height 23
click at [809, 281] on div "Color style The overall color style used for the side navigation throughout you…" at bounding box center [641, 287] width 463 height 311
click at [265, 322] on div "Homepage" at bounding box center [237, 318] width 119 height 13
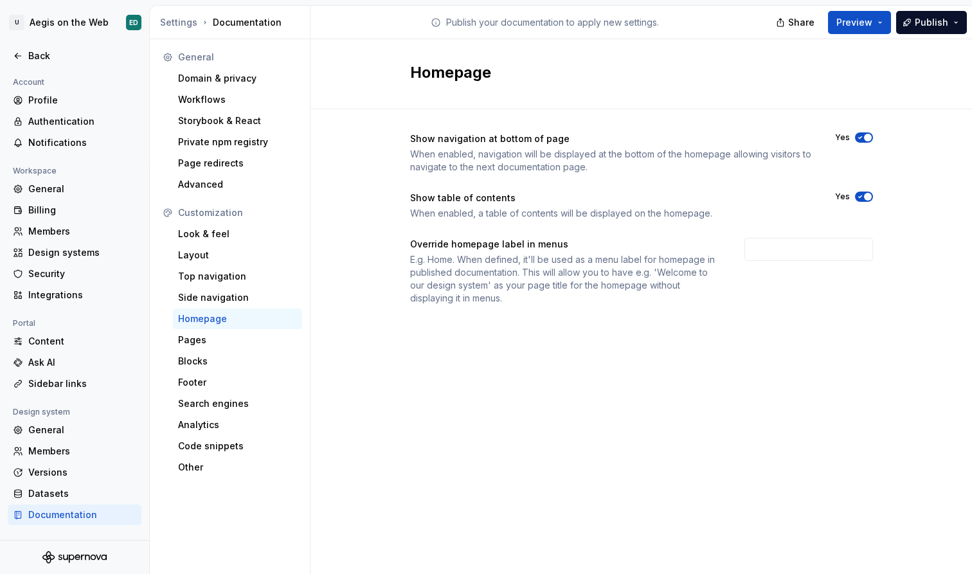
click at [862, 133] on button "Yes" at bounding box center [864, 137] width 18 height 10
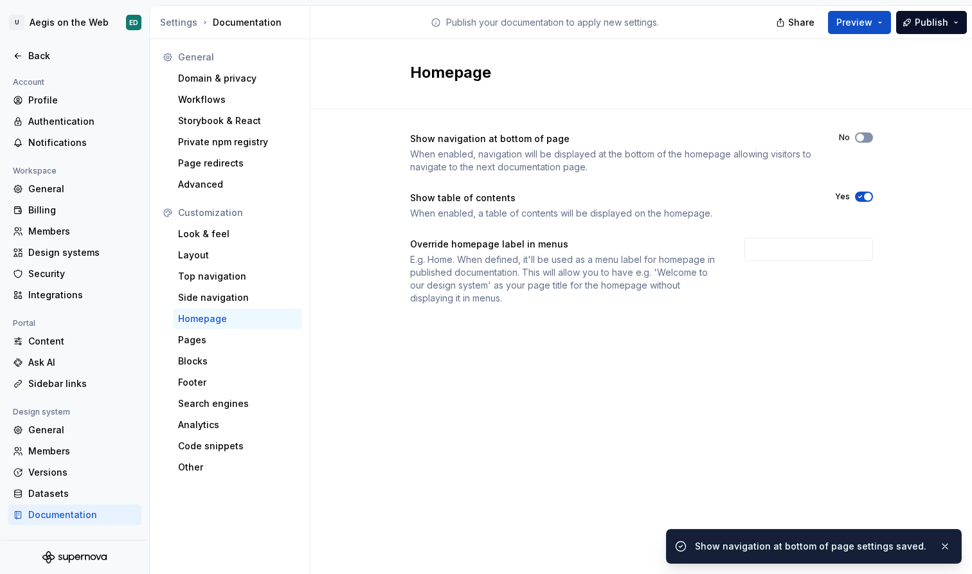
click at [861, 134] on span "button" at bounding box center [860, 138] width 8 height 8
click at [856, 195] on icon "button" at bounding box center [860, 197] width 10 height 8
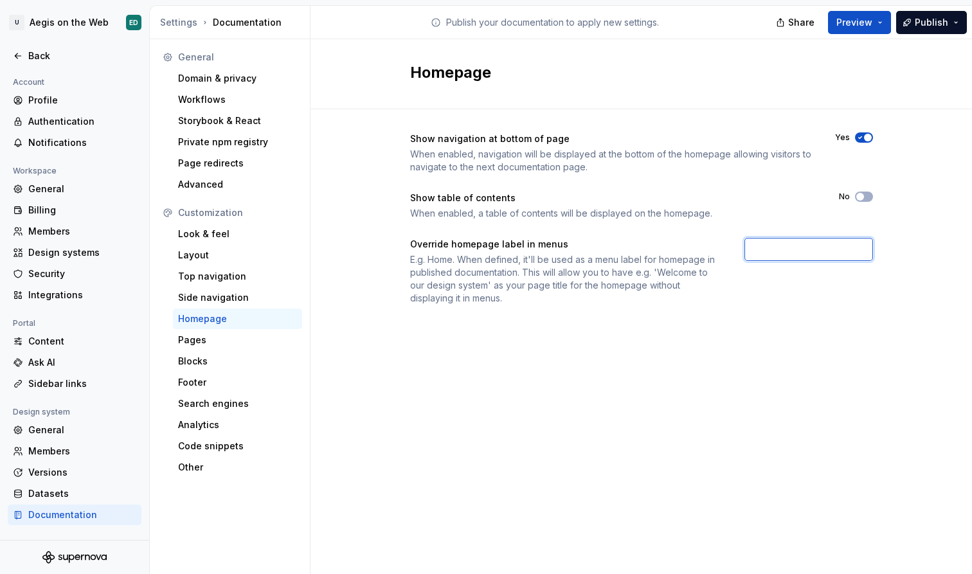
click at [824, 240] on input "text" at bounding box center [809, 249] width 129 height 23
type input "Inicio"
click at [817, 365] on div "Homepage Show navigation at bottom of page When enabled, navigation will be dis…" at bounding box center [642, 306] width 662 height 535
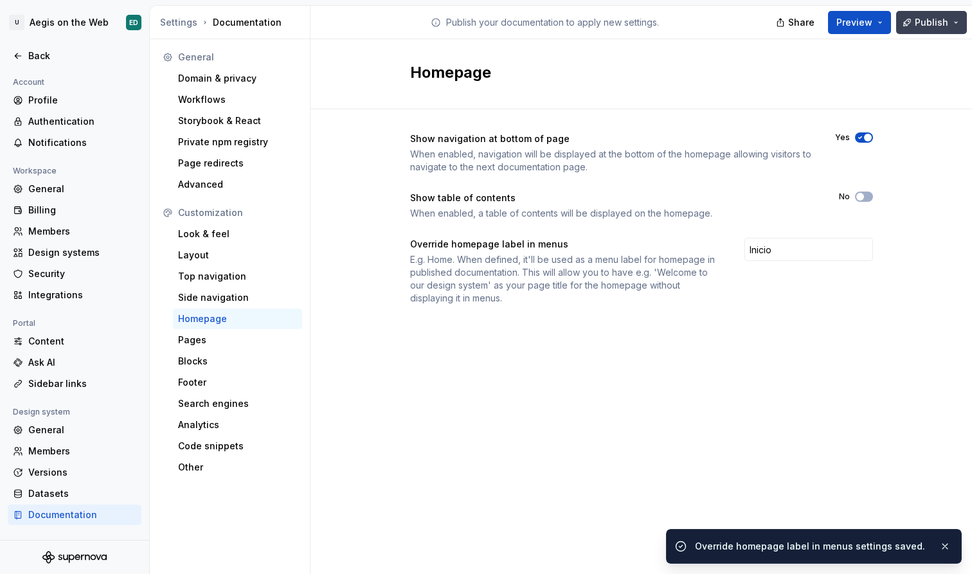
click at [948, 19] on button "Publish" at bounding box center [931, 22] width 71 height 23
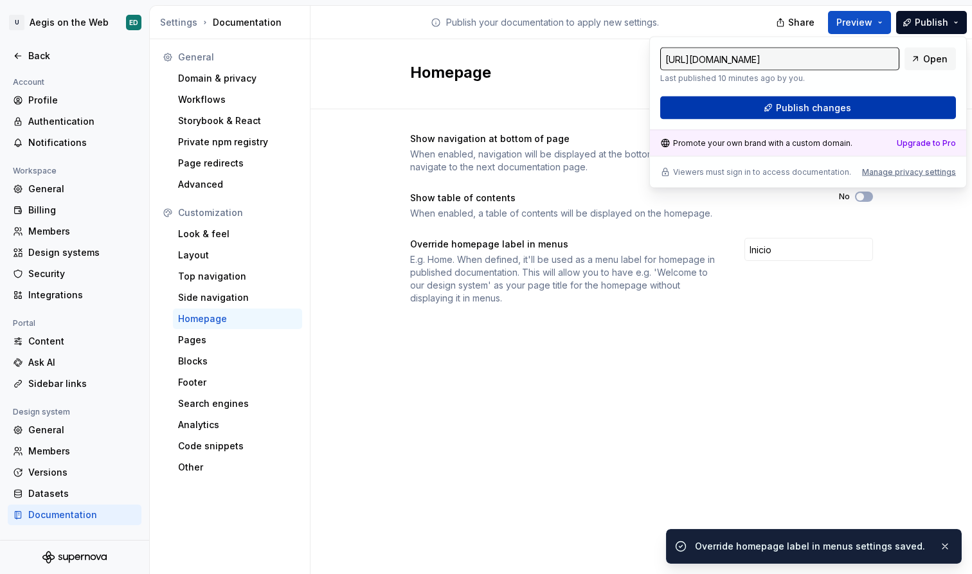
click at [863, 102] on button "Publish changes" at bounding box center [808, 107] width 296 height 23
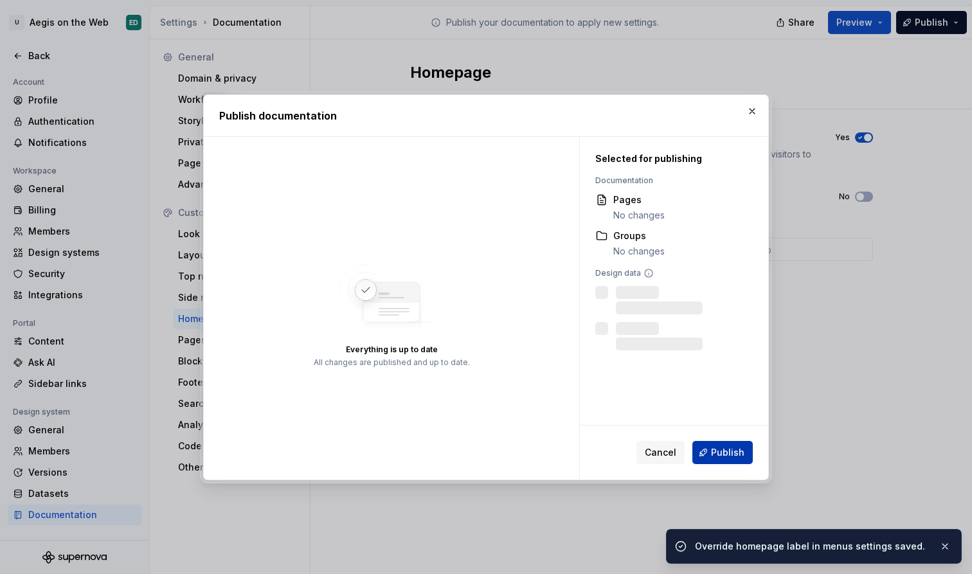
click at [716, 456] on span "Publish" at bounding box center [727, 452] width 33 height 13
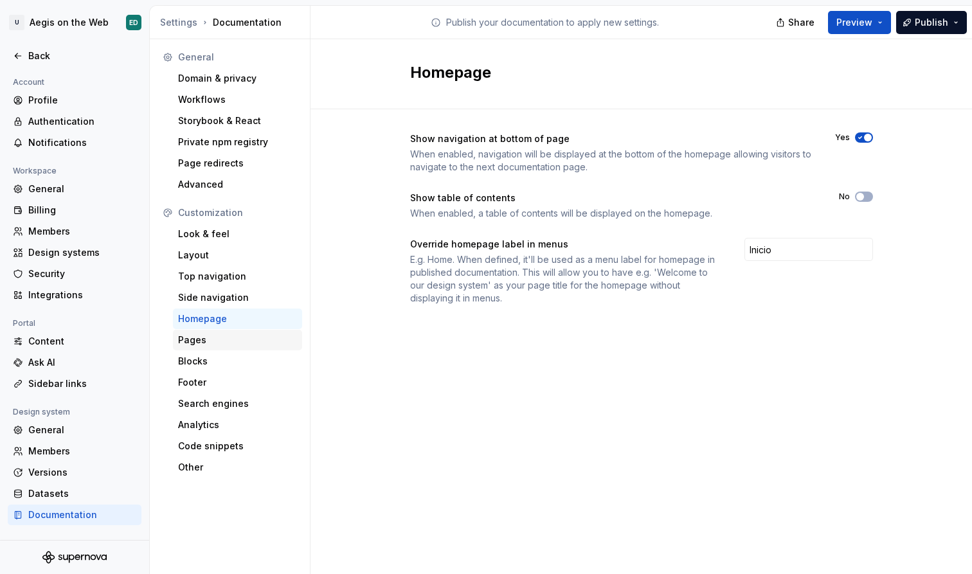
click at [231, 338] on div "Pages" at bounding box center [237, 340] width 119 height 13
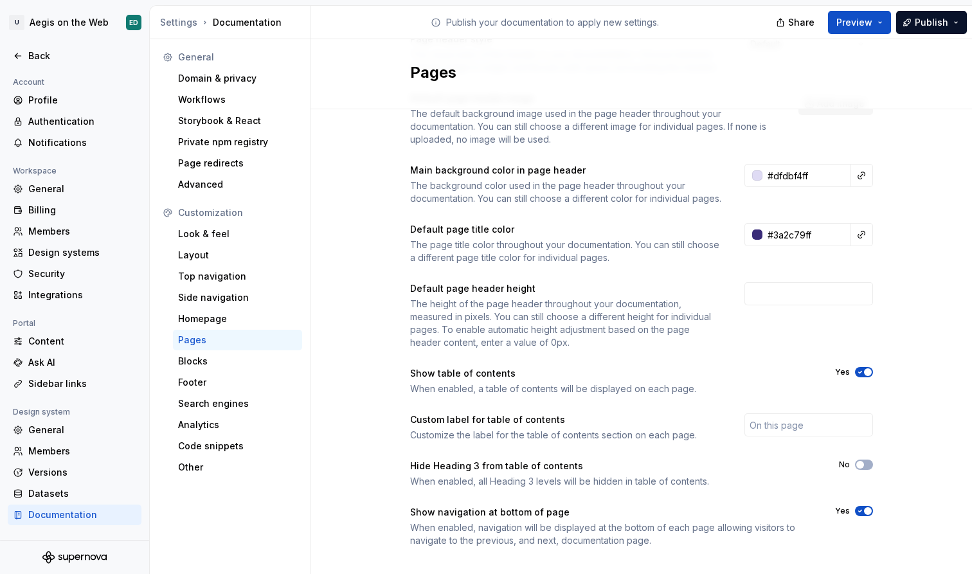
scroll to position [129, 0]
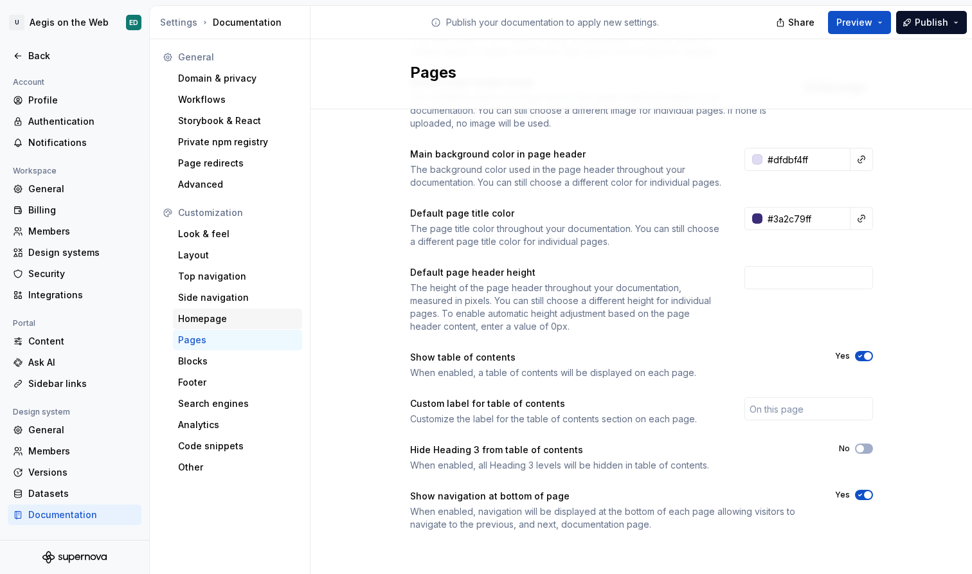
click at [230, 311] on div "Homepage" at bounding box center [237, 319] width 129 height 21
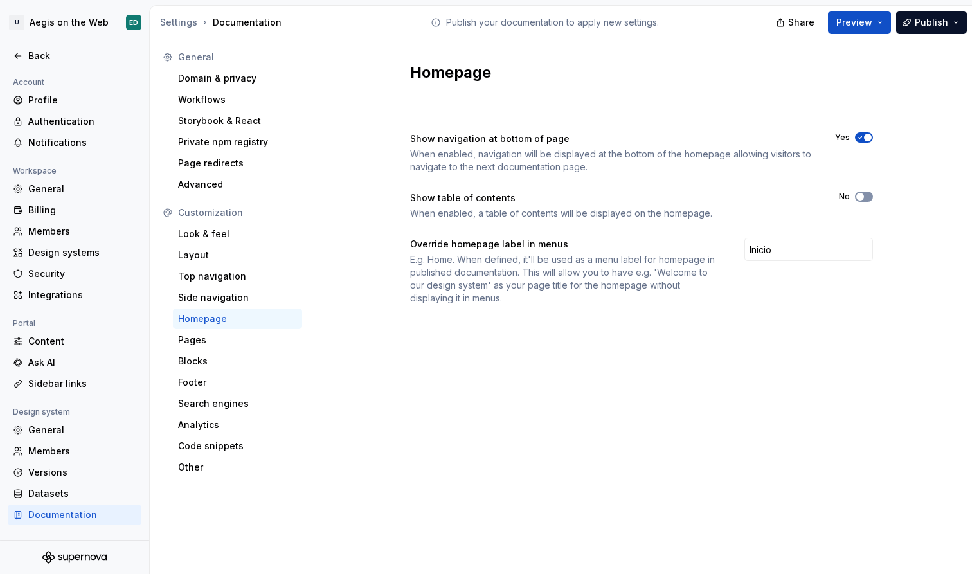
click at [865, 194] on button "No" at bounding box center [864, 197] width 18 height 10
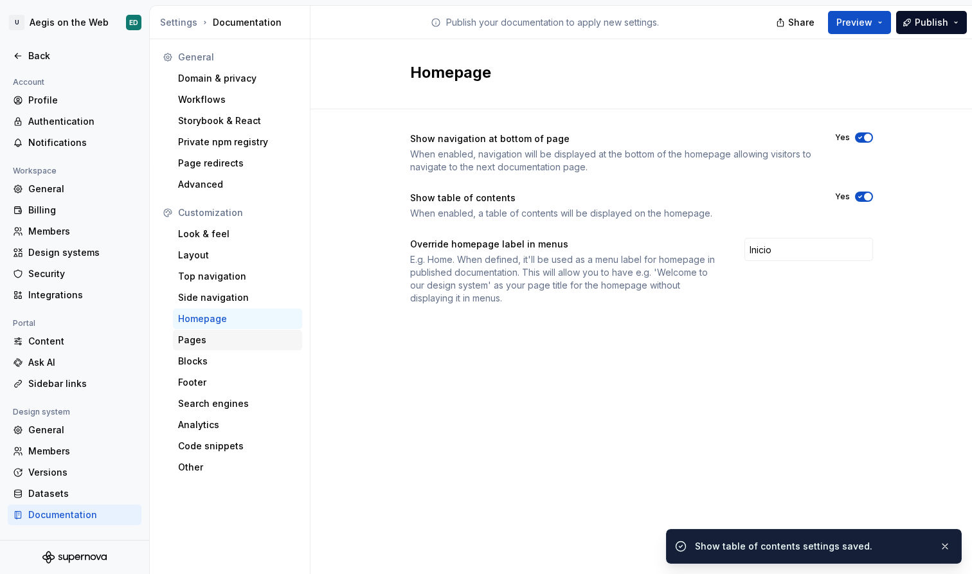
click at [226, 345] on div "Pages" at bounding box center [237, 340] width 119 height 13
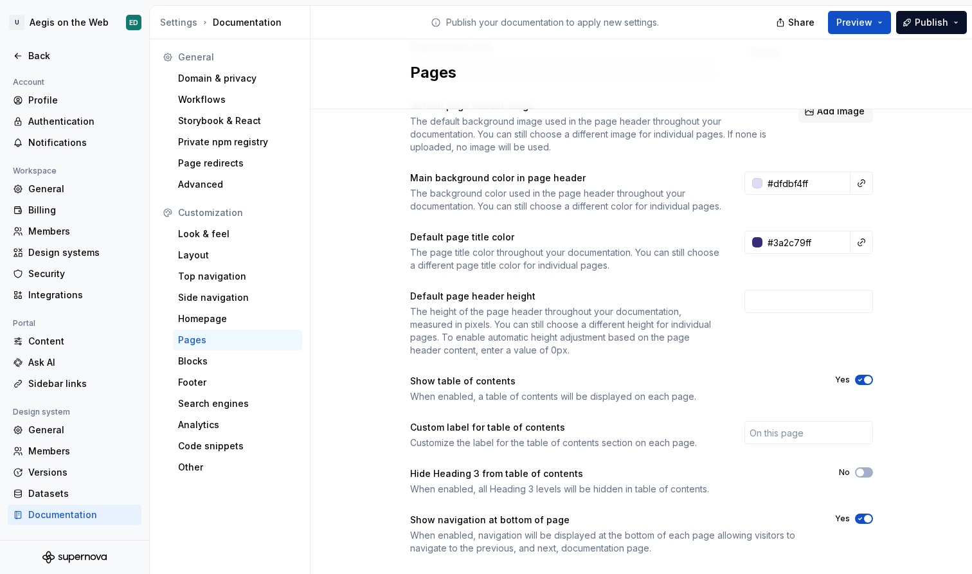
scroll to position [129, 0]
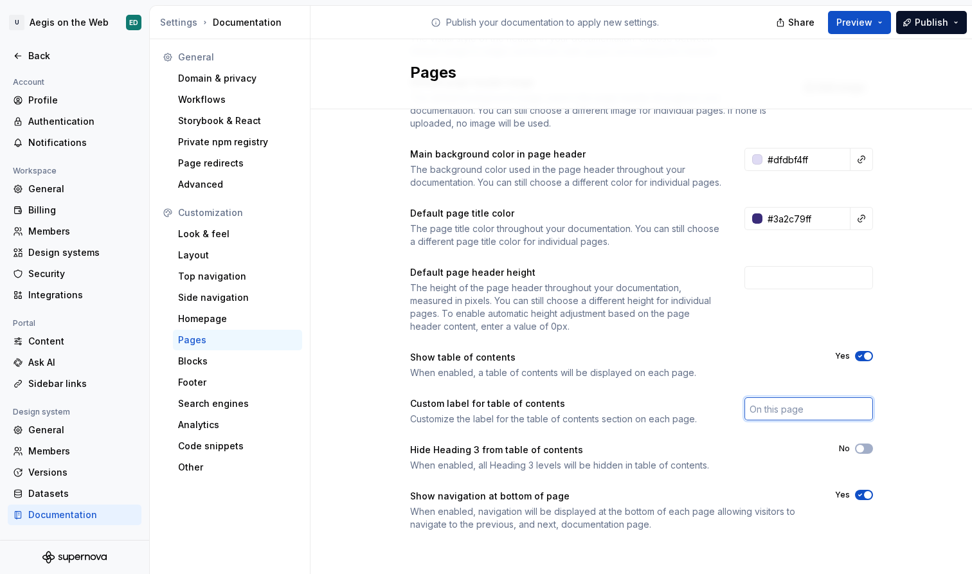
click at [770, 403] on input "text" at bounding box center [809, 408] width 129 height 23
click at [782, 404] on input "text" at bounding box center [809, 408] width 129 height 23
type input "En esta página"
click at [695, 462] on div "When enabled, all Heading 3 levels will be hidden in table of contents." at bounding box center [613, 465] width 406 height 13
drag, startPoint x: 608, startPoint y: 516, endPoint x: 709, endPoint y: 503, distance: 101.2
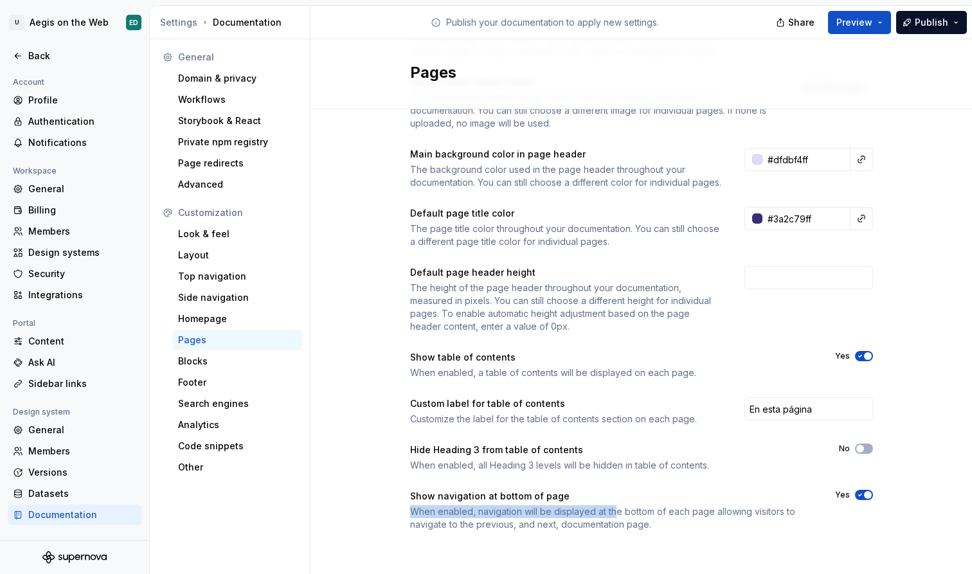
click at [709, 503] on div "Show navigation at bottom of page When enabled, navigation will be displayed at…" at bounding box center [611, 510] width 402 height 41
click at [250, 358] on div "Blocks" at bounding box center [237, 361] width 119 height 13
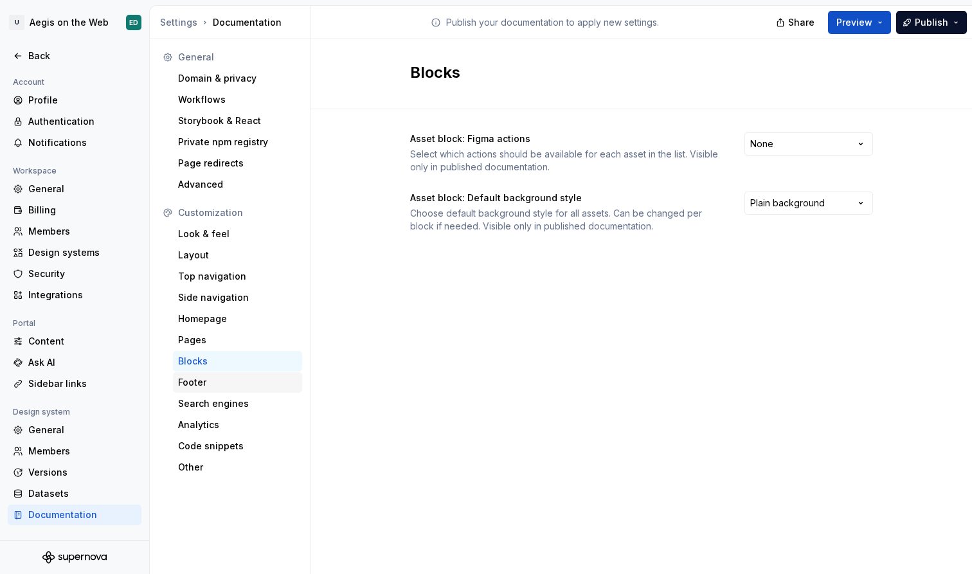
click at [280, 385] on div "Footer" at bounding box center [237, 382] width 119 height 13
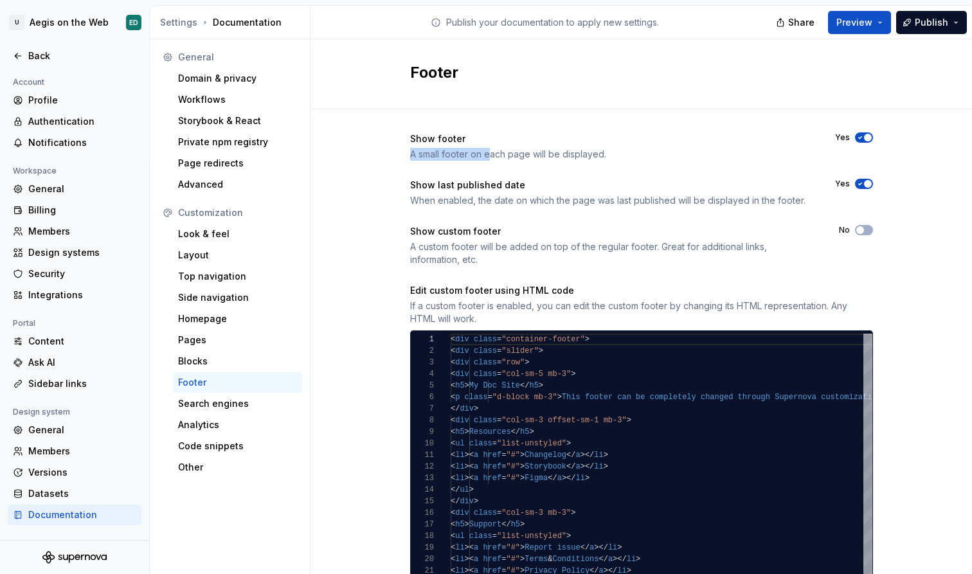
drag, startPoint x: 482, startPoint y: 158, endPoint x: 599, endPoint y: 143, distance: 117.2
click at [599, 143] on div "Show footer A small footer on each page will be displayed." at bounding box center [611, 146] width 402 height 28
click at [599, 143] on div "Show footer" at bounding box center [611, 138] width 402 height 13
click at [863, 179] on button "Yes" at bounding box center [864, 184] width 18 height 10
click at [956, 23] on button "Publish" at bounding box center [931, 22] width 71 height 23
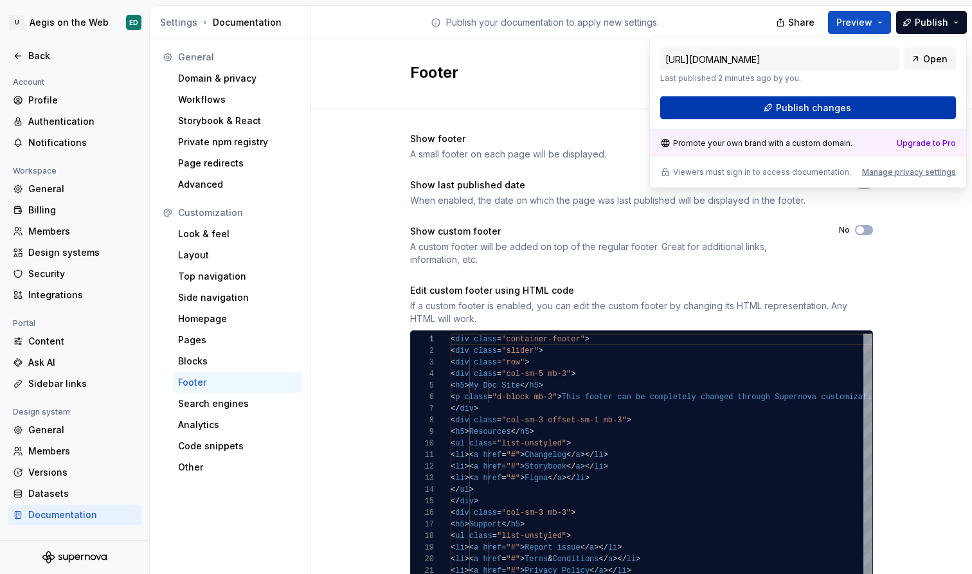
click at [892, 105] on button "Publish changes" at bounding box center [808, 107] width 296 height 23
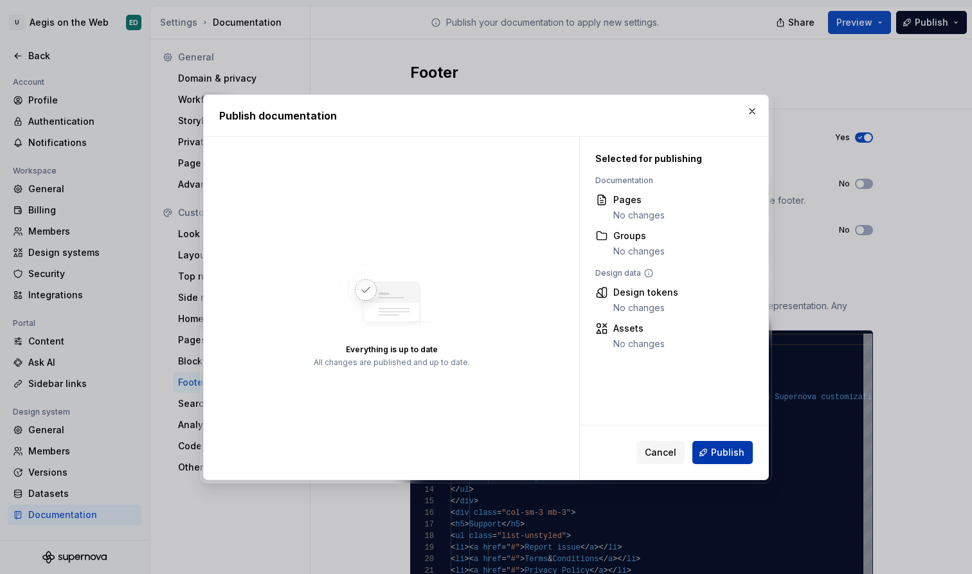
click at [745, 458] on button "Publish" at bounding box center [722, 452] width 60 height 23
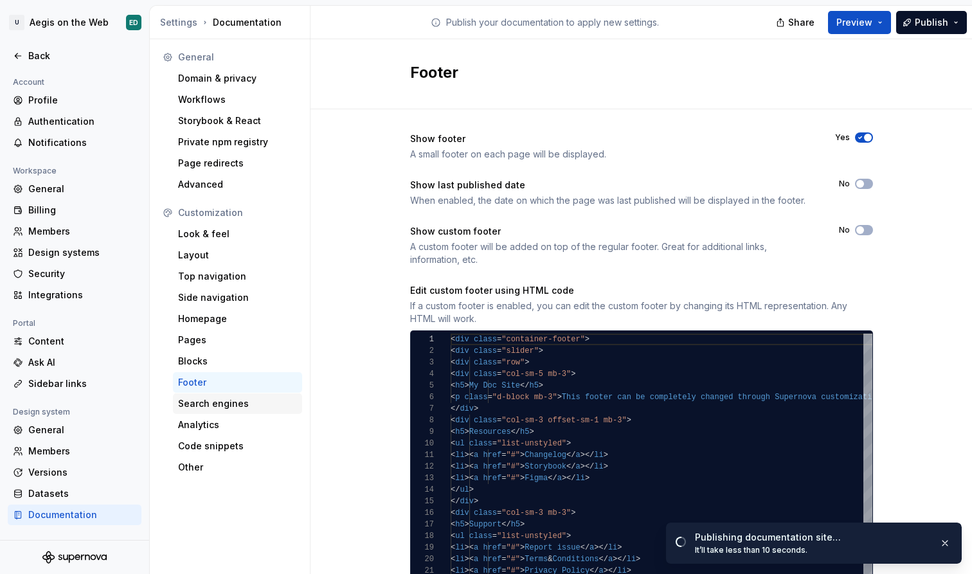
click at [260, 400] on div "Search engines" at bounding box center [237, 403] width 119 height 13
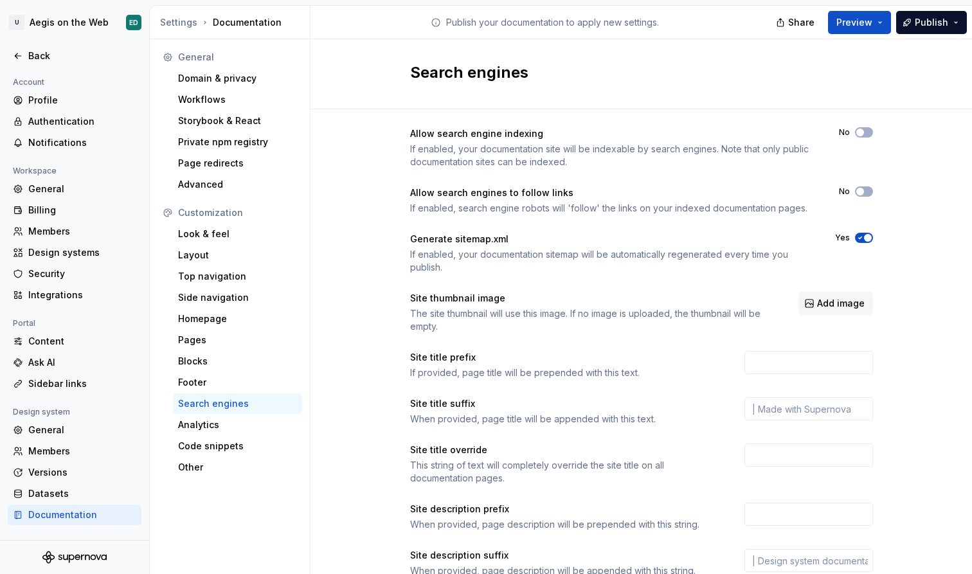
scroll to position [18, 0]
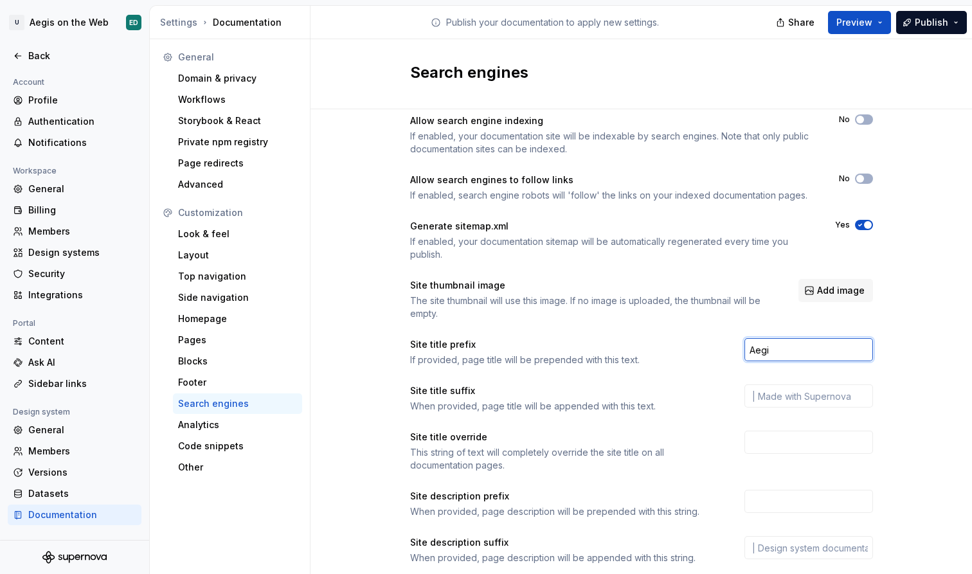
type input "Aegis"
click at [782, 396] on input "text" at bounding box center [809, 395] width 129 height 23
paste input "Aegis"
type input "Aegis"
type input ">"
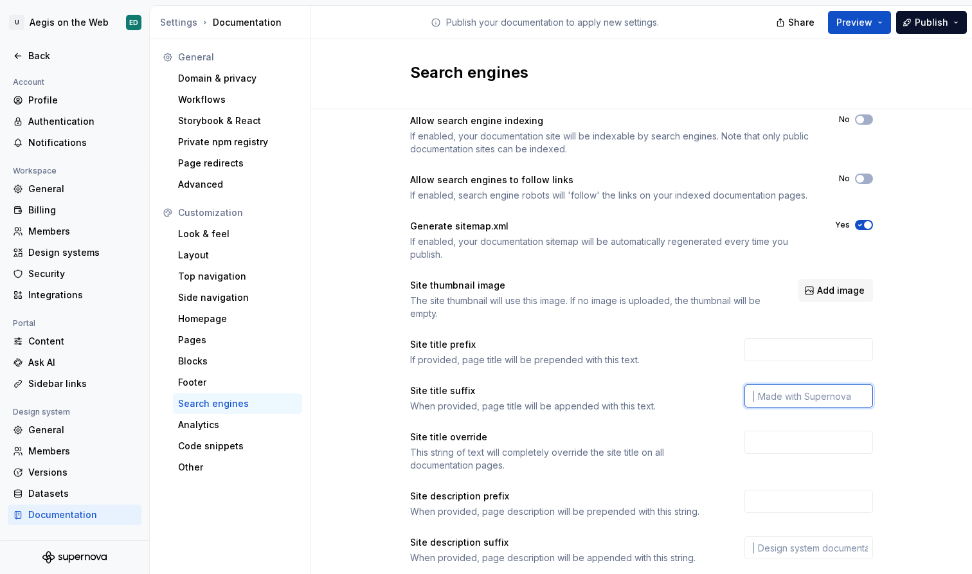
type input "<"
type input "!"
click at [734, 440] on div "Site title override This string of text will completely override the site title…" at bounding box center [641, 451] width 463 height 41
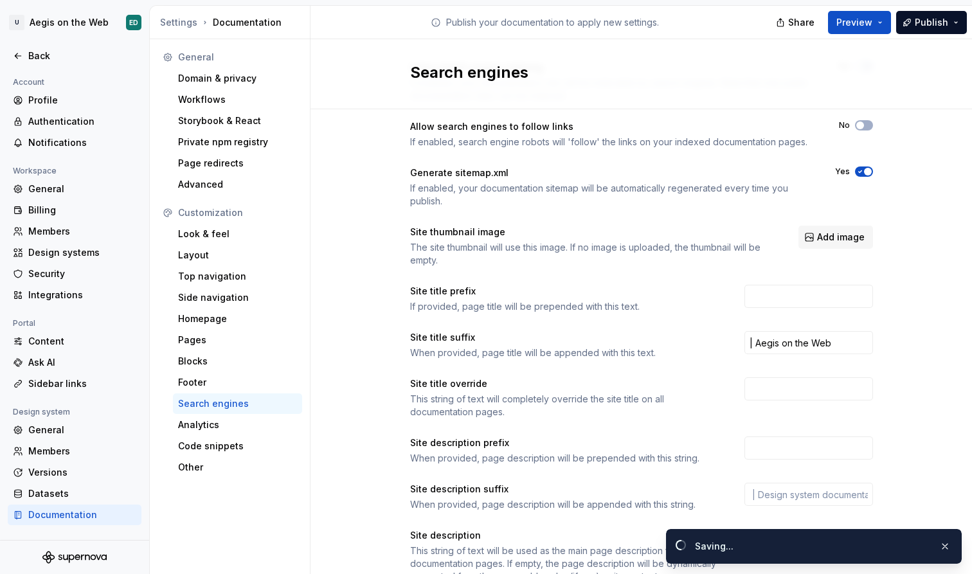
scroll to position [108, 0]
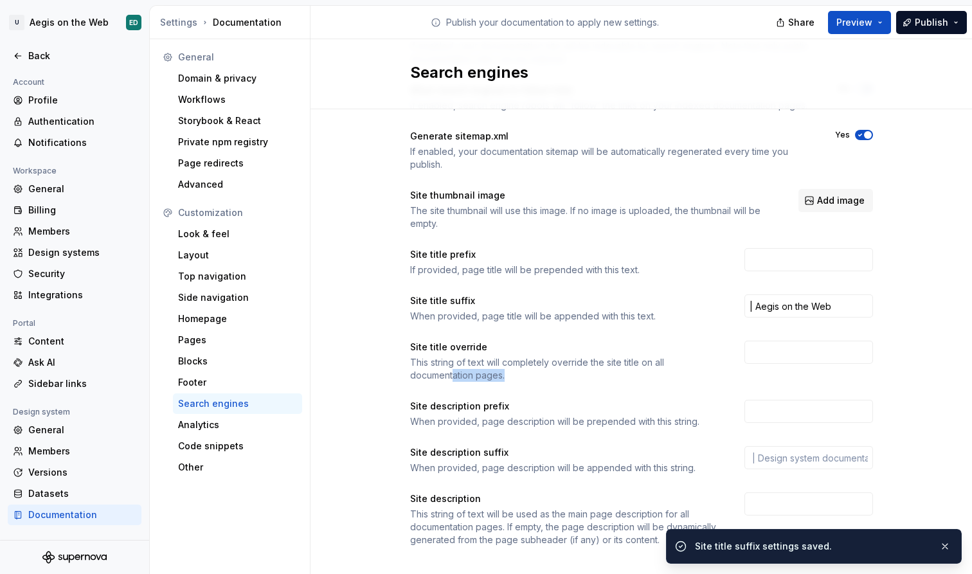
drag, startPoint x: 494, startPoint y: 375, endPoint x: 449, endPoint y: 374, distance: 44.4
click at [449, 374] on div "This string of text will completely override the site title on all documentatio…" at bounding box center [565, 369] width 311 height 26
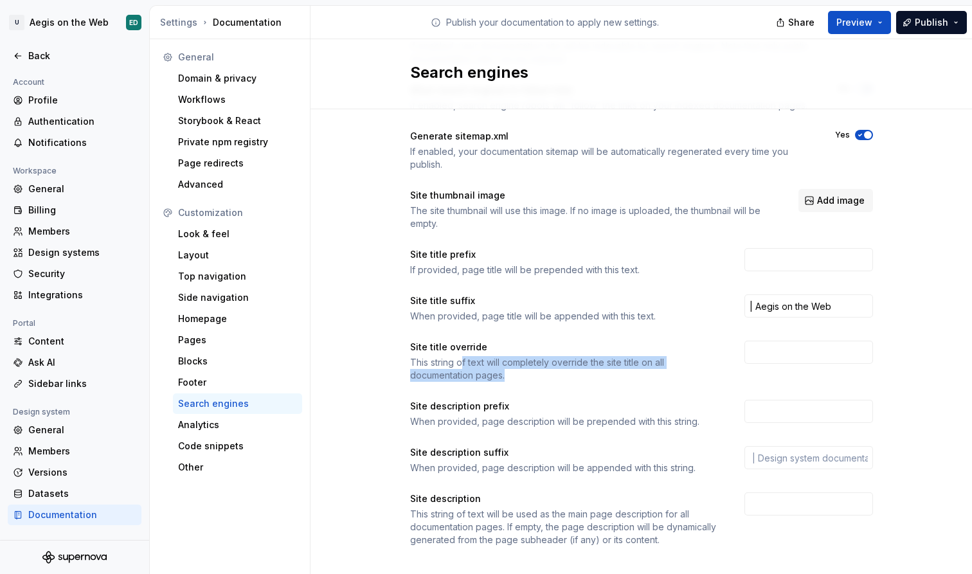
drag, startPoint x: 544, startPoint y: 380, endPoint x: 458, endPoint y: 366, distance: 87.2
click at [458, 366] on div "This string of text will completely override the site title on all documentatio…" at bounding box center [565, 369] width 311 height 26
drag, startPoint x: 494, startPoint y: 379, endPoint x: 469, endPoint y: 367, distance: 28.2
click at [469, 367] on div "This string of text will completely override the site title on all documentatio…" at bounding box center [565, 369] width 311 height 26
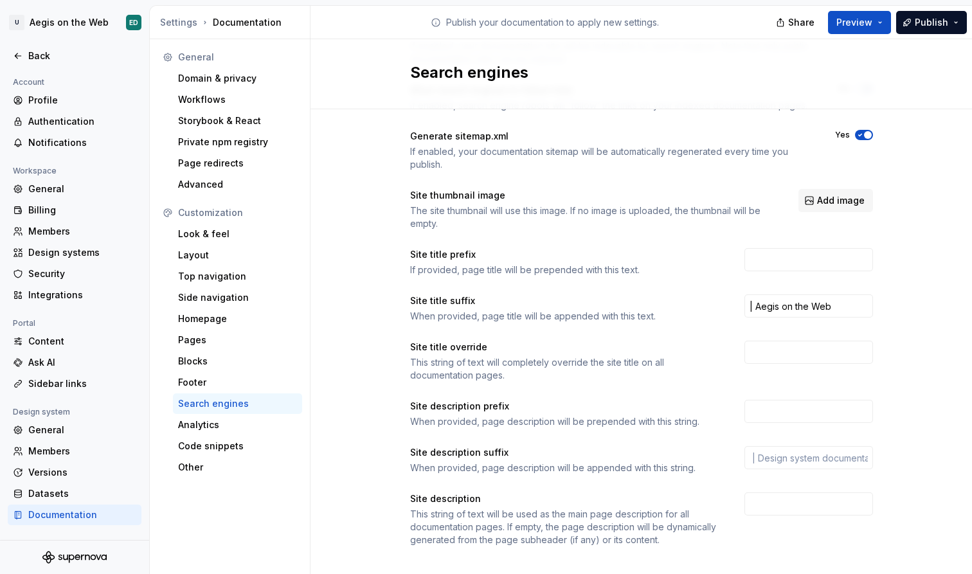
click at [469, 367] on div "This string of text will completely override the site title on all documentatio…" at bounding box center [565, 369] width 311 height 26
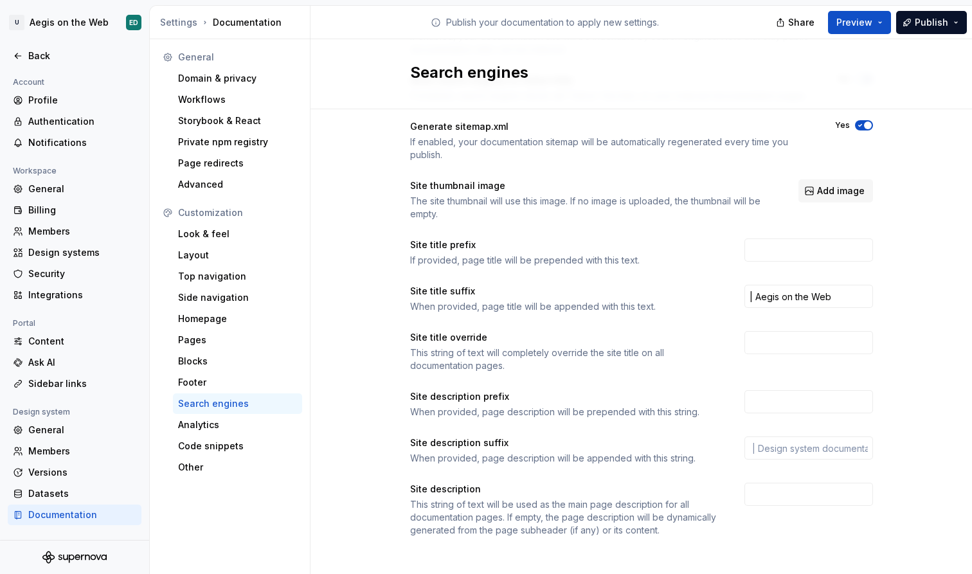
scroll to position [123, 0]
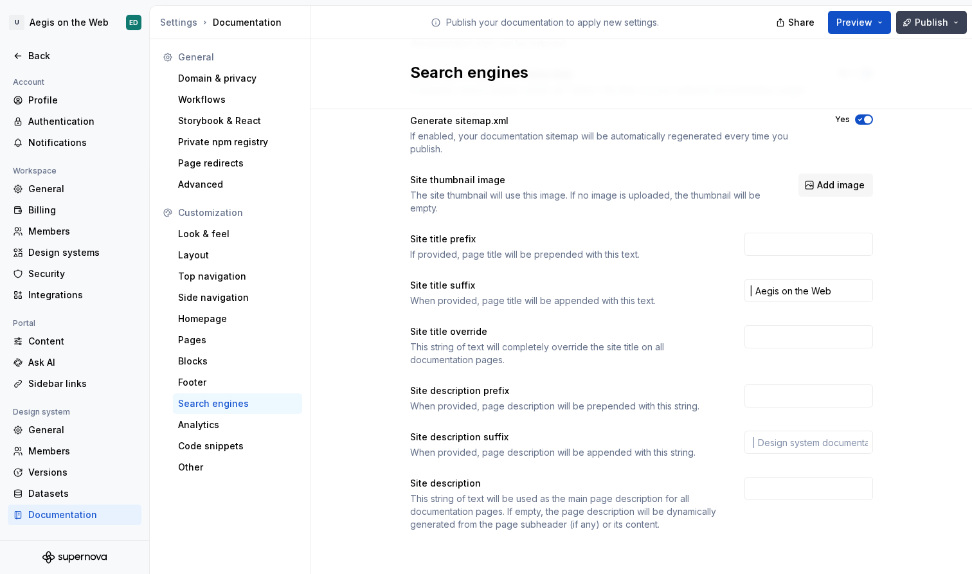
click at [943, 23] on span "Publish" at bounding box center [931, 22] width 33 height 13
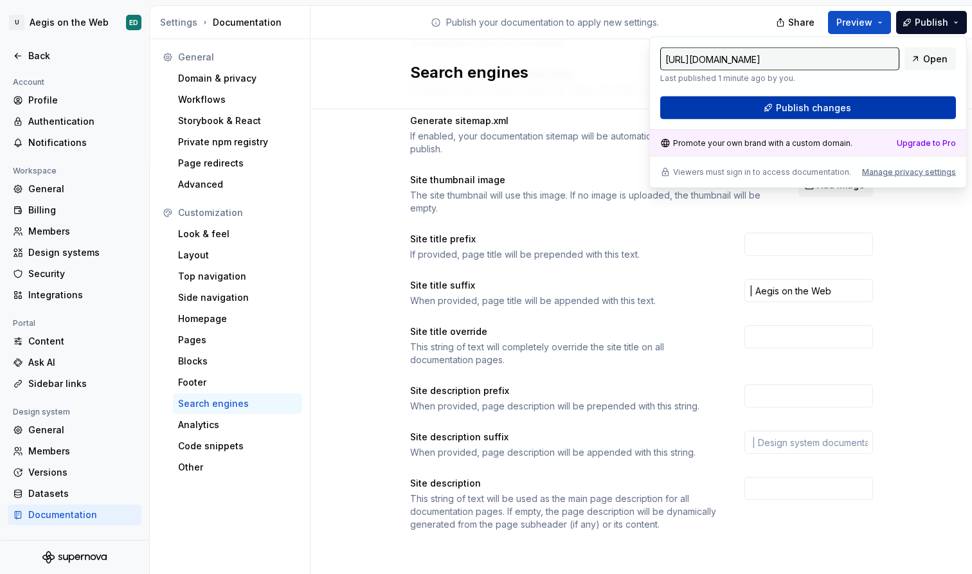
click at [891, 105] on button "Publish changes" at bounding box center [808, 107] width 296 height 23
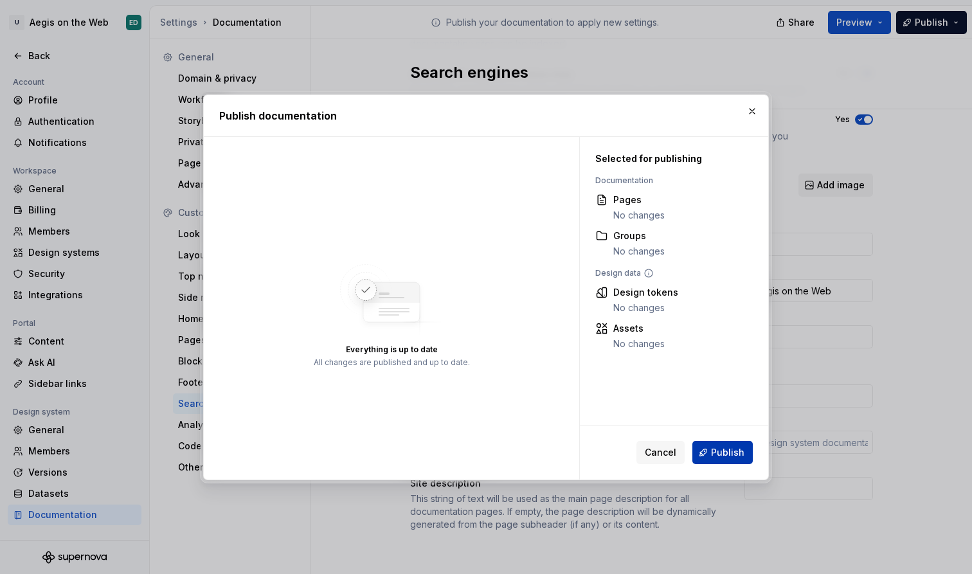
drag, startPoint x: 727, startPoint y: 440, endPoint x: 728, endPoint y: 449, distance: 9.1
click at [728, 449] on button "Publish" at bounding box center [722, 452] width 60 height 23
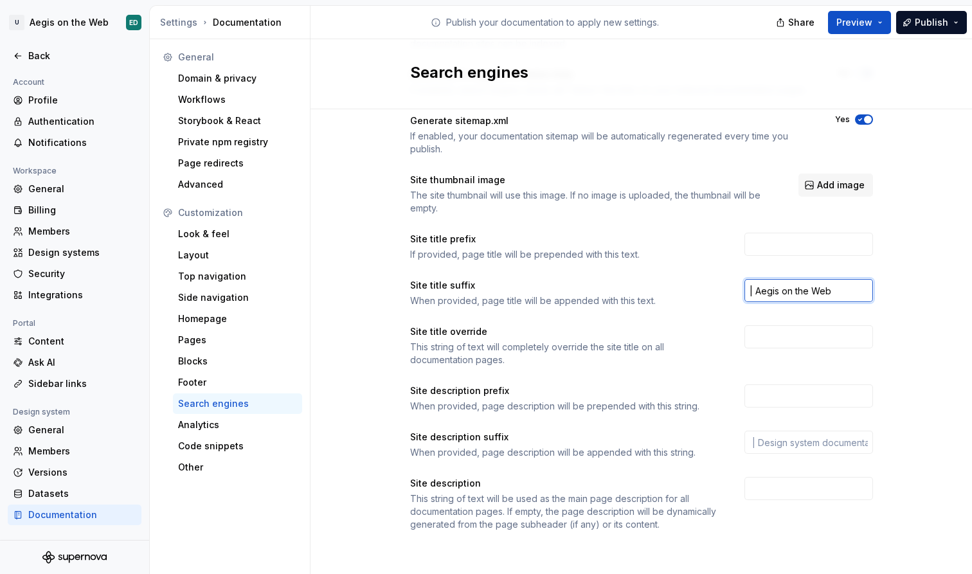
click at [786, 297] on input "| Aegis on the Web" at bounding box center [809, 290] width 129 height 23
type input "| Aegis on the Web"
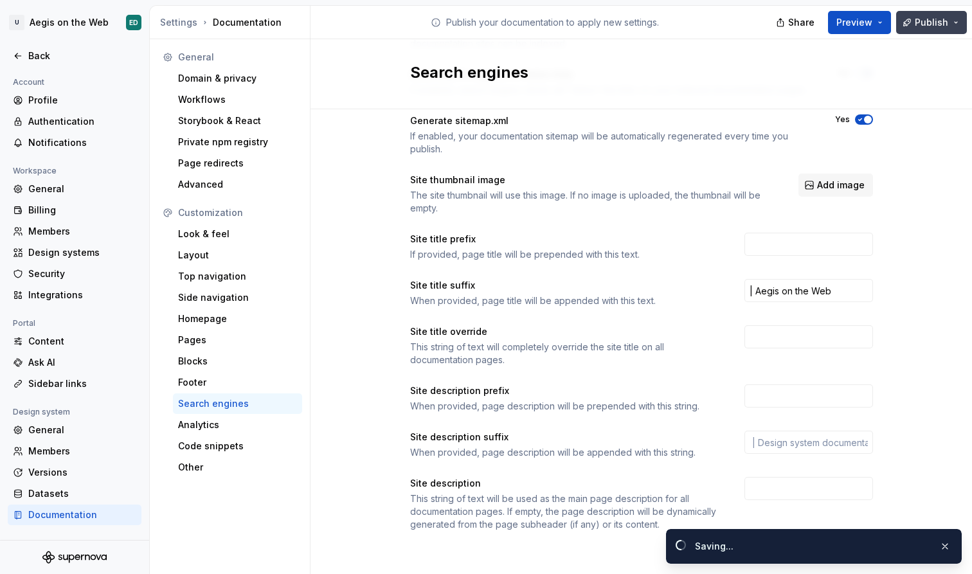
click at [934, 25] on span "Publish" at bounding box center [931, 22] width 33 height 13
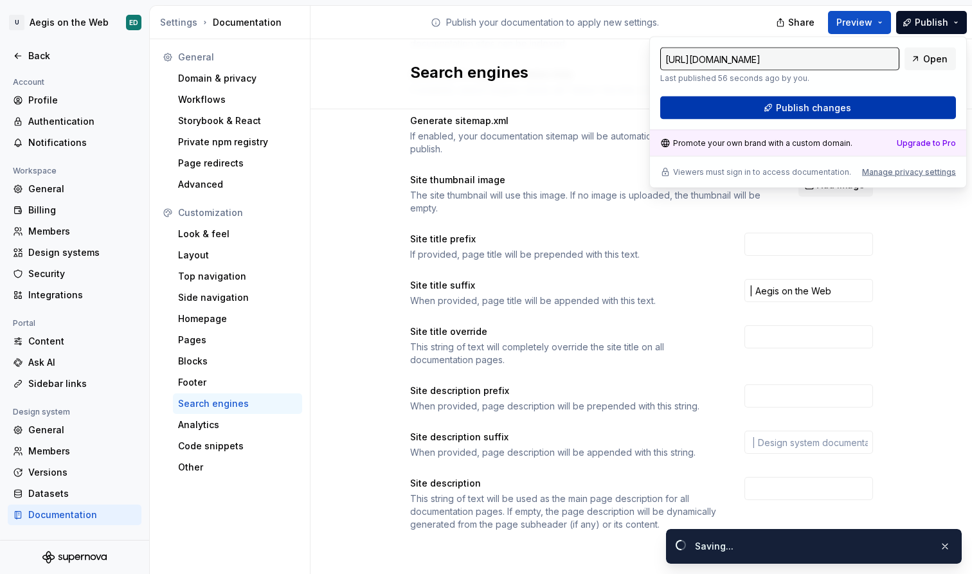
click at [906, 100] on button "Publish changes" at bounding box center [808, 107] width 296 height 23
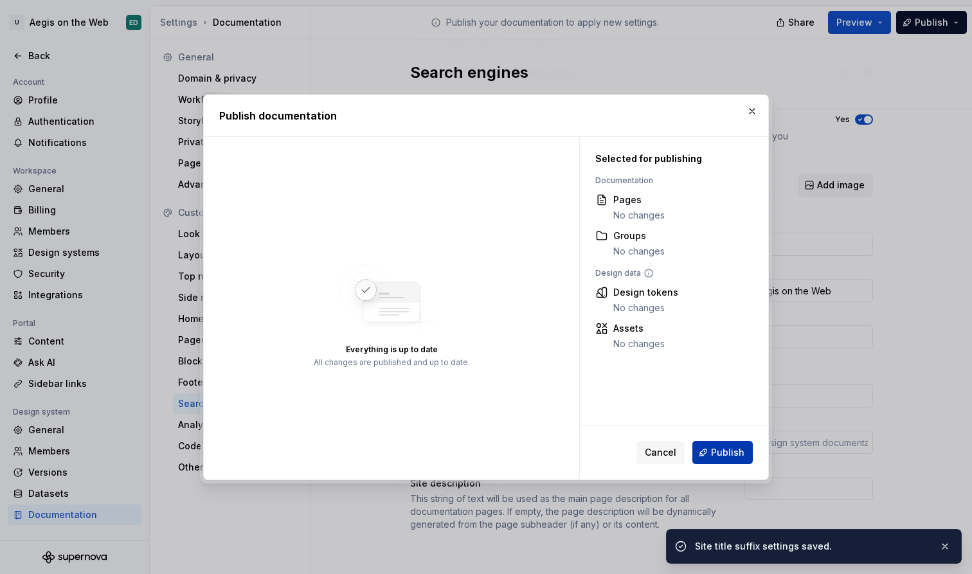
click at [713, 453] on button "Publish" at bounding box center [722, 452] width 60 height 23
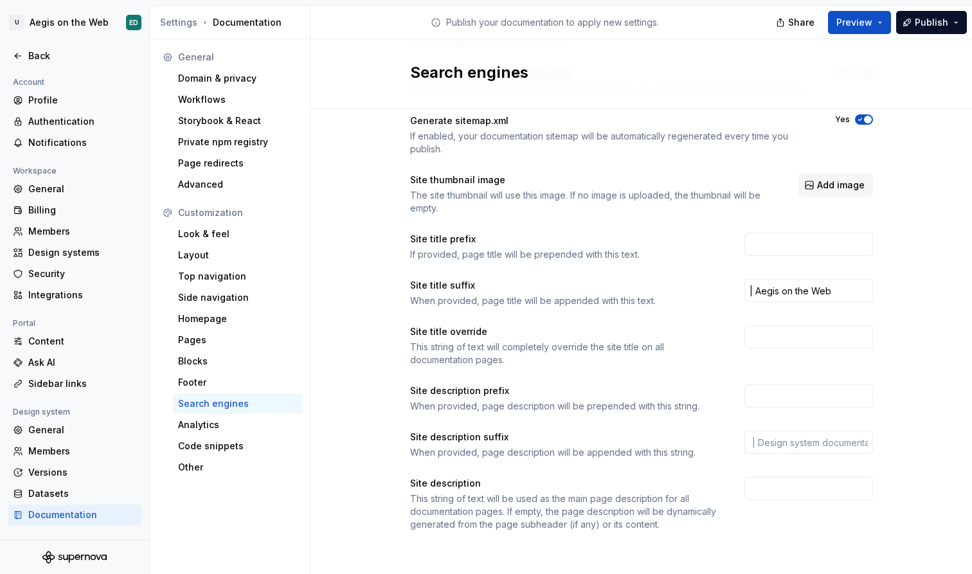
click at [651, 487] on div "Site description" at bounding box center [565, 483] width 311 height 13
click at [257, 425] on div "Analytics" at bounding box center [237, 425] width 119 height 13
